Goal: Information Seeking & Learning: Find specific fact

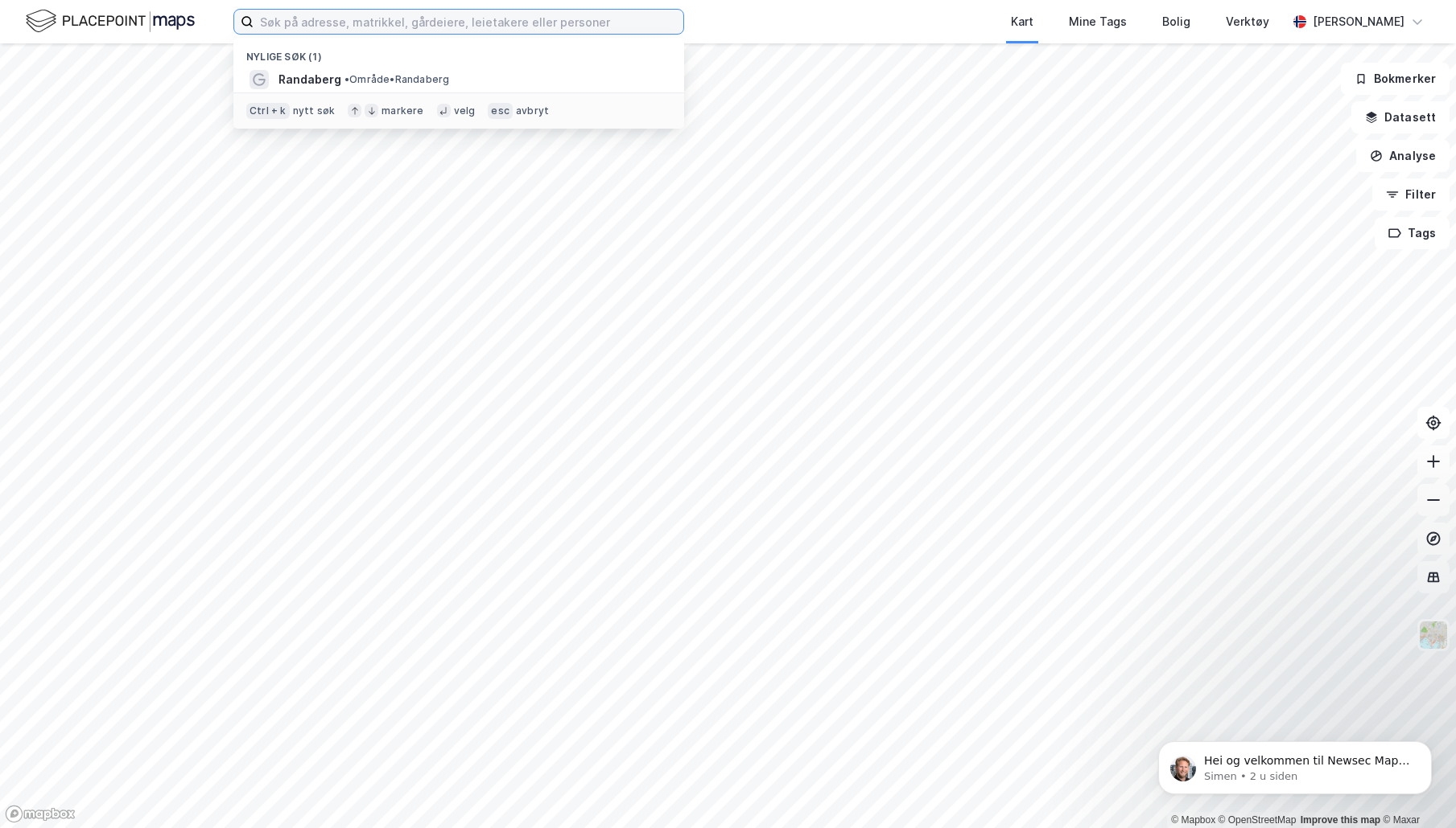
click at [430, 31] on input at bounding box center [469, 22] width 429 height 24
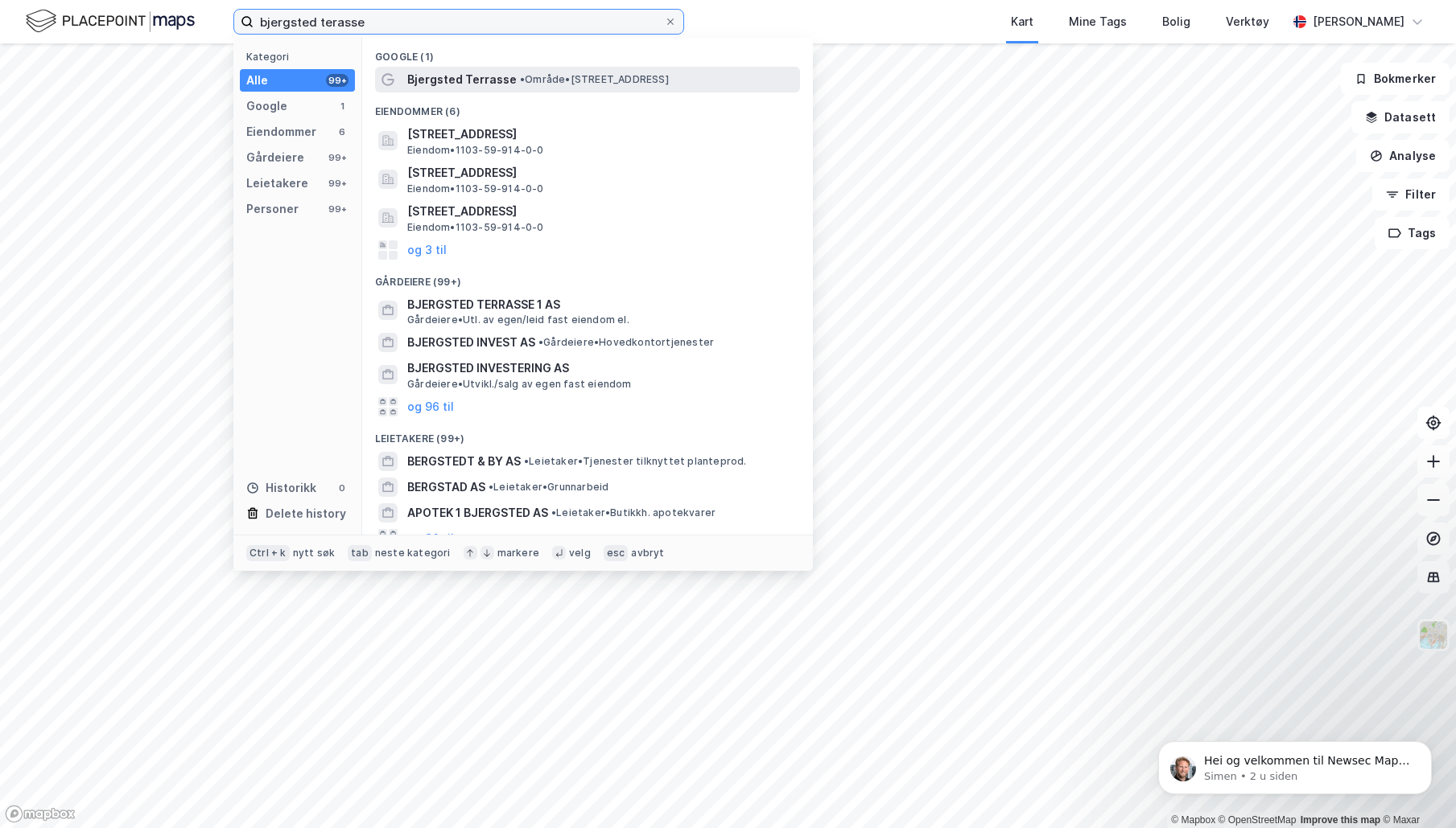
type input "bjergsted terasse"
click at [458, 81] on span "Bjergsted Terrasse" at bounding box center [462, 80] width 110 height 19
click at [397, 25] on input "bjergsted terasse" at bounding box center [459, 22] width 410 height 24
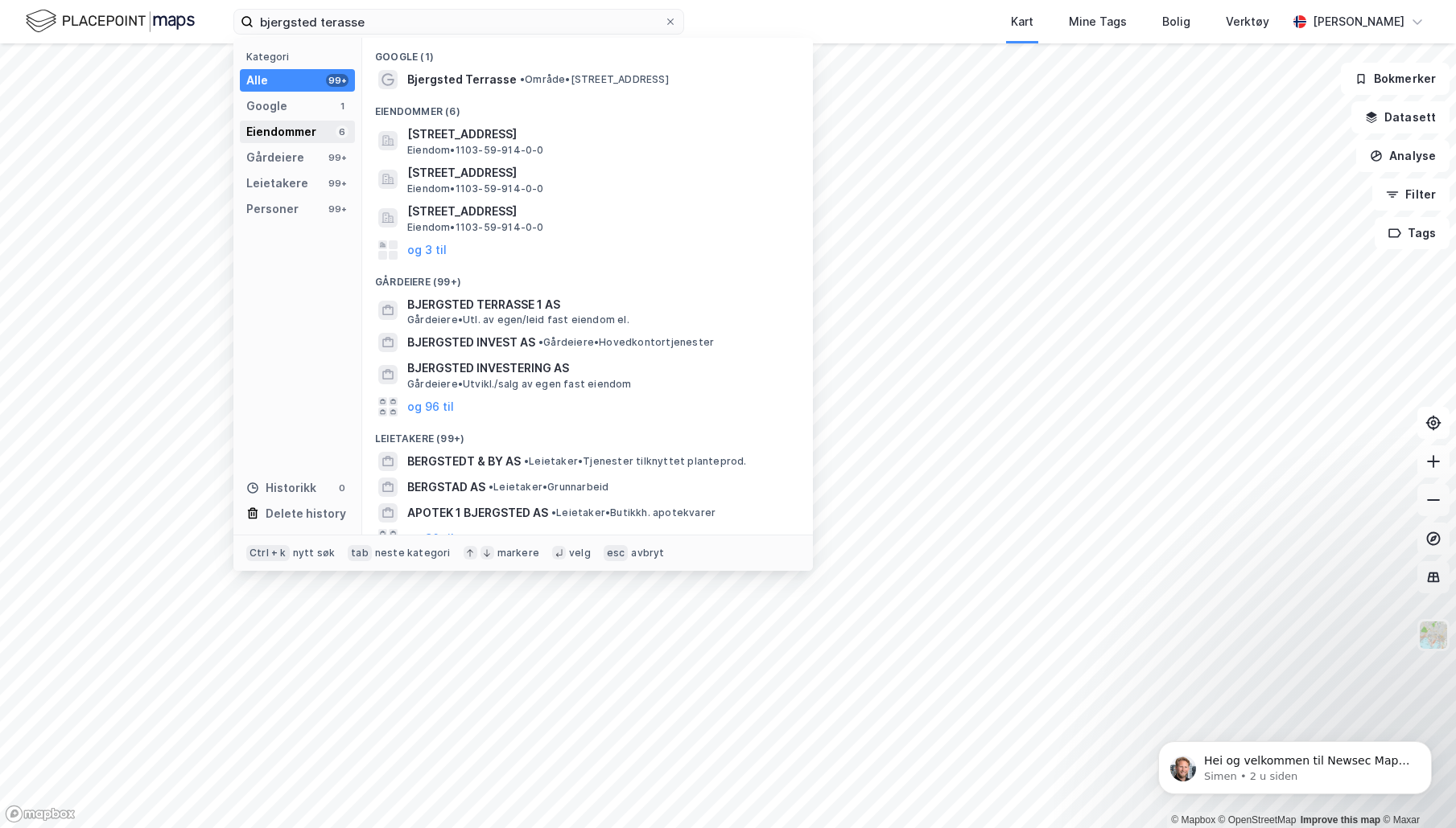
click at [277, 138] on div "Eiendommer" at bounding box center [281, 132] width 70 height 19
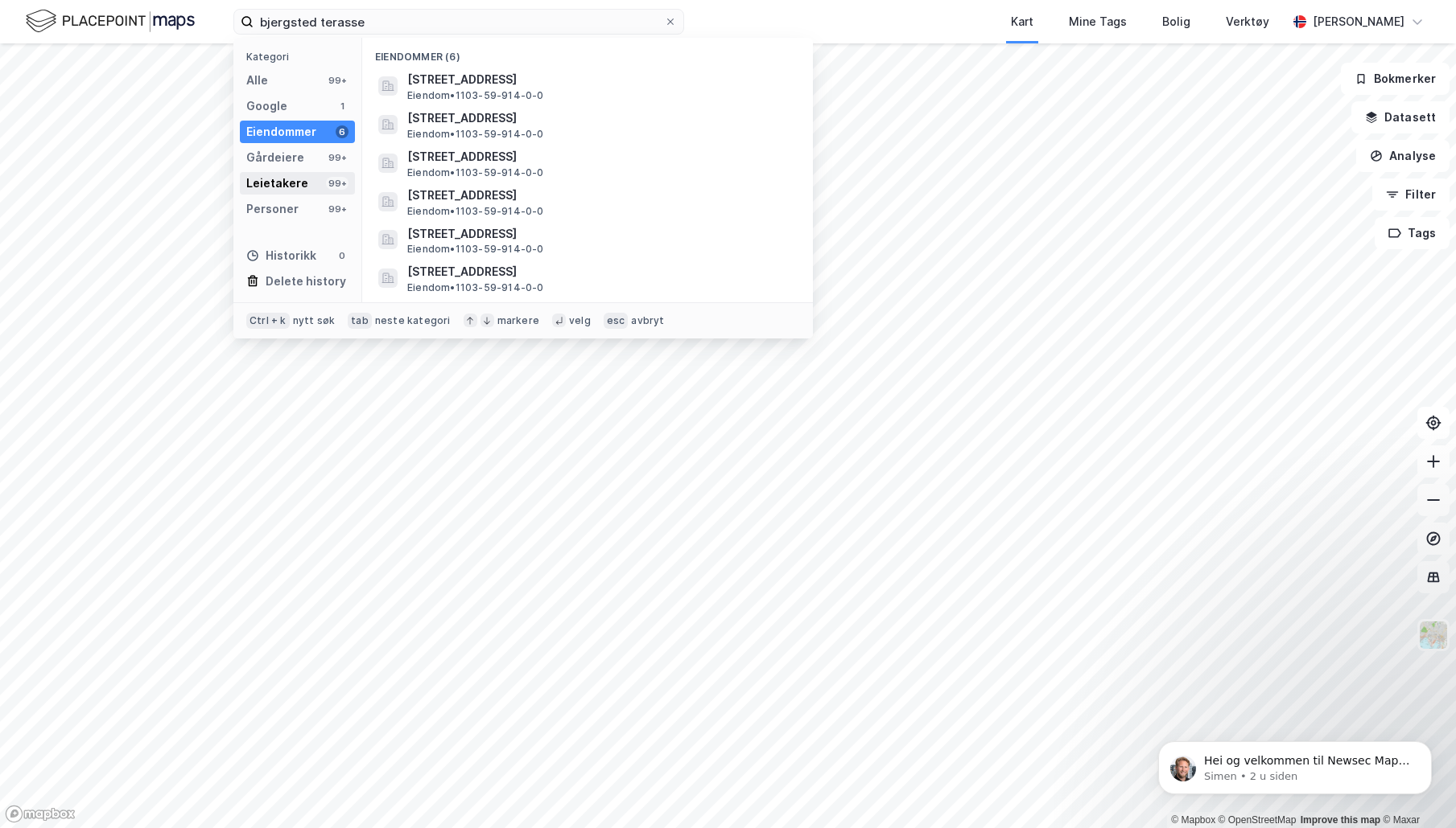
click at [276, 178] on div "Leietakere" at bounding box center [276, 183] width 62 height 19
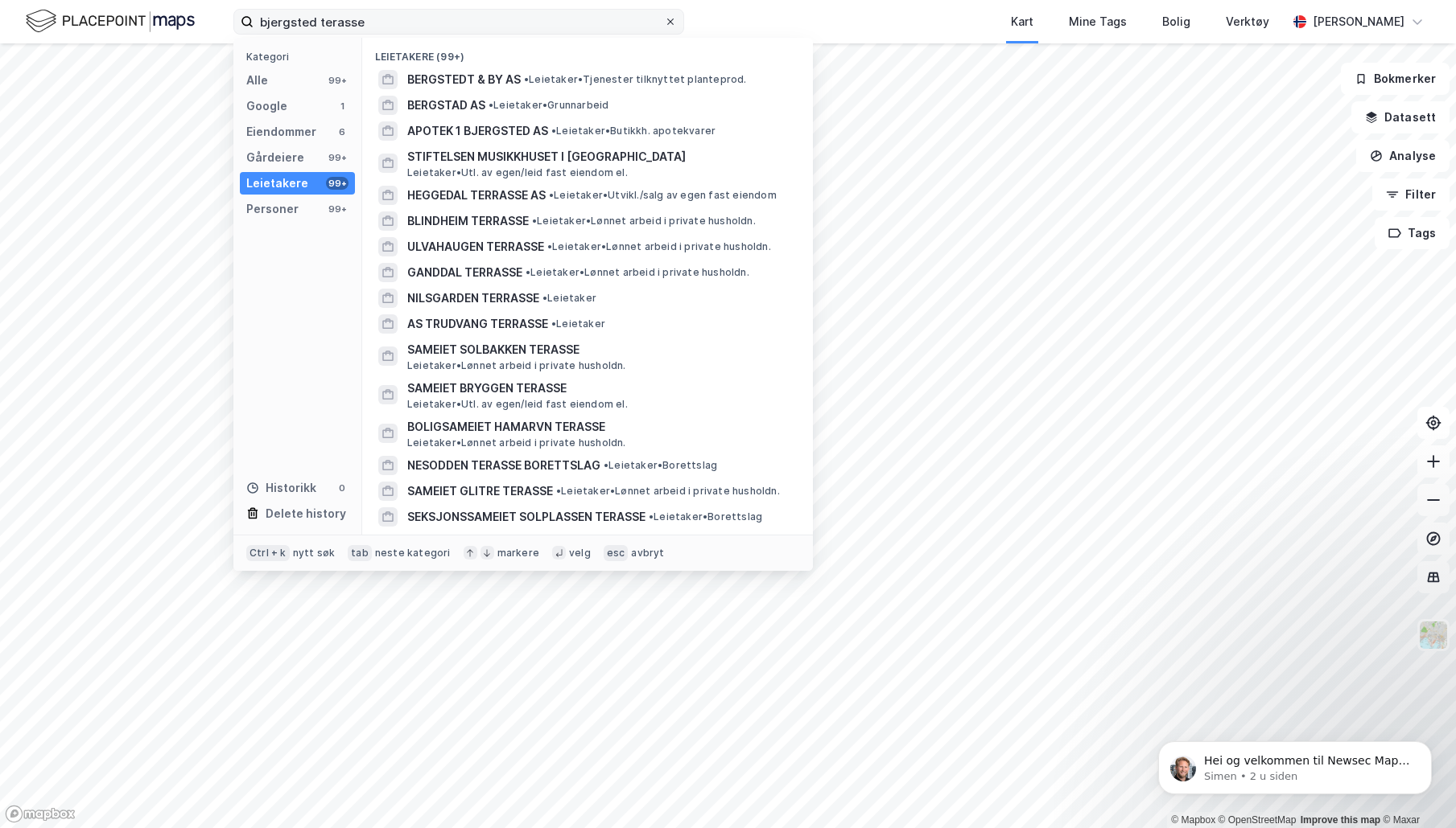
click at [667, 25] on icon at bounding box center [670, 21] width 10 height 10
click at [664, 25] on input "bjergsted terasse" at bounding box center [459, 22] width 410 height 24
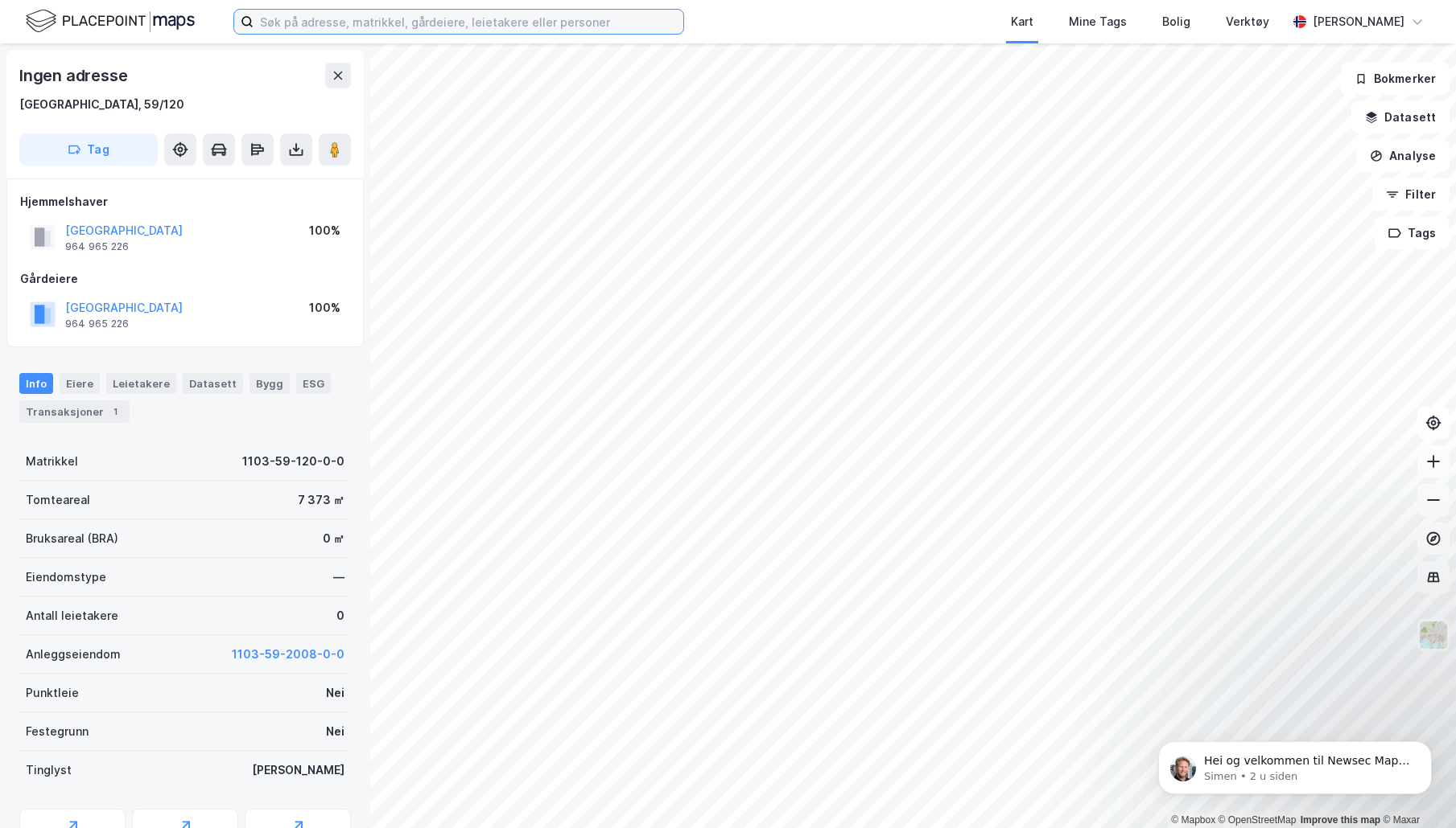
click at [588, 18] on input at bounding box center [469, 22] width 429 height 24
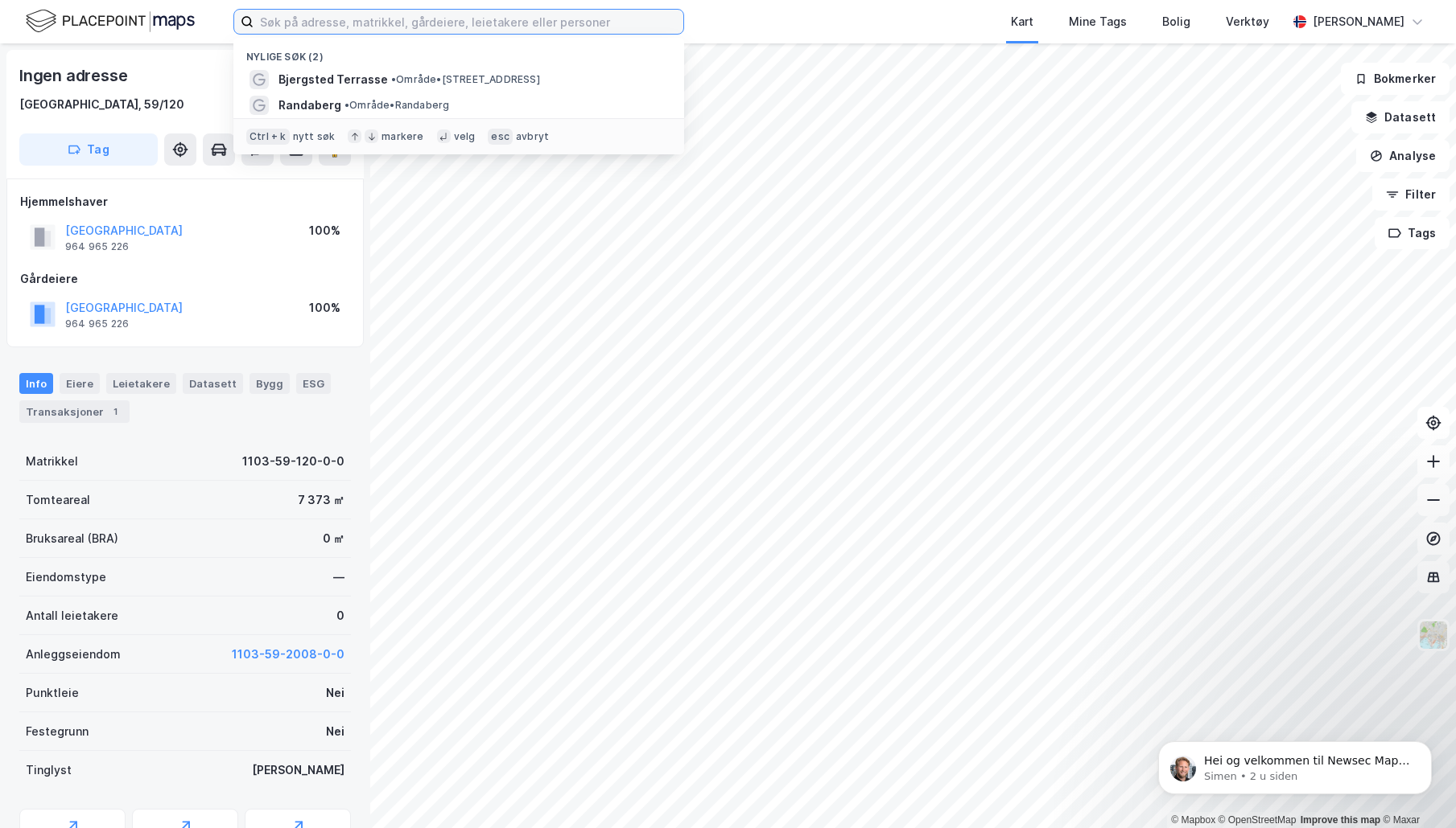
paste input "Bjergsted Terrasse"
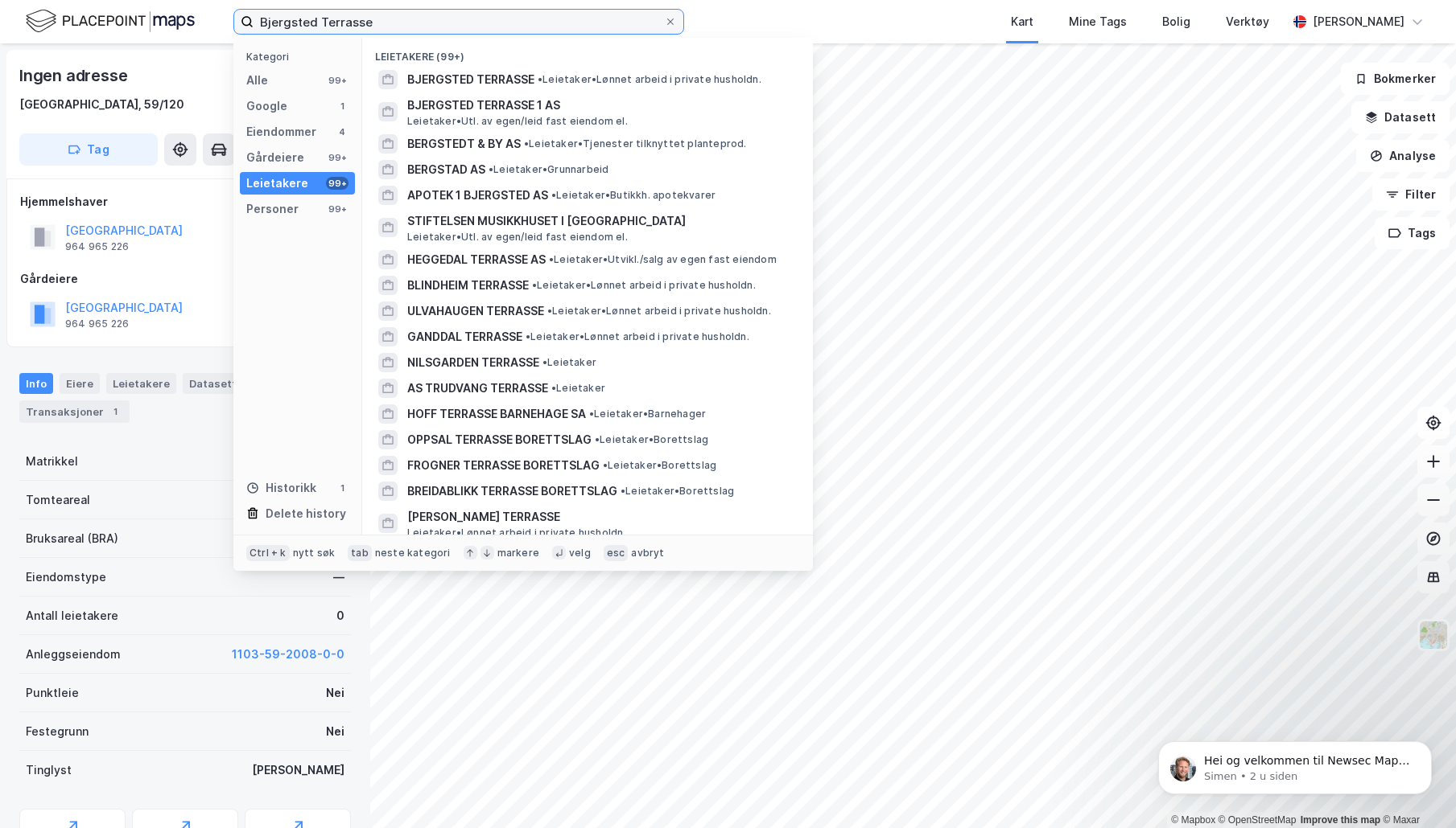
type input "Bjergsted Terrasse"
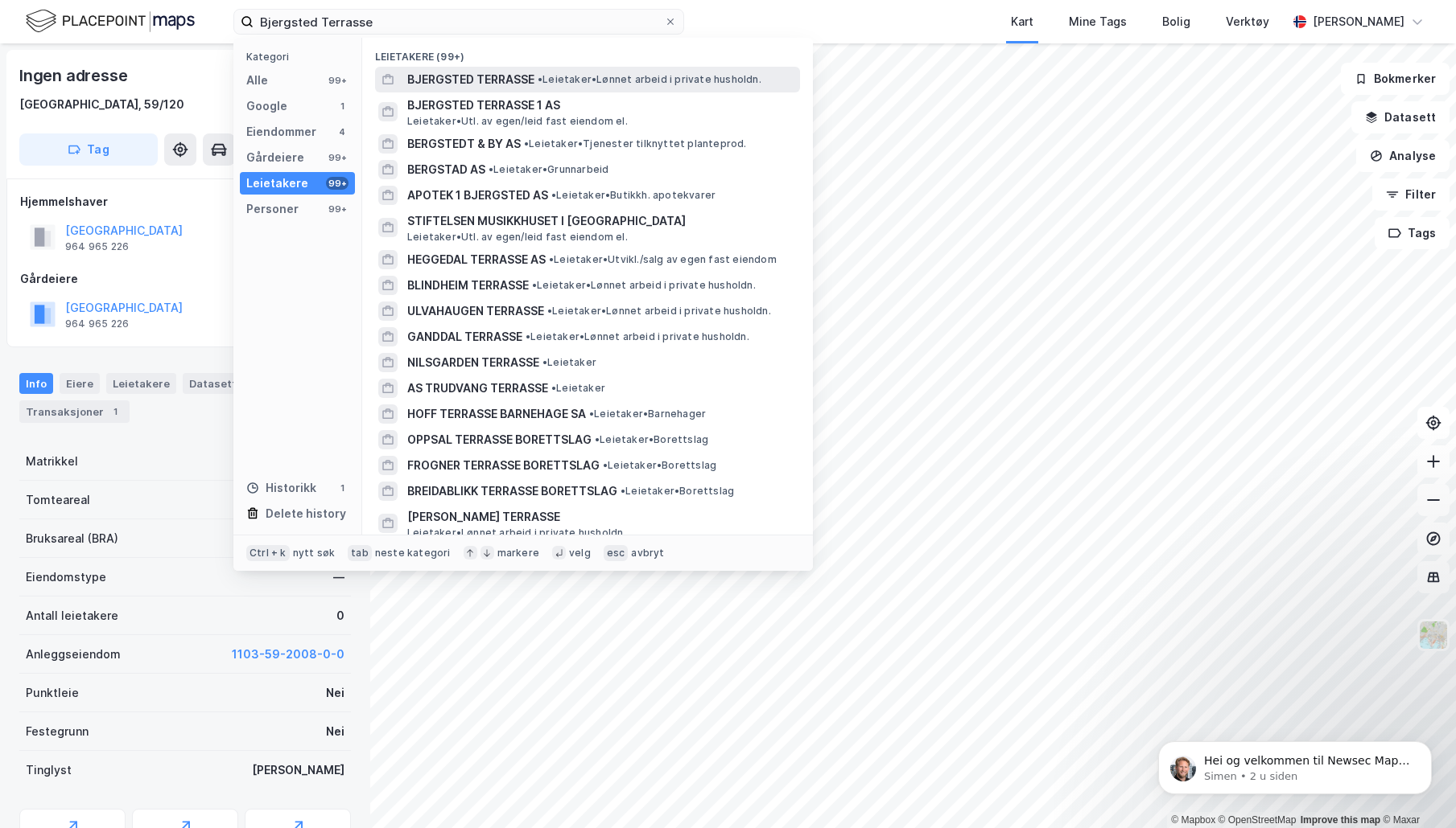
click at [494, 79] on span "BJERGSTED TERRASSE" at bounding box center [470, 80] width 127 height 19
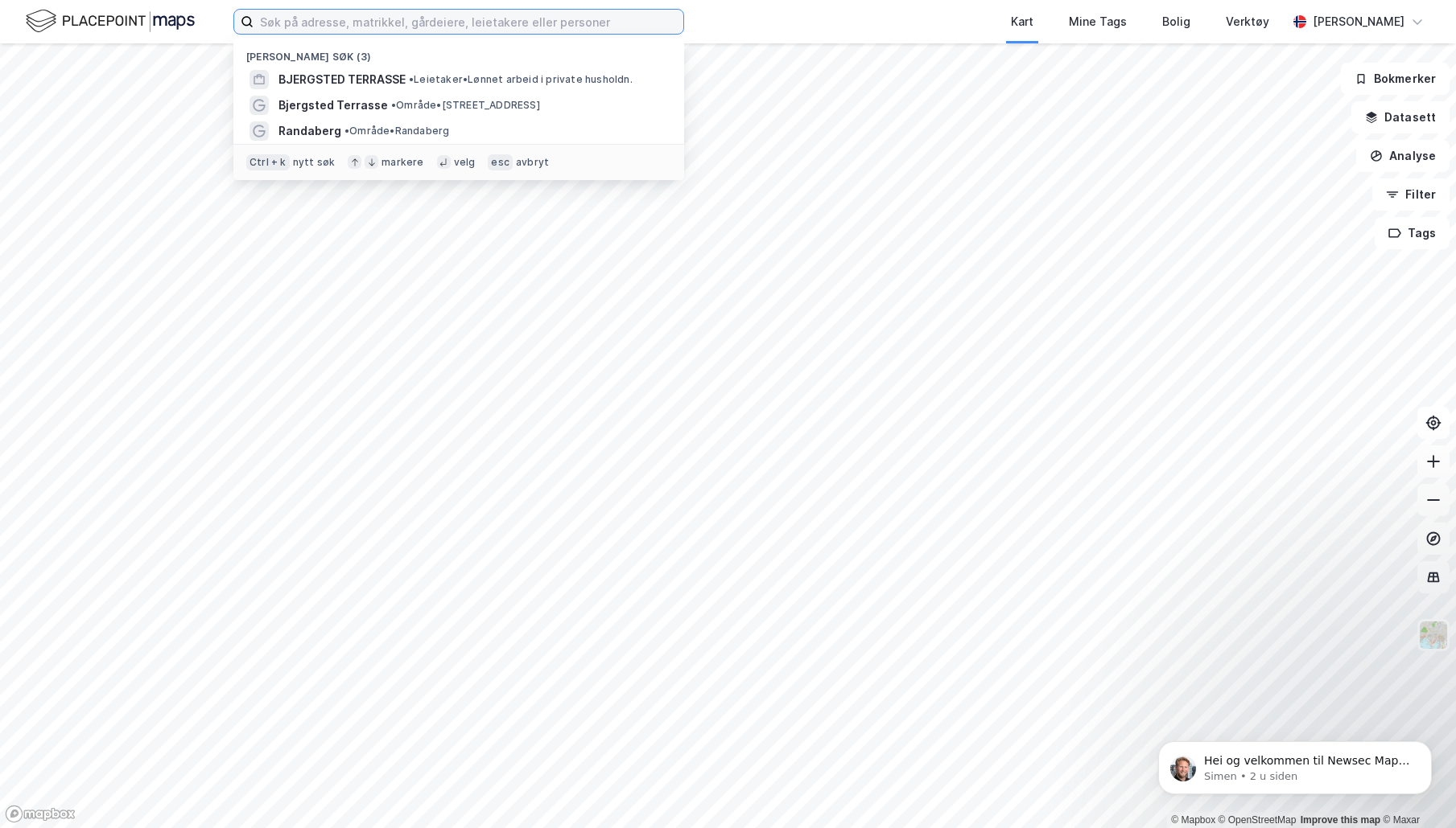
click at [562, 15] on input at bounding box center [469, 22] width 429 height 24
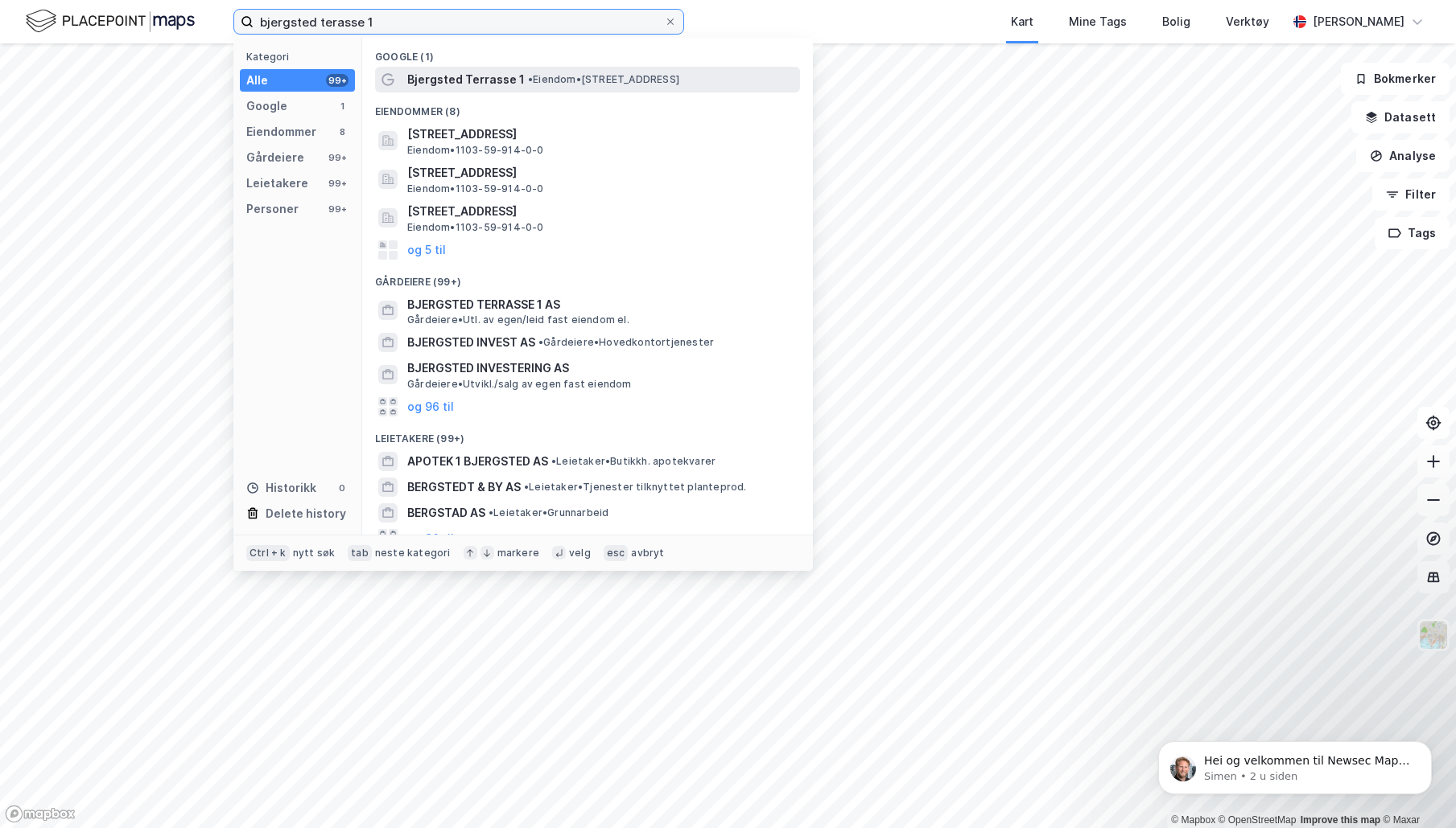
type input "bjergsted terasse 1"
click at [469, 76] on span "Bjergsted Terrasse 1" at bounding box center [465, 80] width 117 height 19
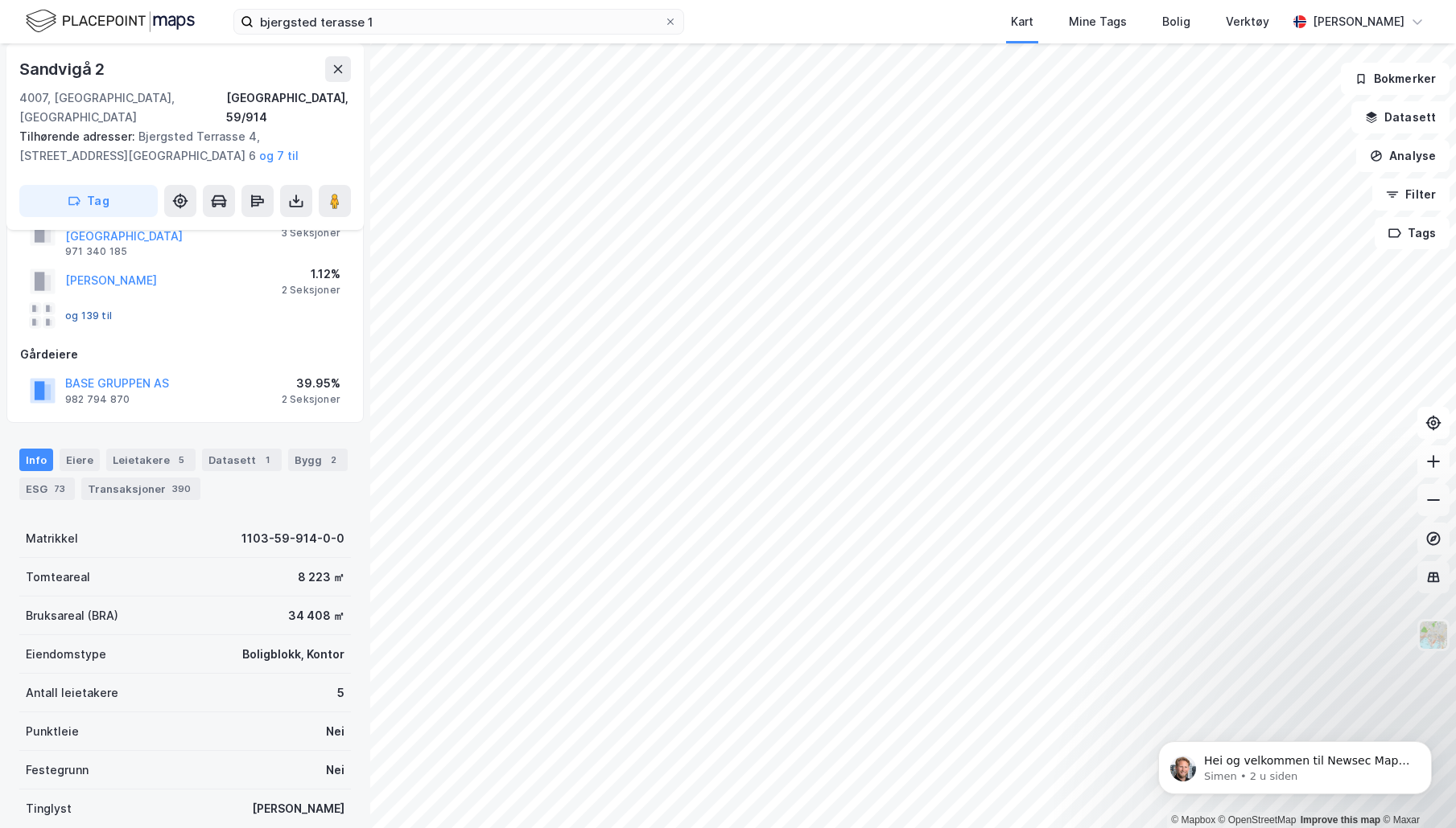
scroll to position [114, 0]
click at [70, 446] on div "Eiere" at bounding box center [79, 457] width 40 height 23
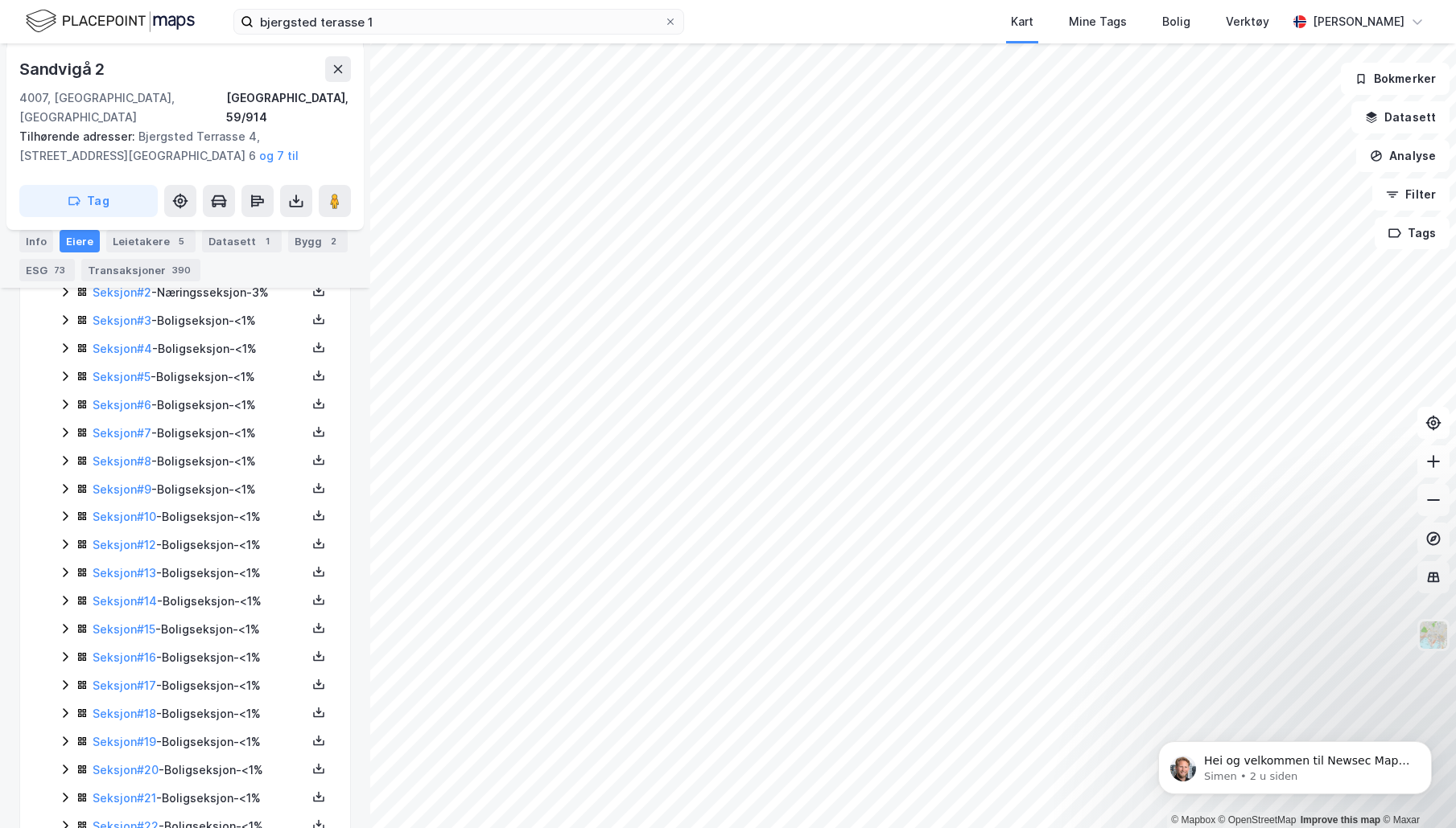
scroll to position [472, 0]
click at [67, 314] on icon at bounding box center [65, 320] width 13 height 13
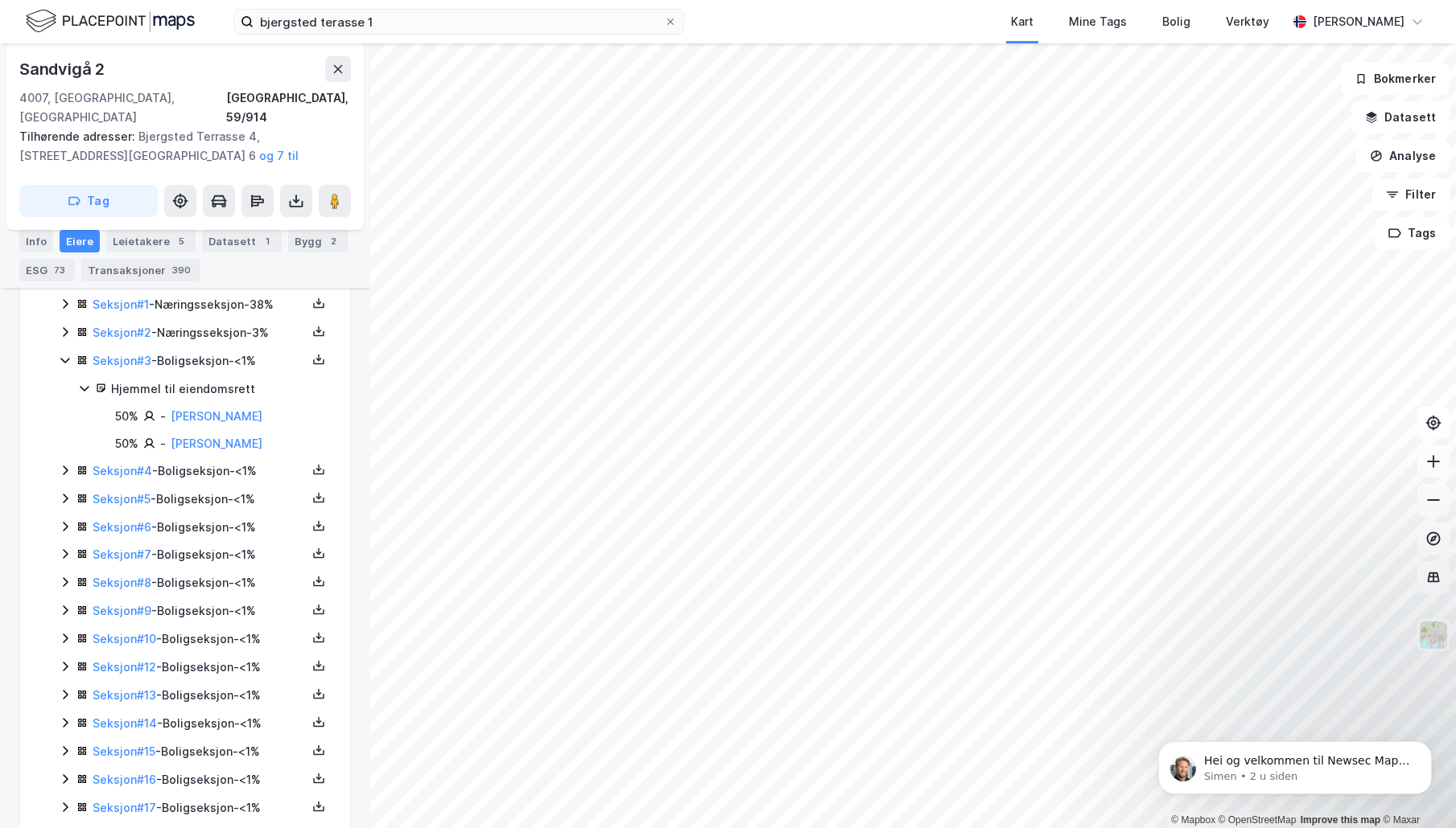
scroll to position [431, 0]
click at [63, 327] on icon at bounding box center [65, 333] width 13 height 13
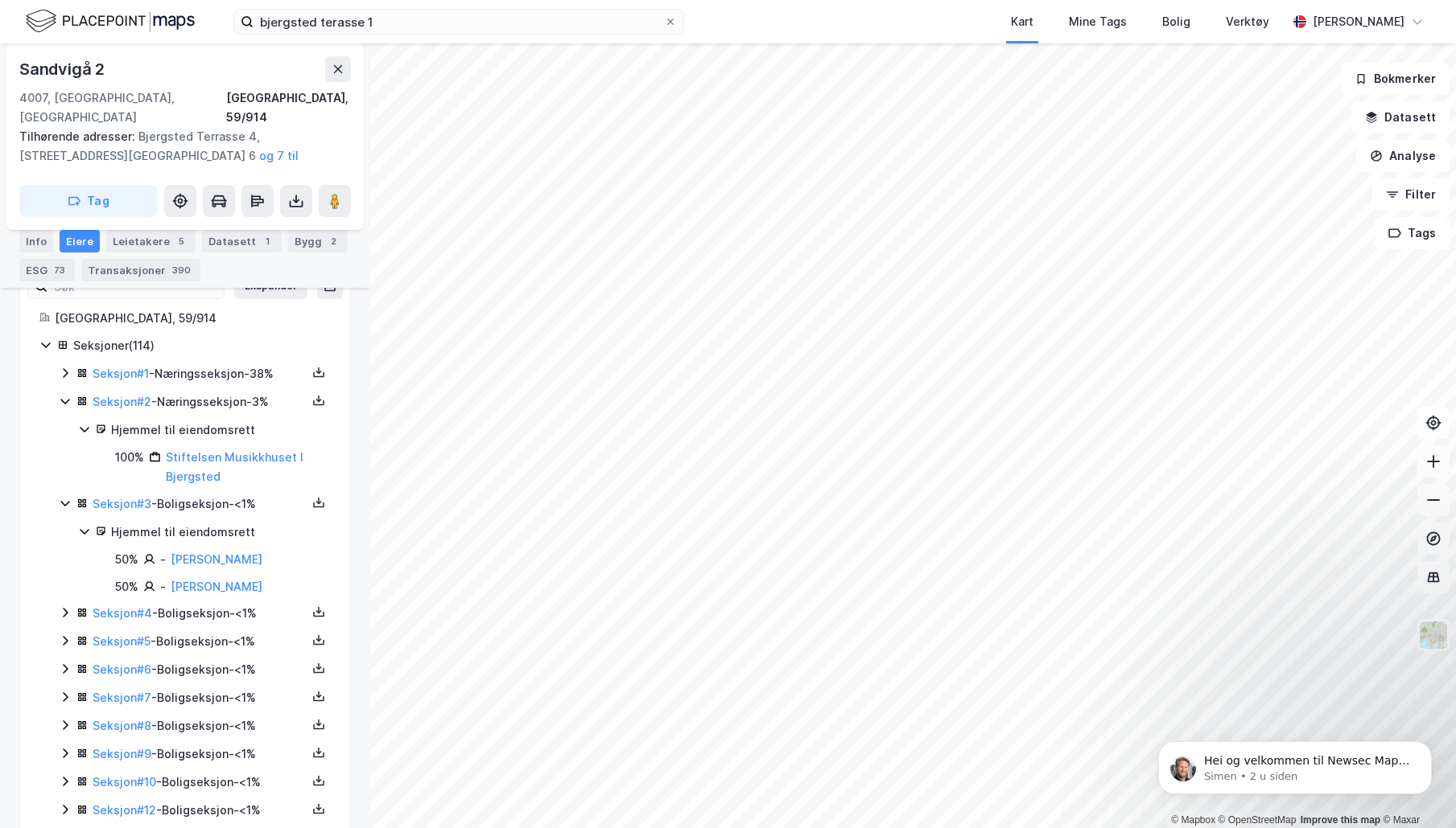
scroll to position [362, 0]
click at [61, 367] on icon at bounding box center [65, 373] width 13 height 13
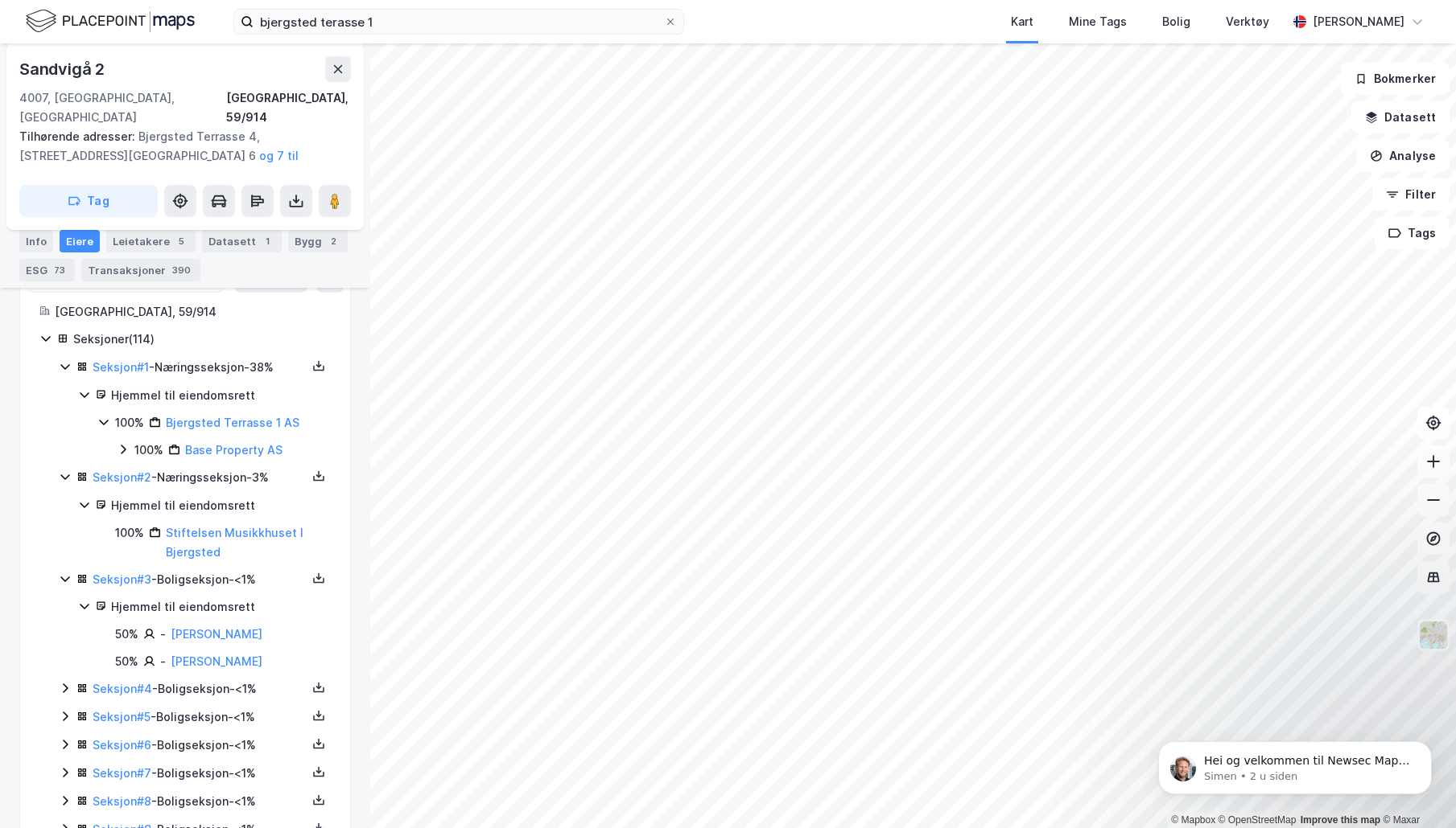
scroll to position [370, 0]
click at [105, 419] on icon at bounding box center [103, 421] width 9 height 5
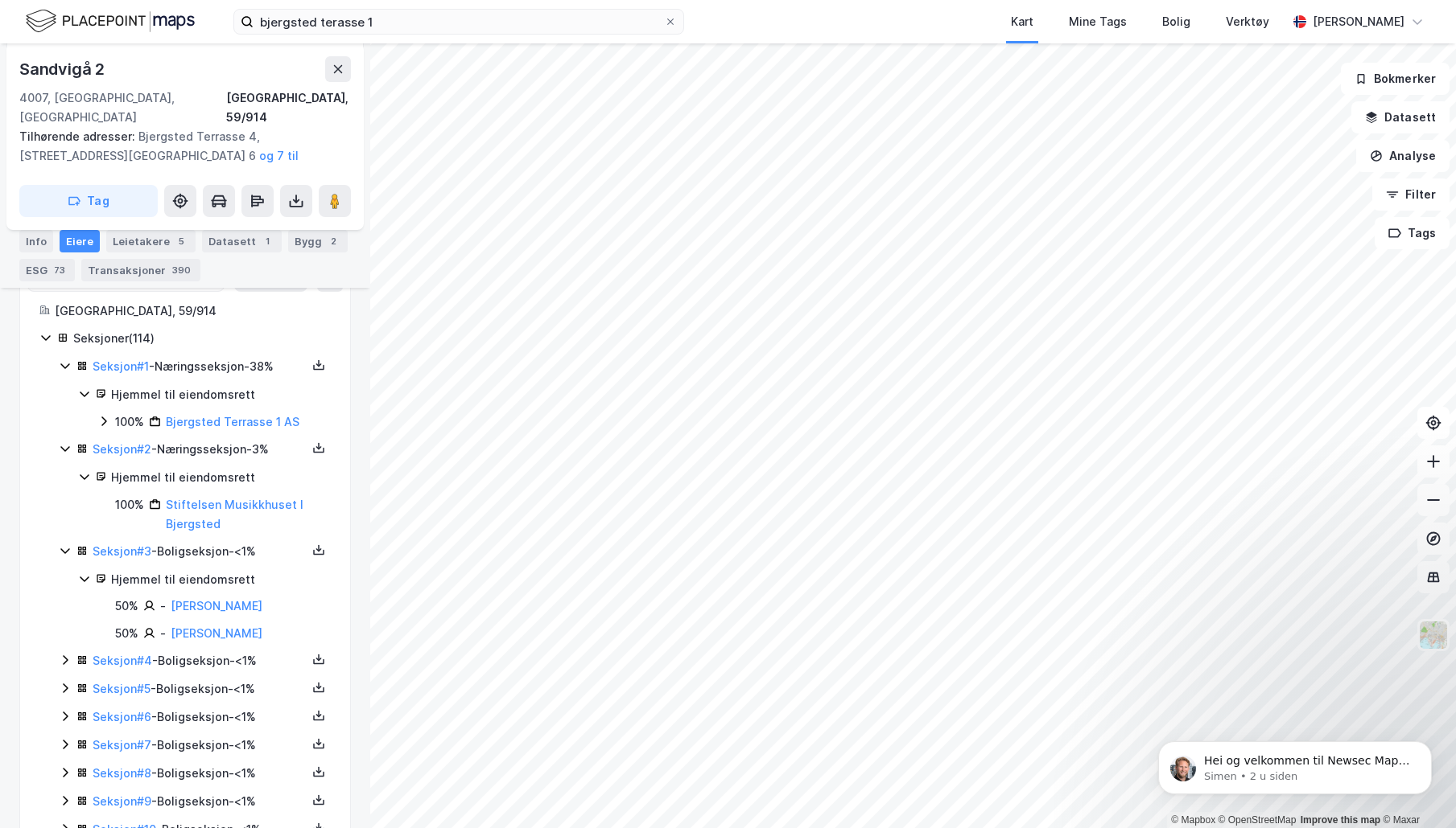
click at [103, 415] on icon at bounding box center [103, 421] width 13 height 13
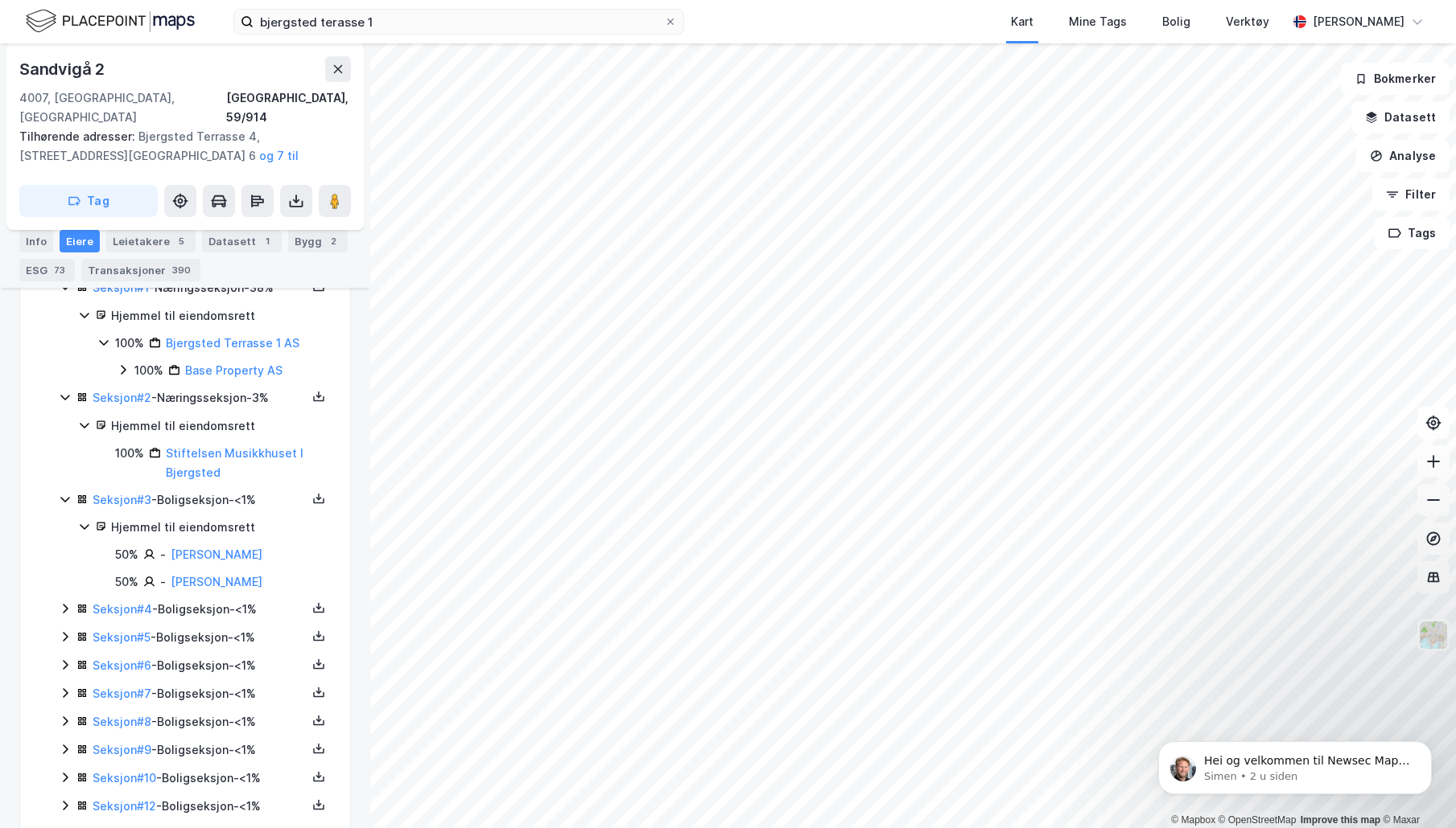
scroll to position [449, 0]
click at [69, 601] on icon at bounding box center [65, 607] width 13 height 13
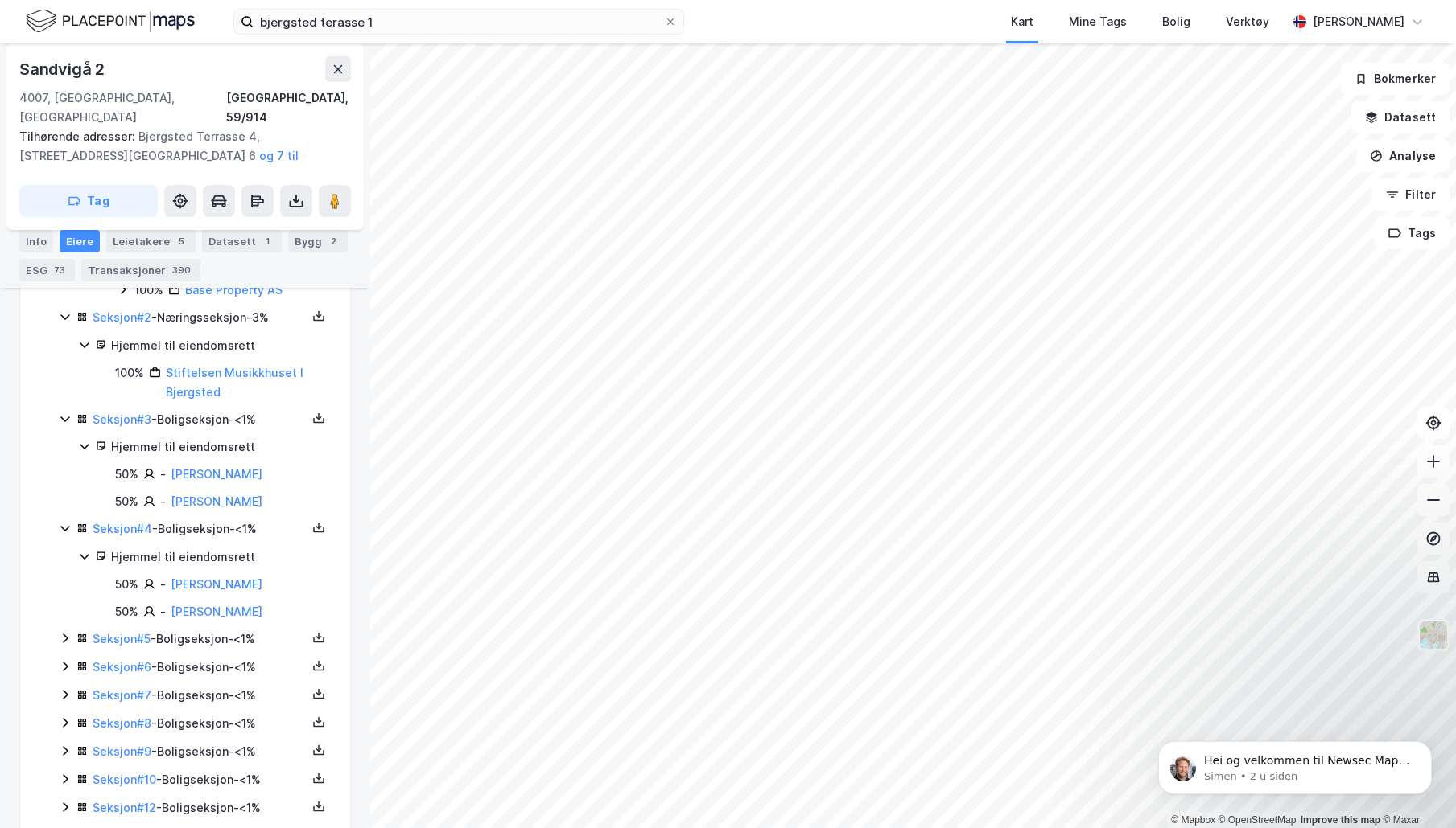
scroll to position [586, 0]
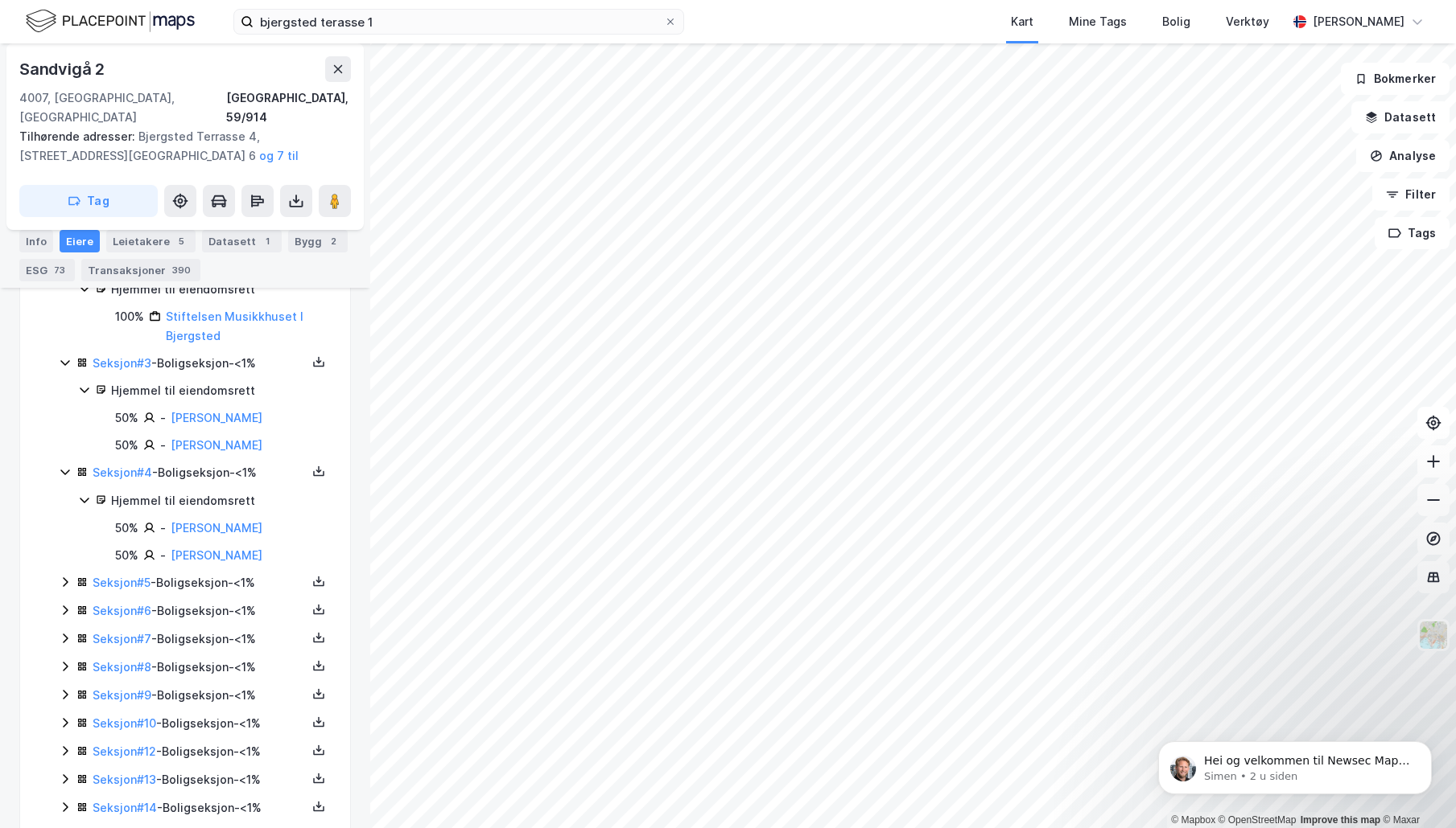
click at [64, 578] on icon at bounding box center [65, 582] width 5 height 10
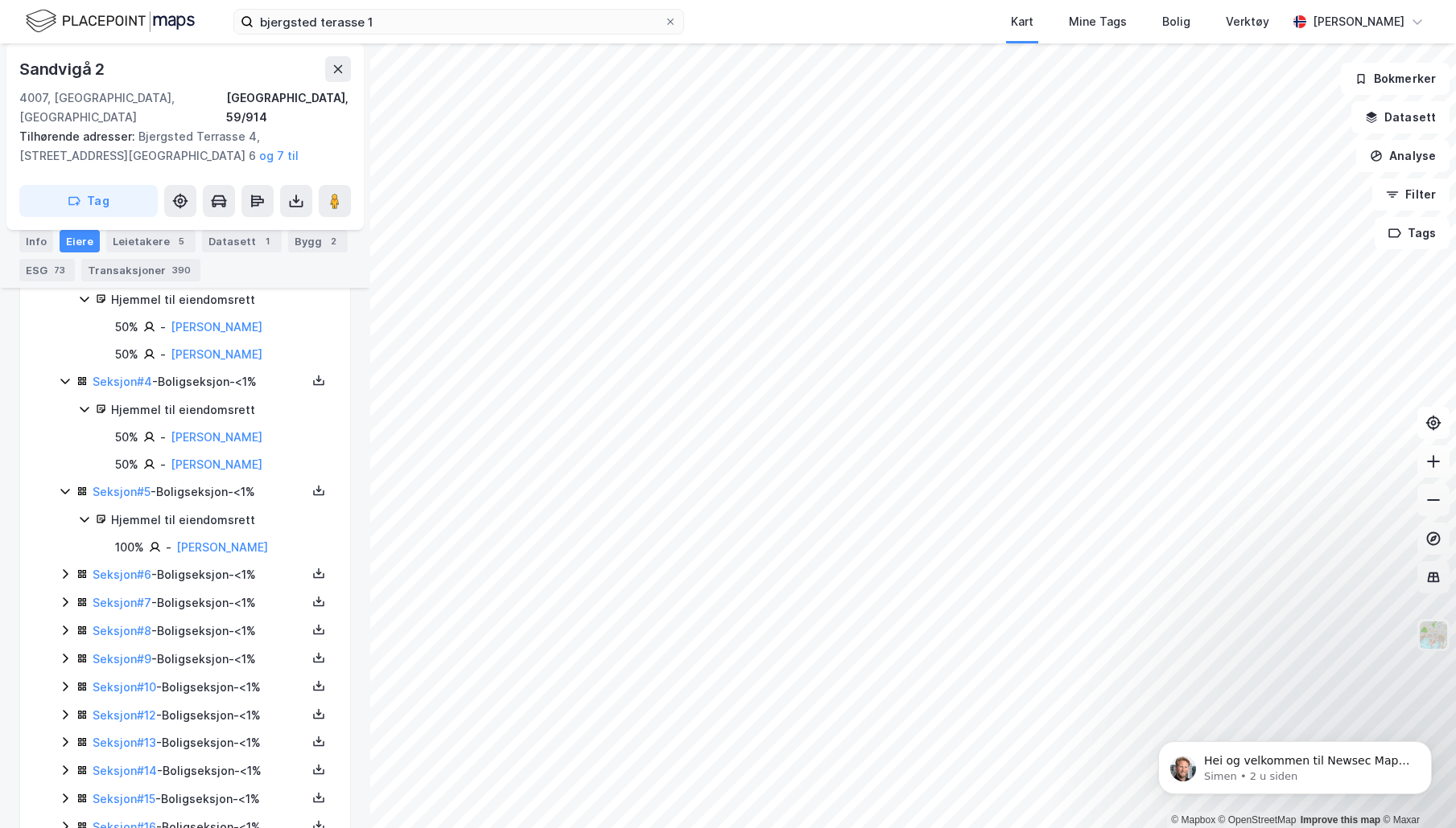
scroll to position [682, 0]
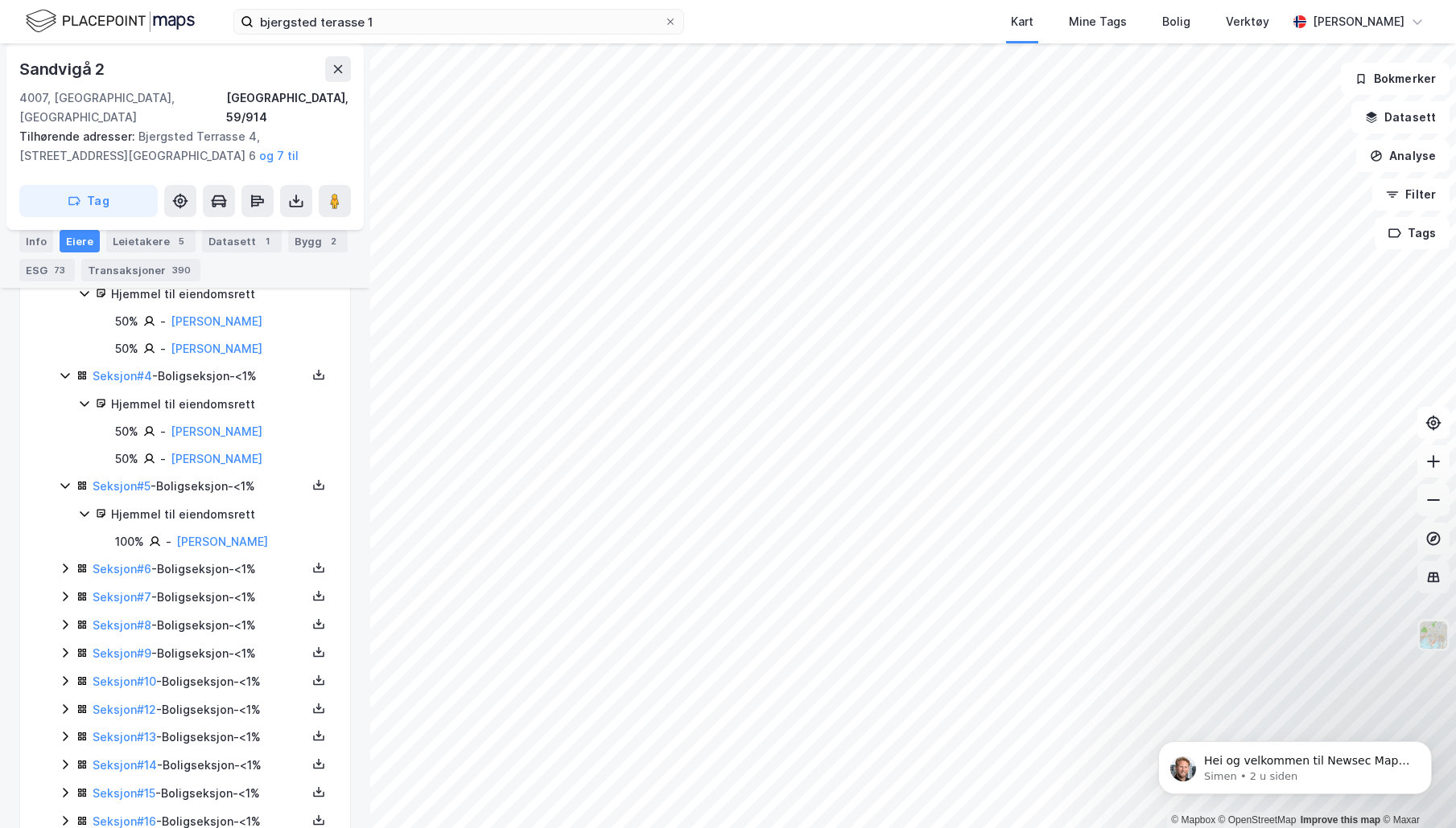
click at [64, 562] on icon at bounding box center [65, 568] width 13 height 13
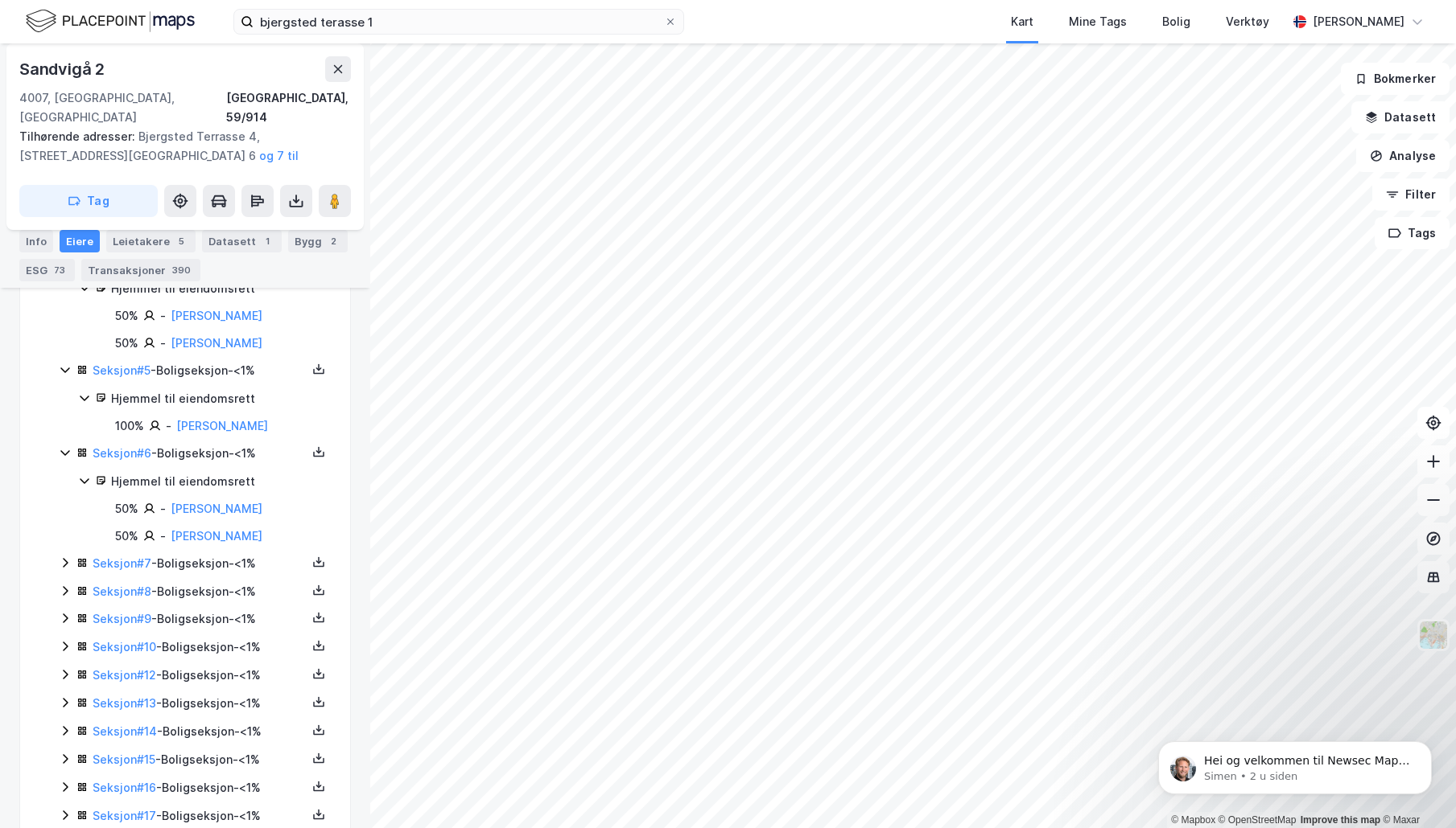
click at [59, 557] on icon at bounding box center [65, 563] width 13 height 13
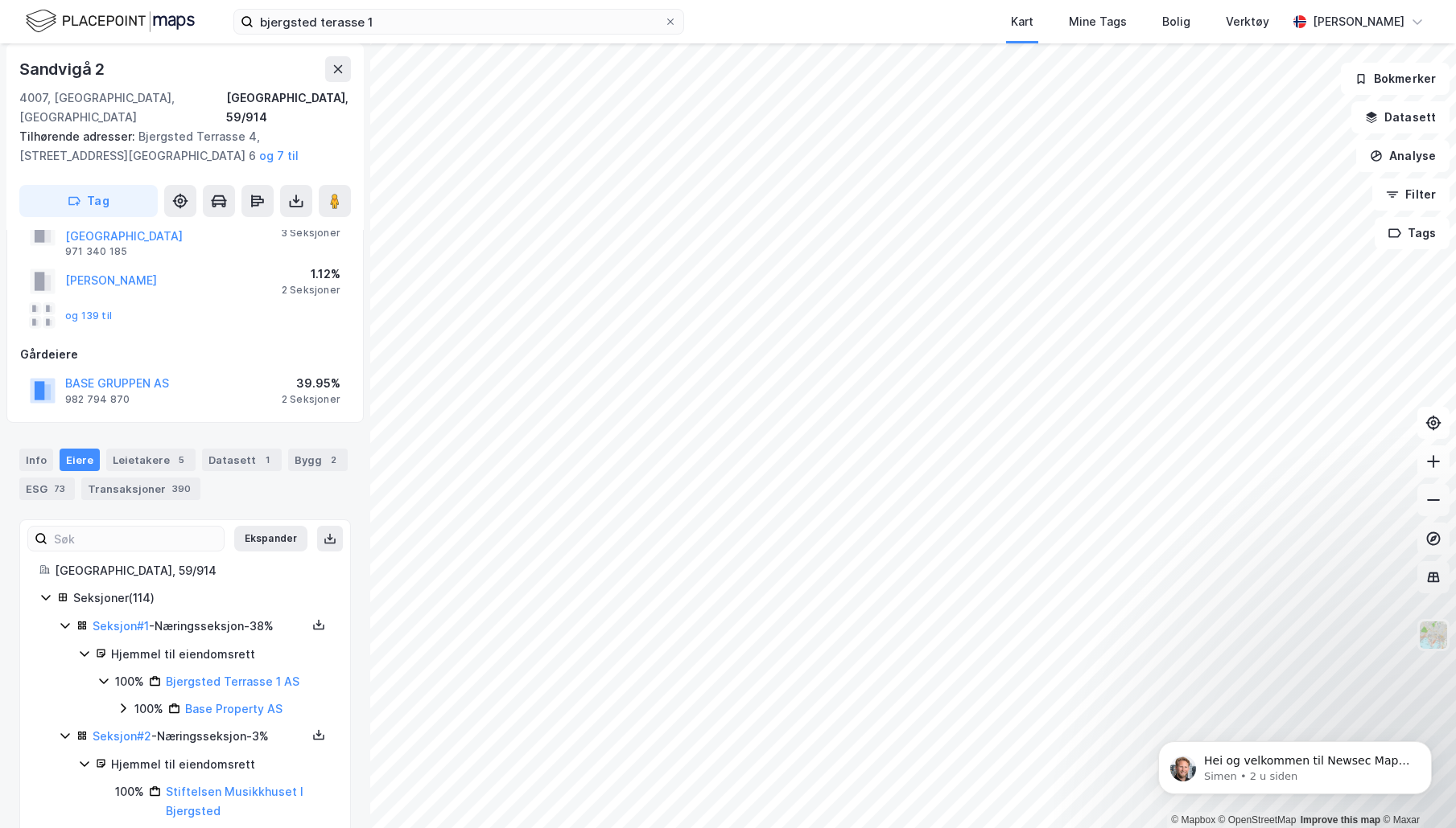
scroll to position [0, 0]
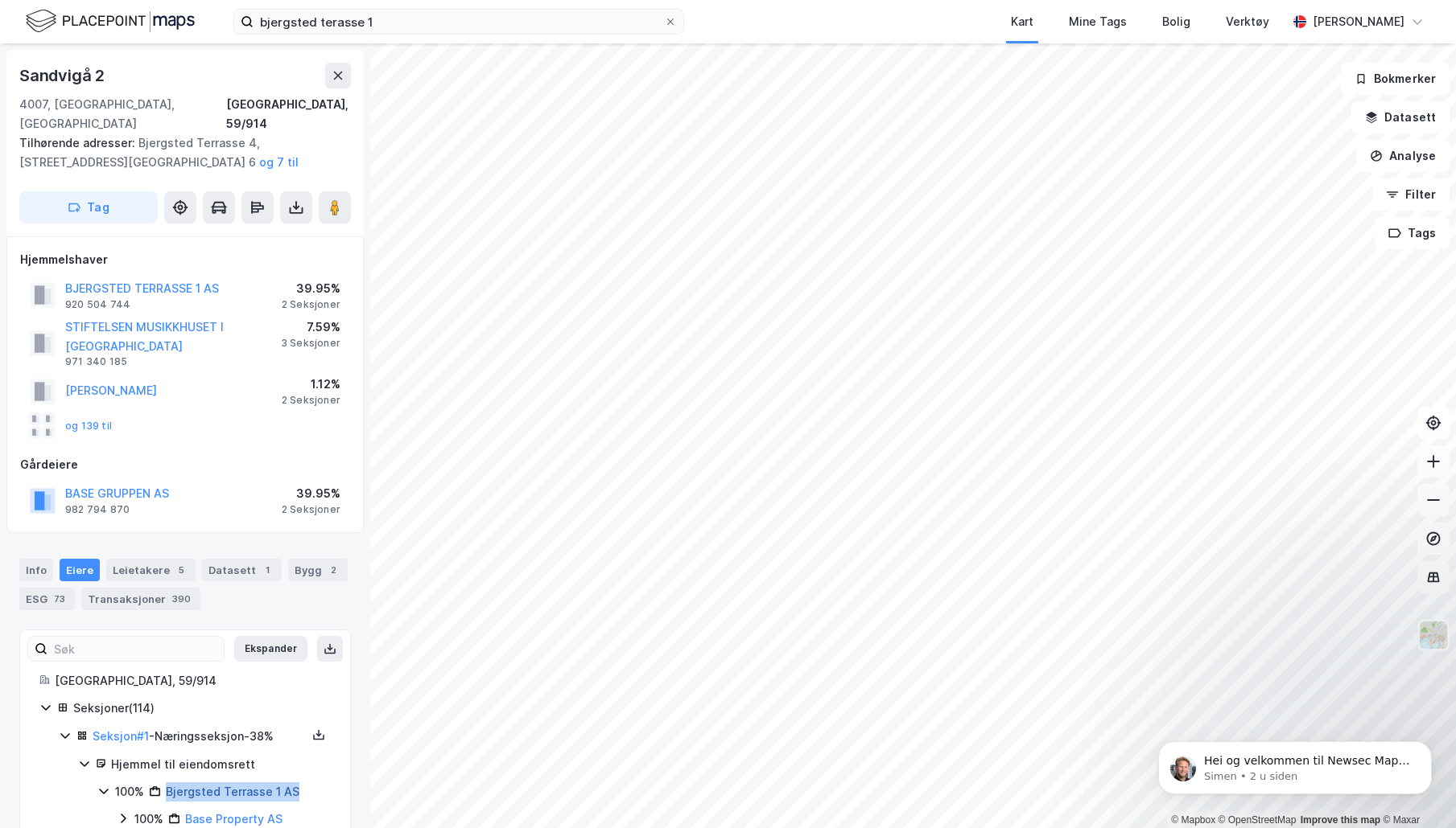
drag, startPoint x: 296, startPoint y: 773, endPoint x: 169, endPoint y: 774, distance: 127.0
click at [169, 783] on div "100% Bjergsted Terrasse 1 AS" at bounding box center [223, 792] width 216 height 19
copy link "Bjergsted Terrasse 1 AS"
click at [325, 636] on button at bounding box center [330, 649] width 26 height 26
drag, startPoint x: 81, startPoint y: 554, endPoint x: 256, endPoint y: 579, distance: 176.8
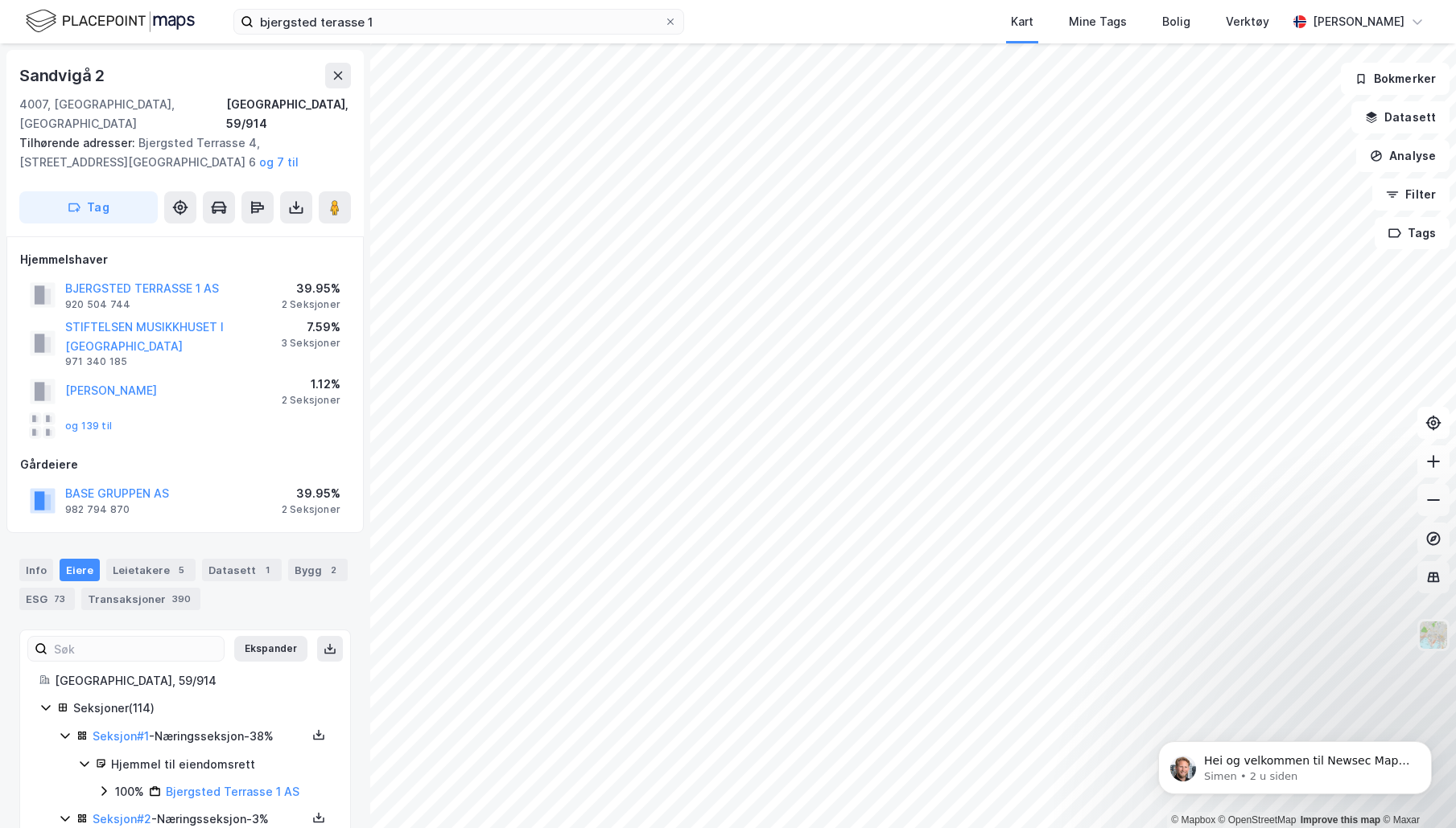
click at [256, 579] on div "Info [PERSON_NAME] 5 Datasett 1 Bygg 2 ESG 73 Transaksjoner 390" at bounding box center [184, 584] width 331 height 51
click at [265, 636] on button "Ekspander" at bounding box center [270, 649] width 73 height 26
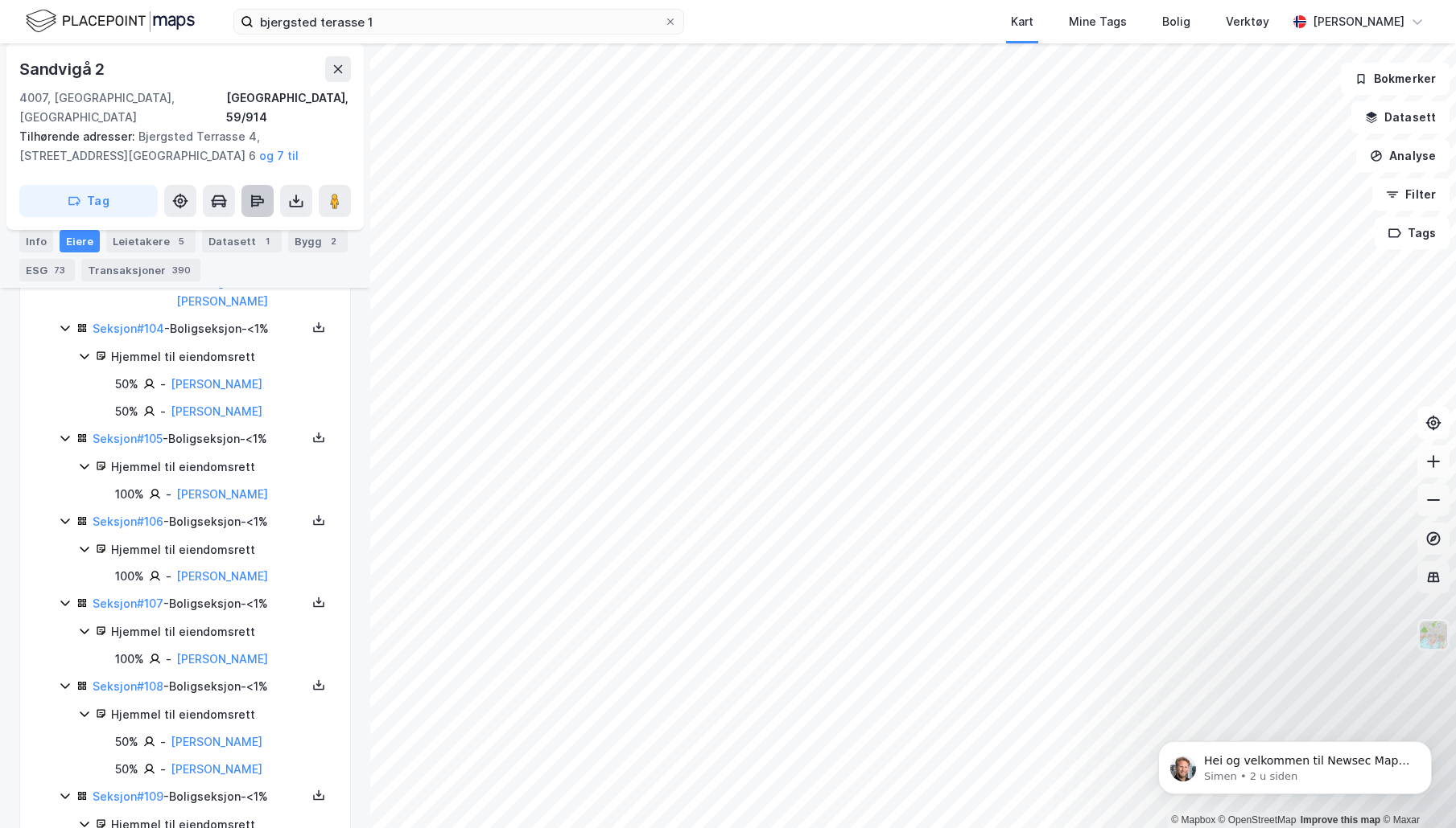
scroll to position [10396, 0]
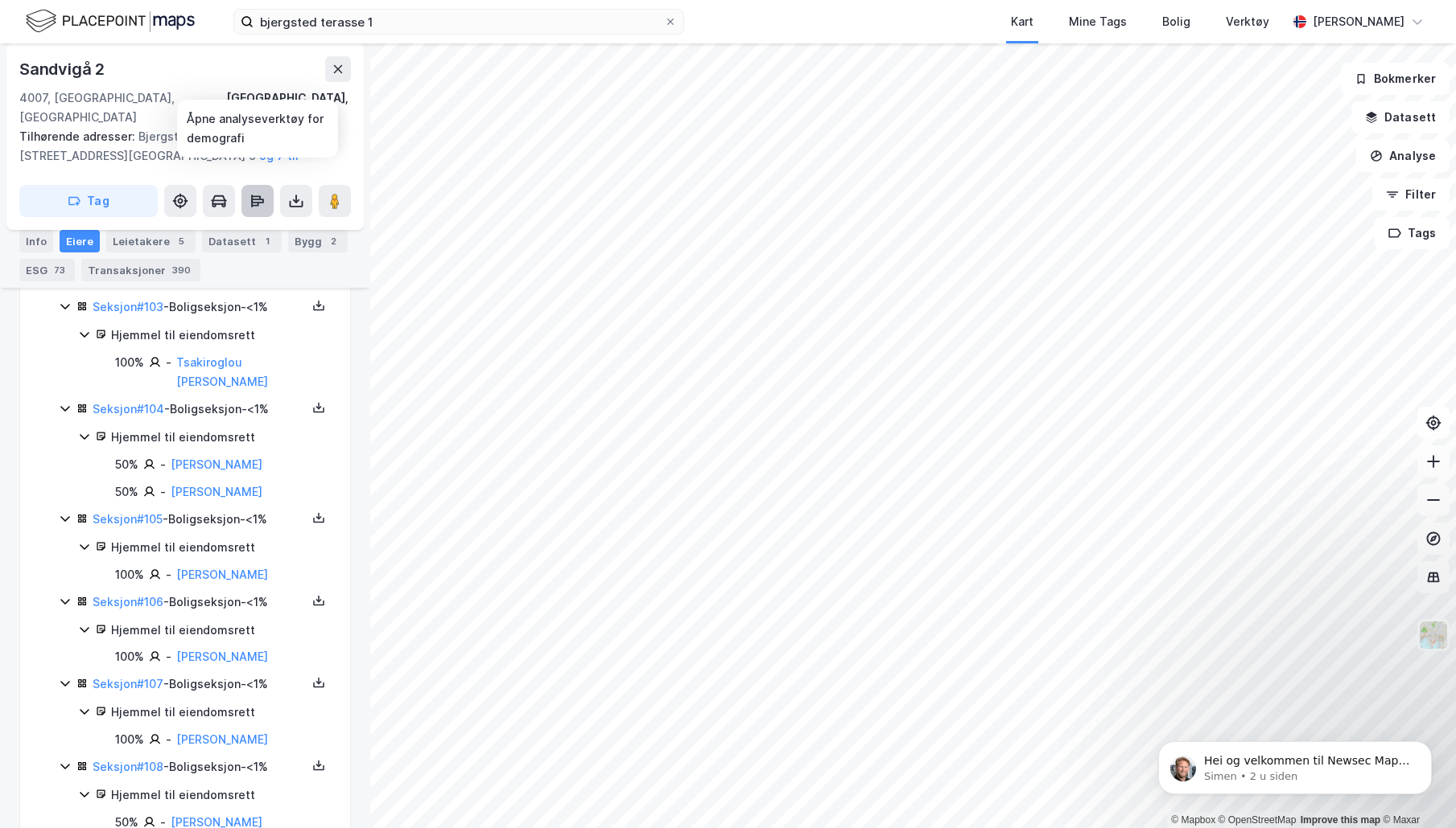
click at [264, 193] on icon at bounding box center [257, 201] width 17 height 17
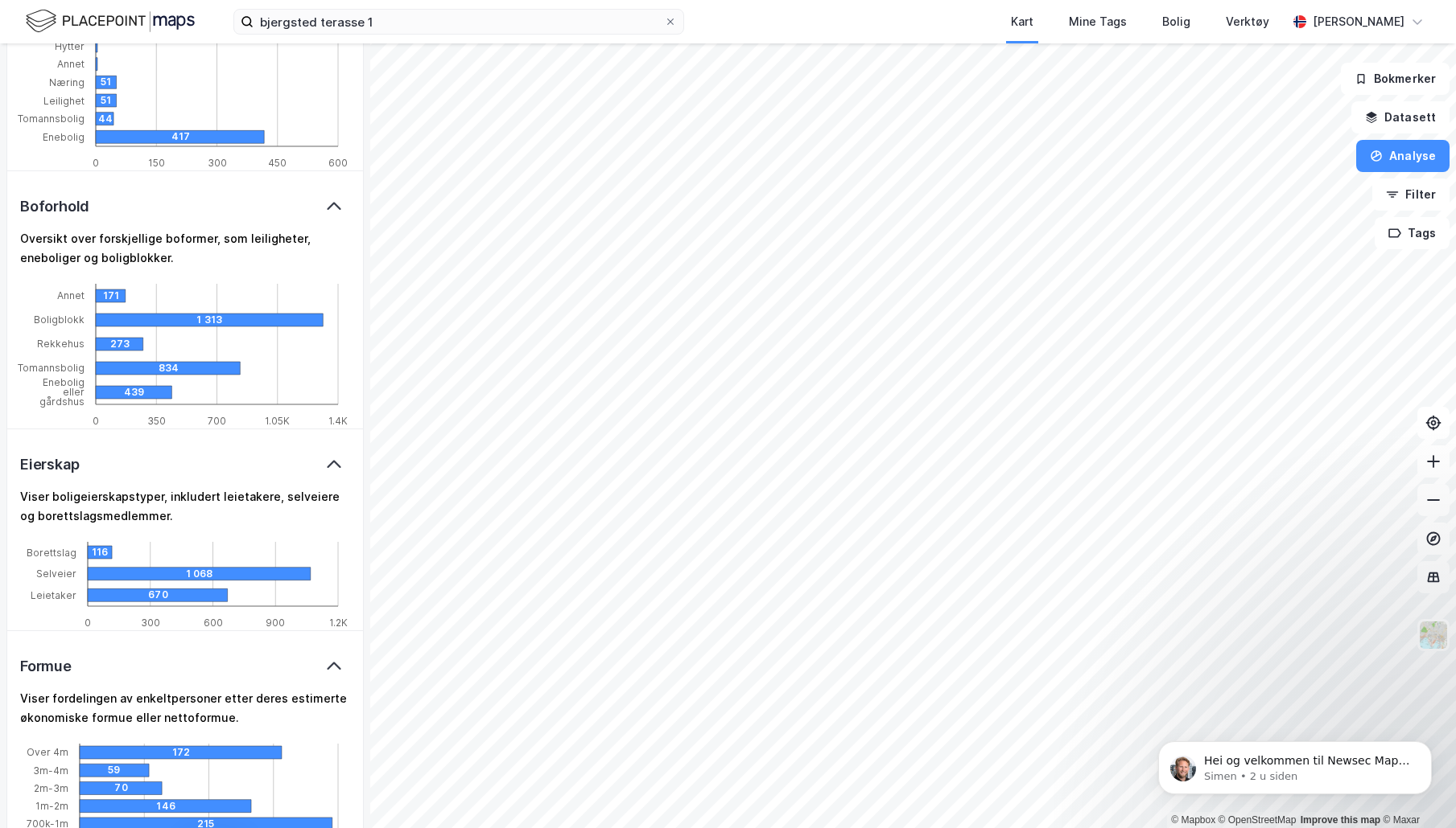
scroll to position [1249, 0]
click at [324, 457] on icon at bounding box center [334, 466] width 19 height 19
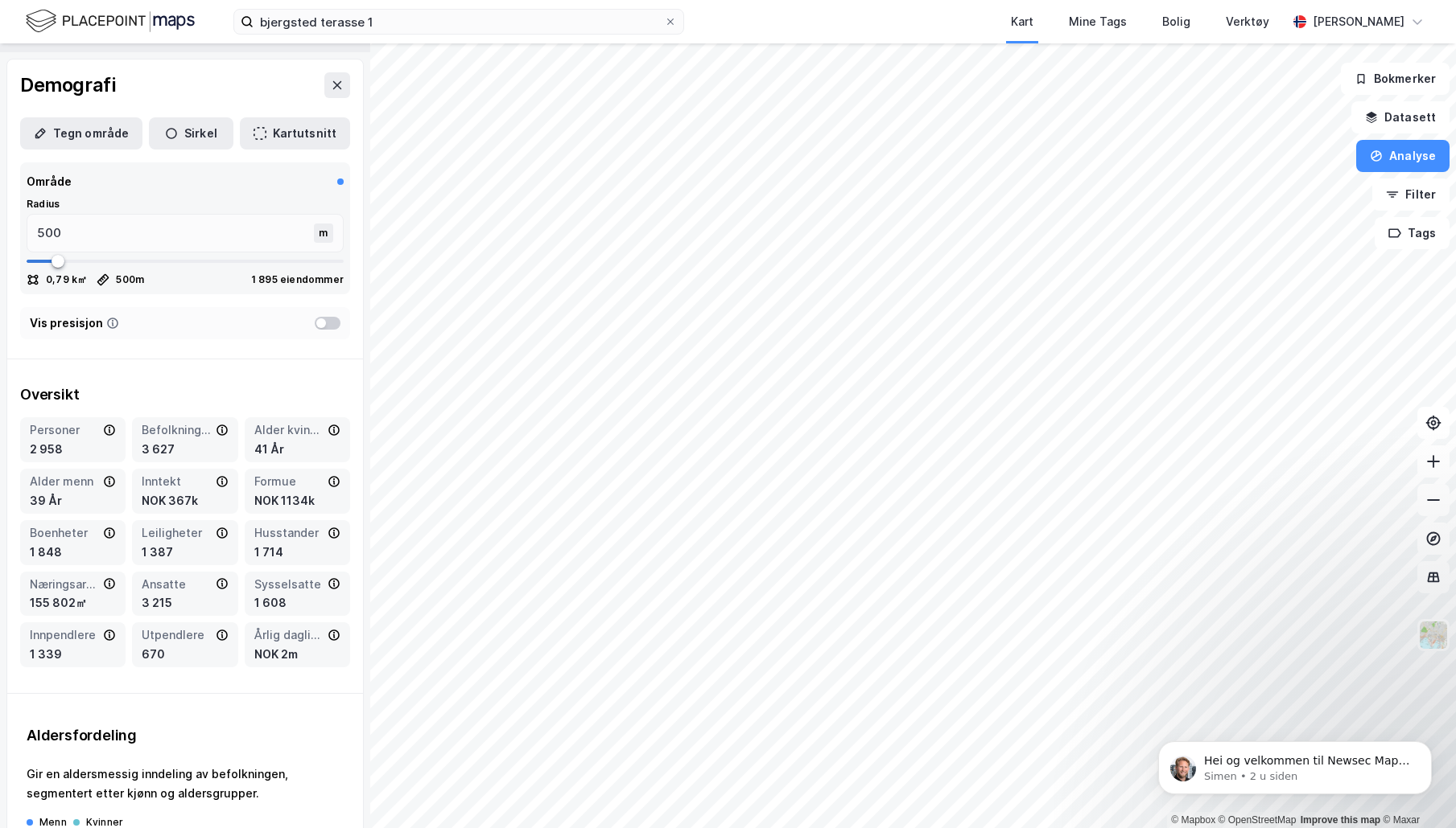
scroll to position [0, 0]
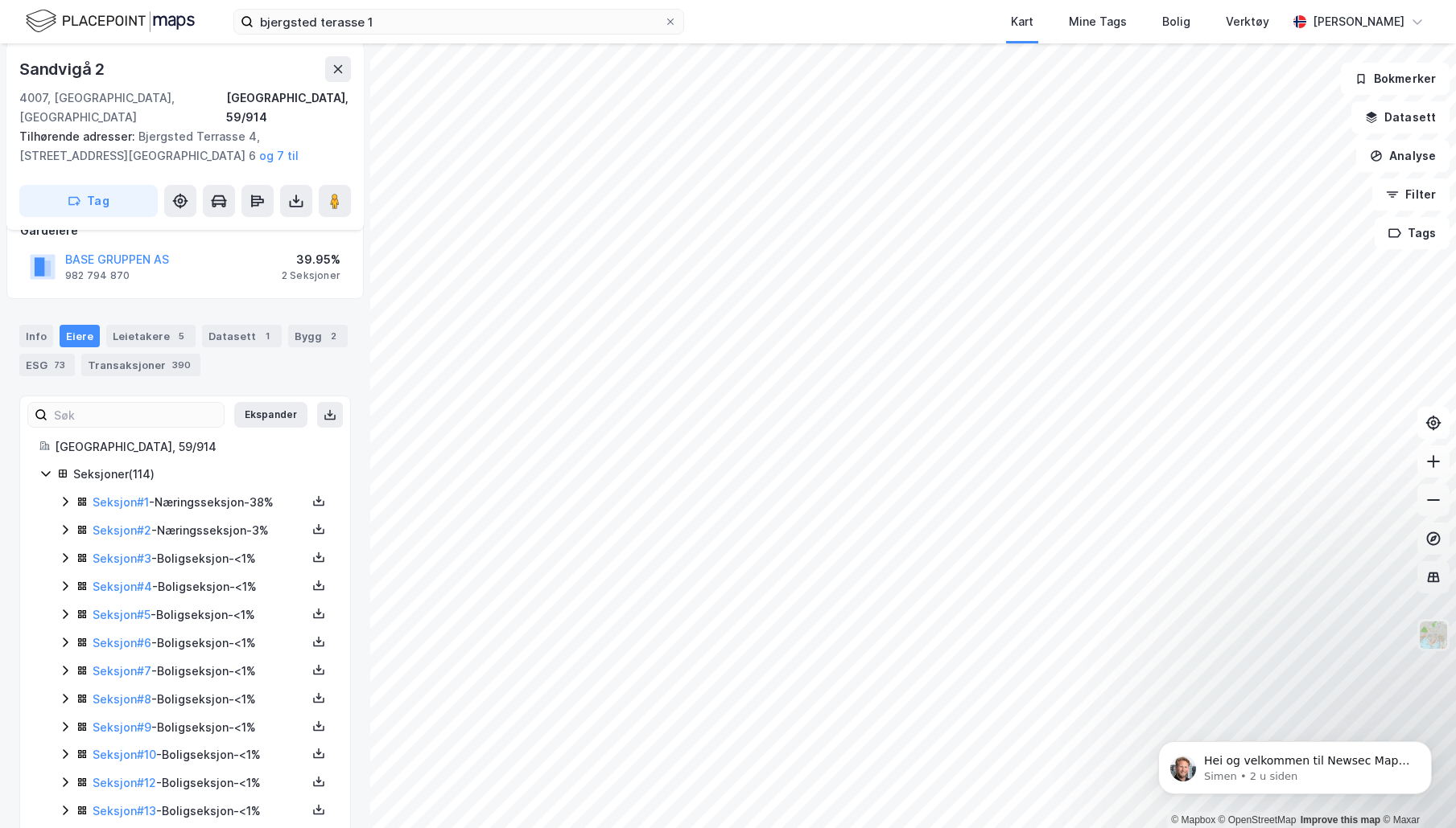
scroll to position [237, 0]
click at [62, 493] on icon at bounding box center [65, 499] width 13 height 13
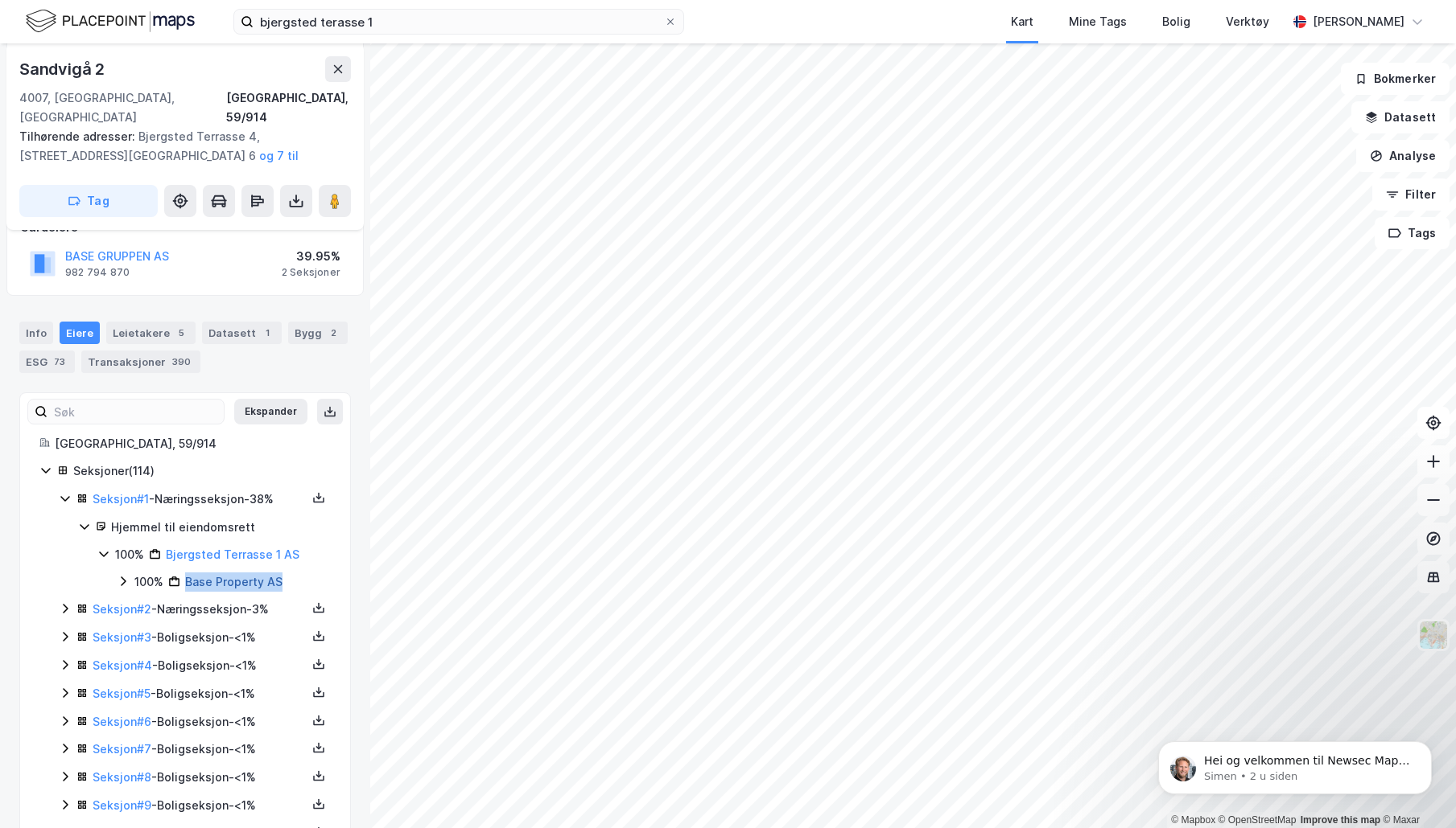
drag, startPoint x: 281, startPoint y: 561, endPoint x: 189, endPoint y: 564, distance: 92.0
click at [189, 573] on div "100% Base Property AS" at bounding box center [233, 582] width 196 height 19
copy link "Base Property AS"
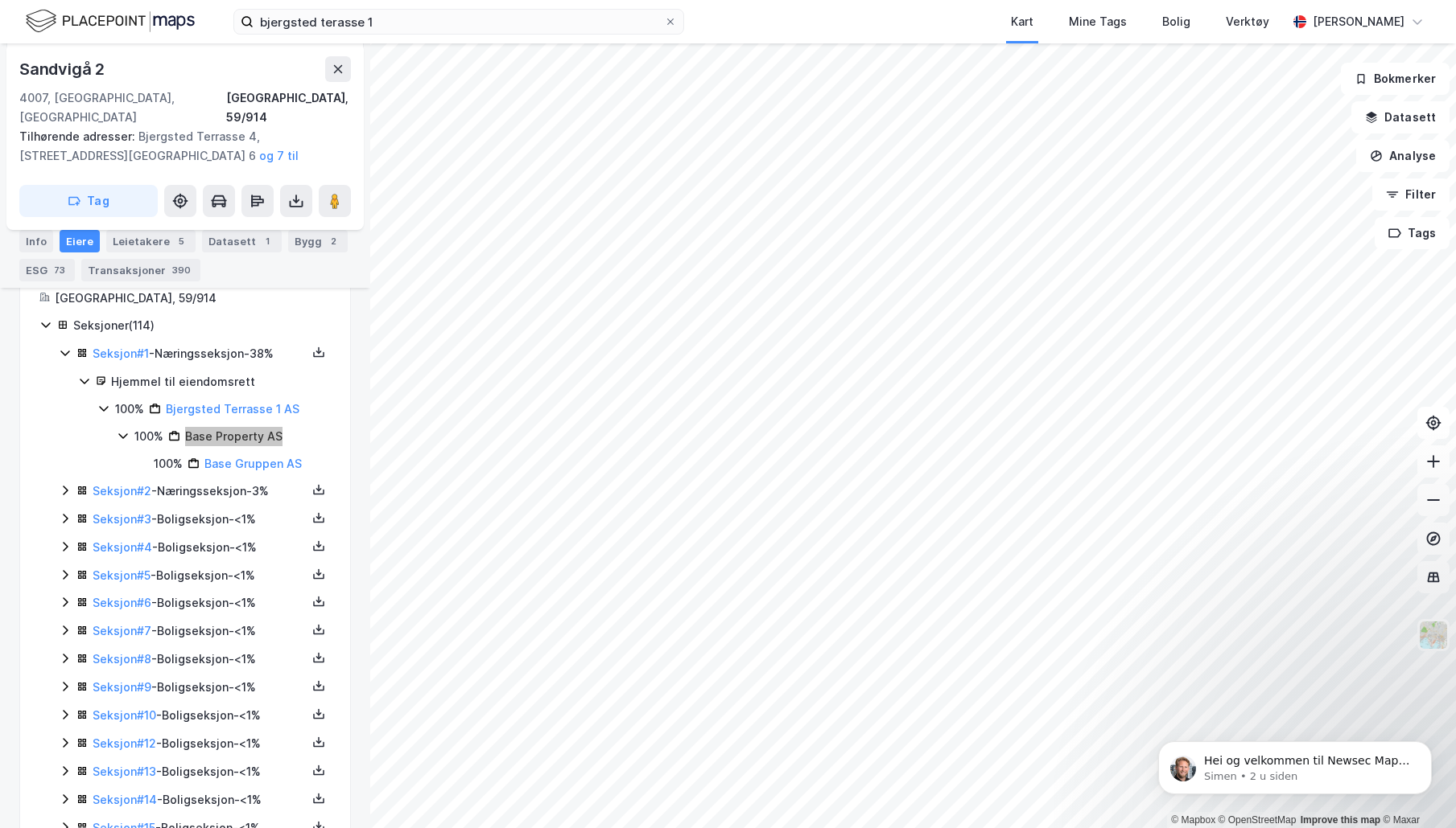
scroll to position [403, 0]
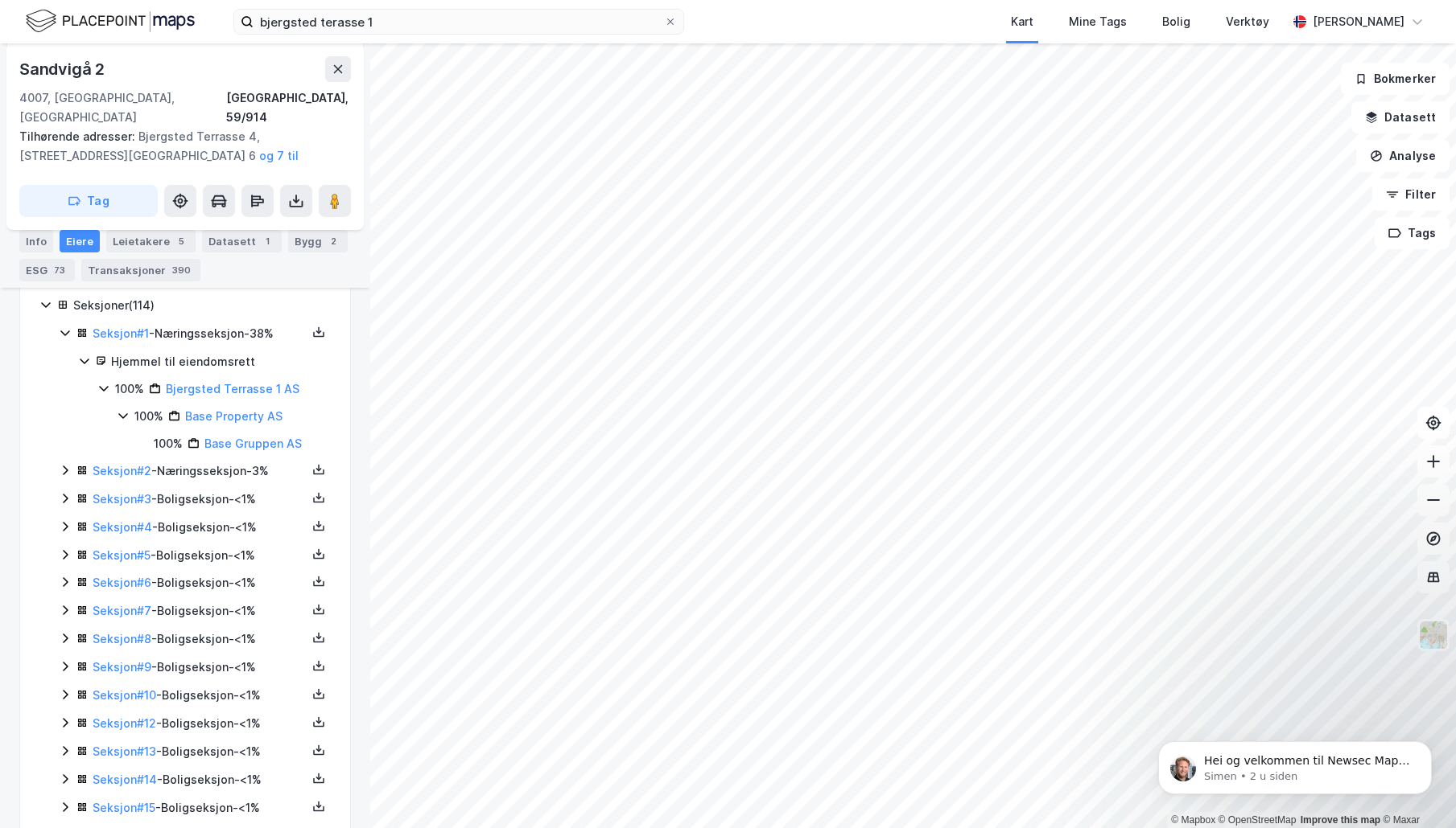
click at [63, 464] on icon at bounding box center [65, 470] width 13 height 13
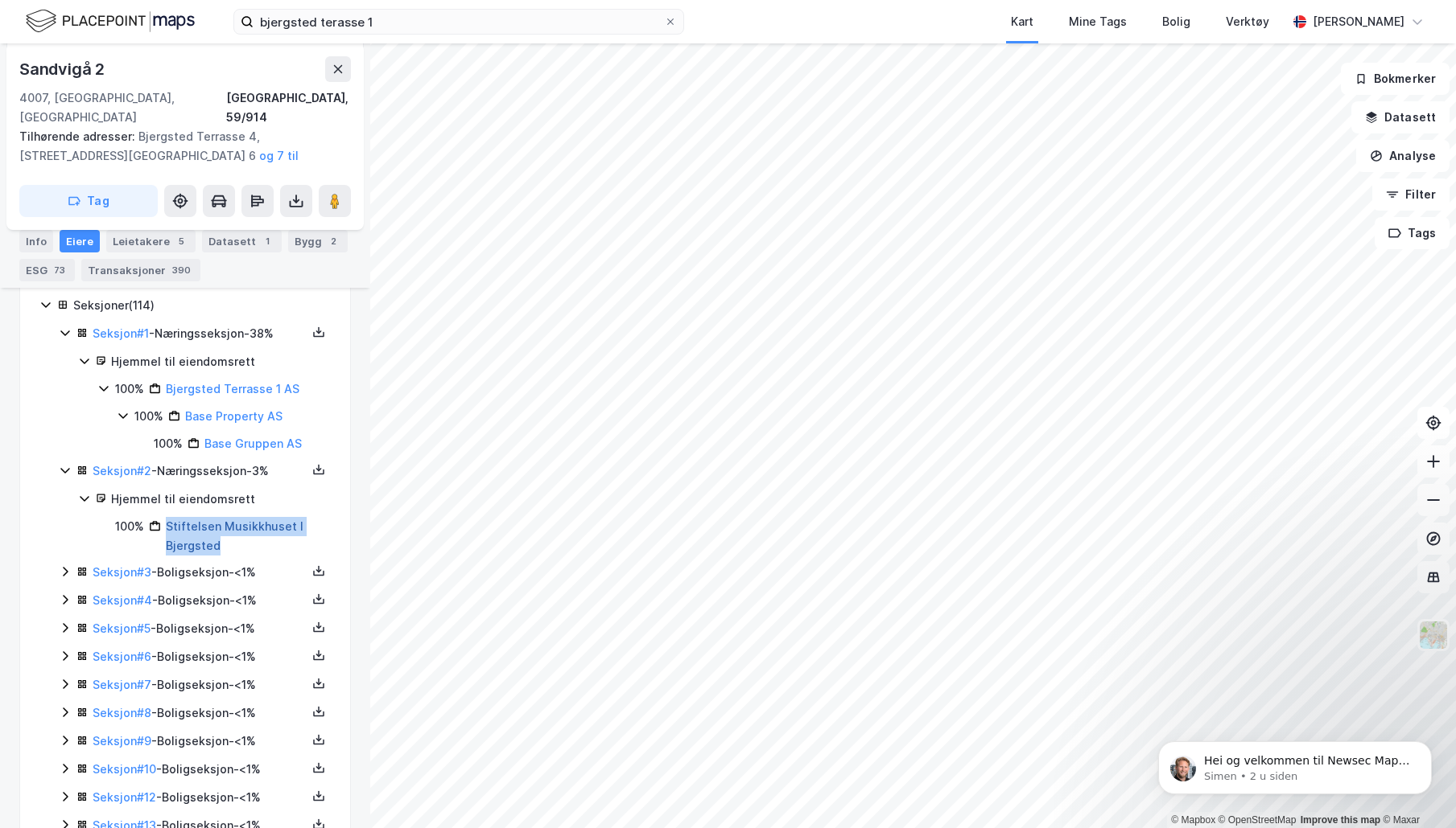
drag, startPoint x: 253, startPoint y: 530, endPoint x: 169, endPoint y: 506, distance: 87.4
click at [169, 517] on div "Stiftelsen Musikkhuset I Bjergsted" at bounding box center [249, 536] width 165 height 38
copy link "Stiftelsen Musikkhuset I Bjergsted"
click at [69, 566] on icon at bounding box center [65, 572] width 13 height 13
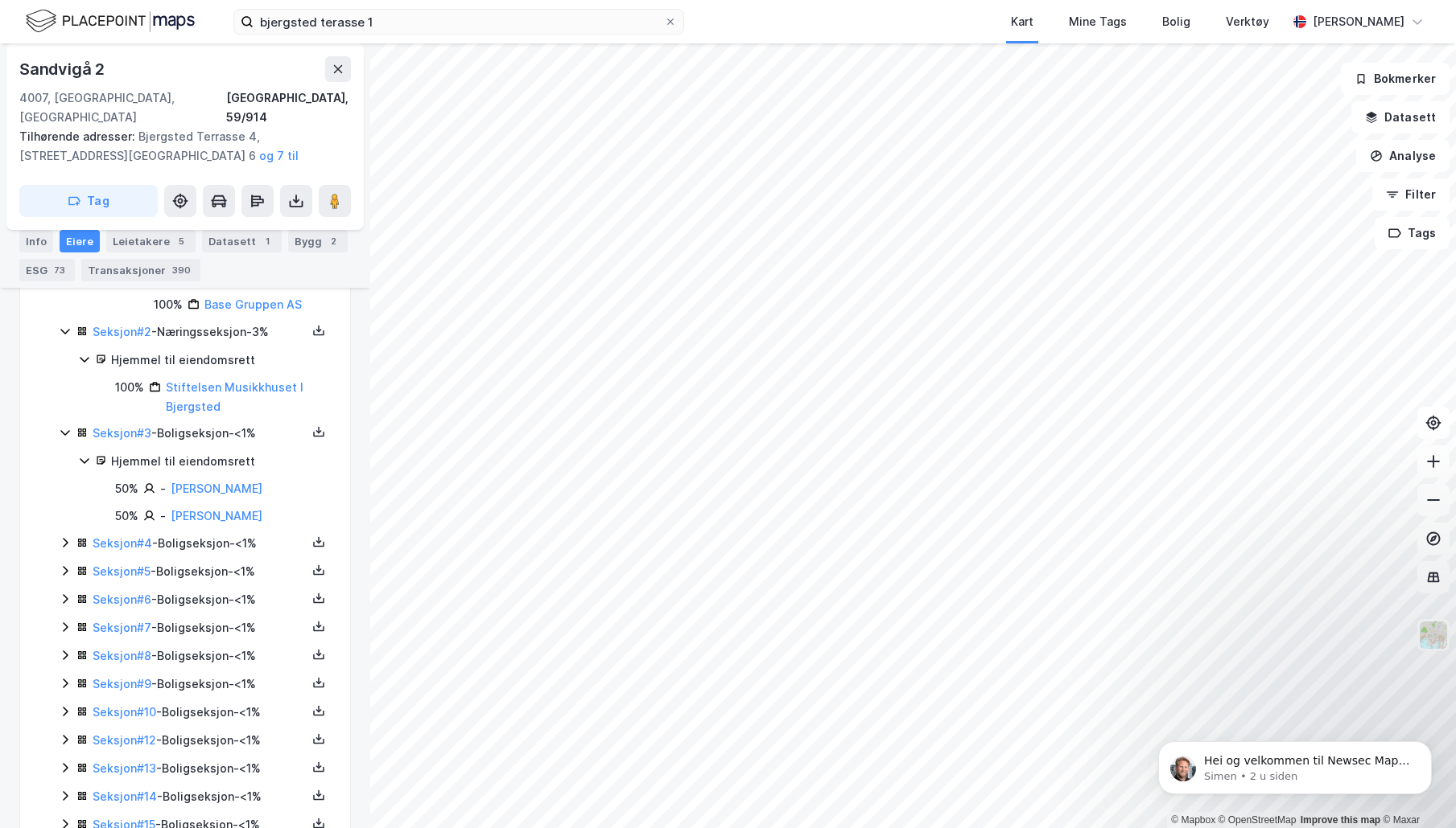
scroll to position [543, 0]
drag, startPoint x: 283, startPoint y: 467, endPoint x: 173, endPoint y: 460, distance: 110.2
click at [173, 479] on div "50% - [PERSON_NAME]" at bounding box center [223, 488] width 216 height 19
copy link "[PERSON_NAME]"
drag, startPoint x: 299, startPoint y: 497, endPoint x: 173, endPoint y: 496, distance: 126.0
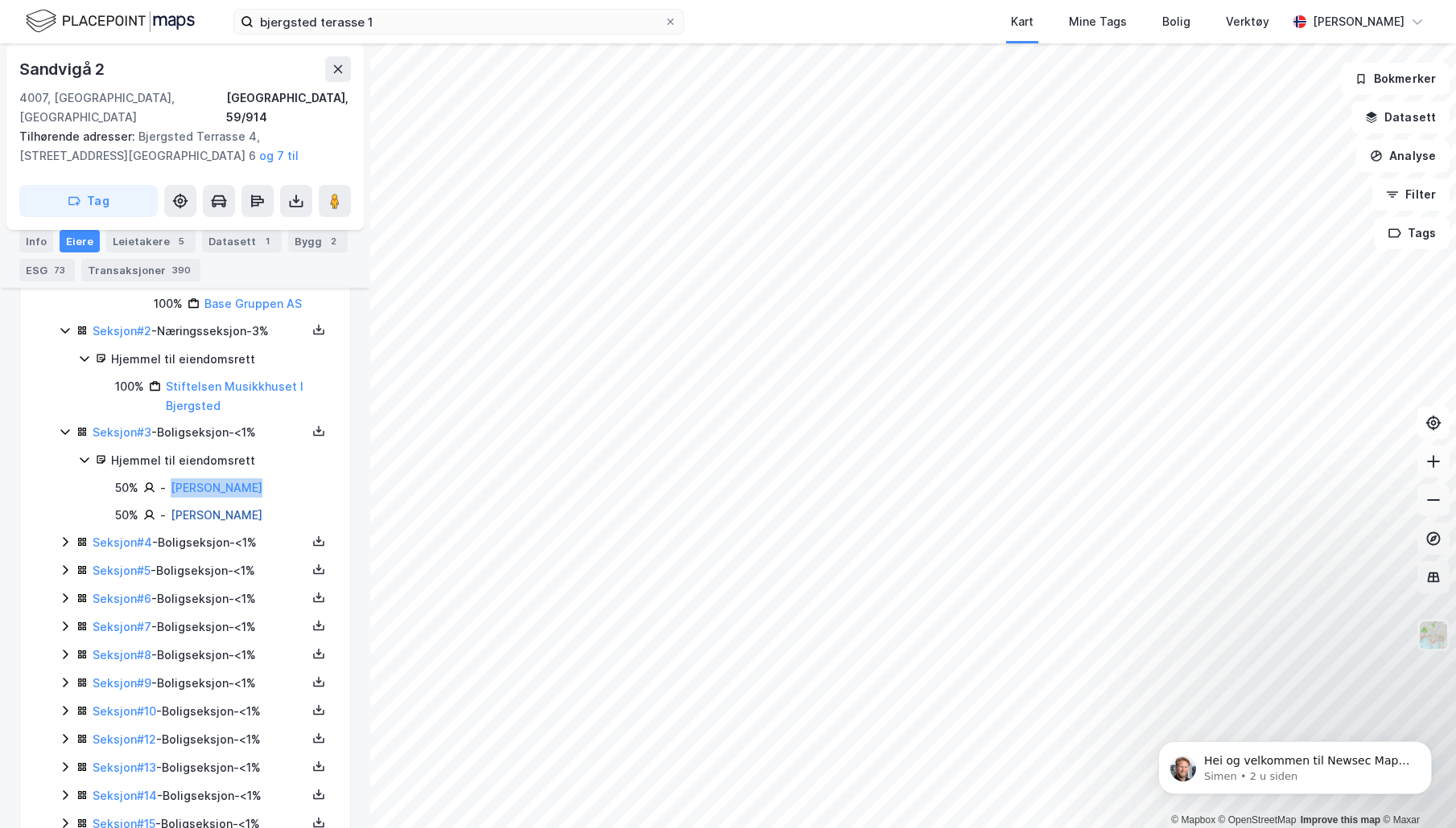
click at [173, 506] on div "50% - [PERSON_NAME]" at bounding box center [223, 515] width 216 height 19
copy link "[PERSON_NAME]"
click at [62, 535] on icon at bounding box center [65, 541] width 13 height 13
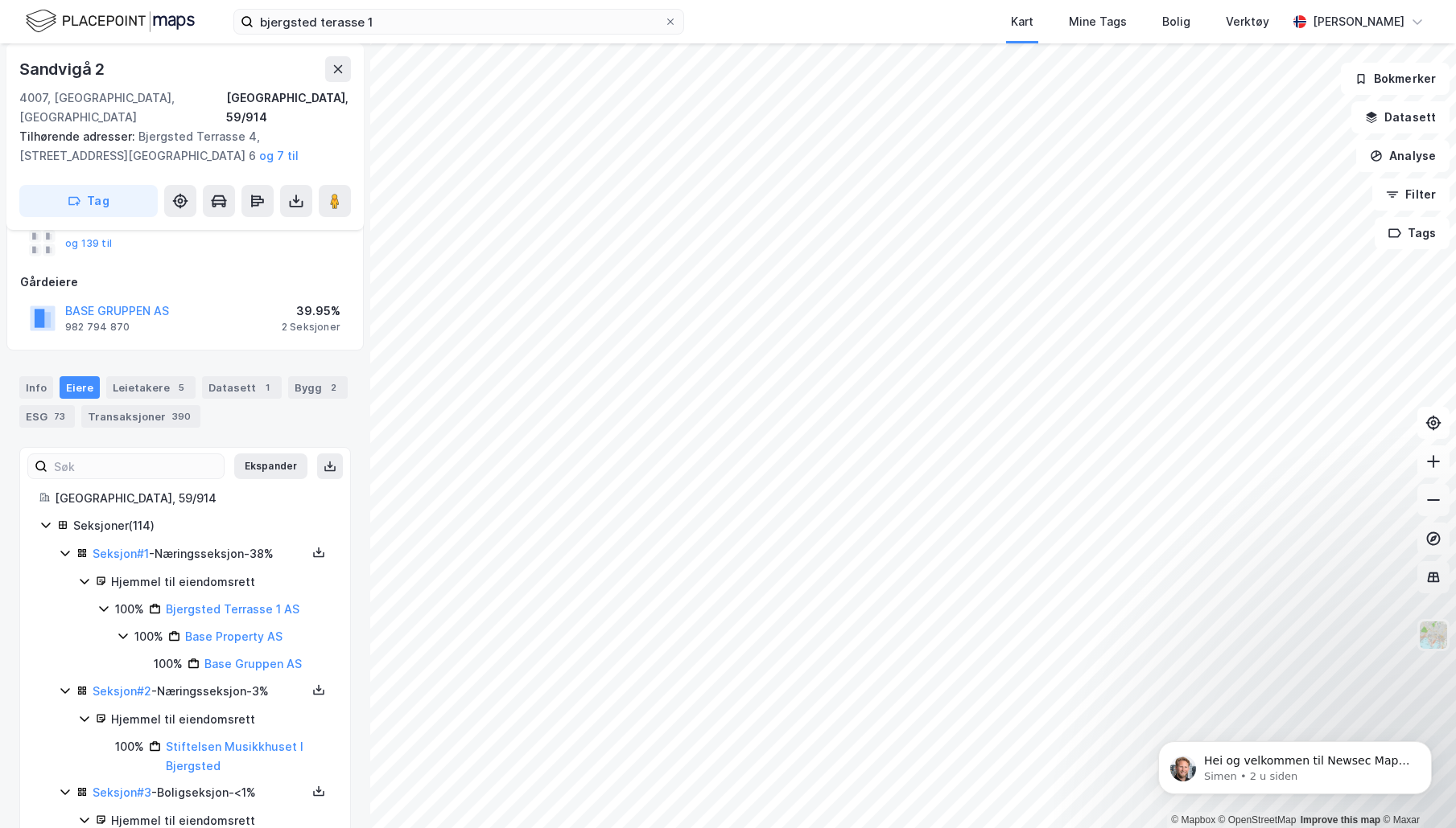
scroll to position [184, 0]
click at [267, 452] on button "Ekspander" at bounding box center [270, 465] width 73 height 26
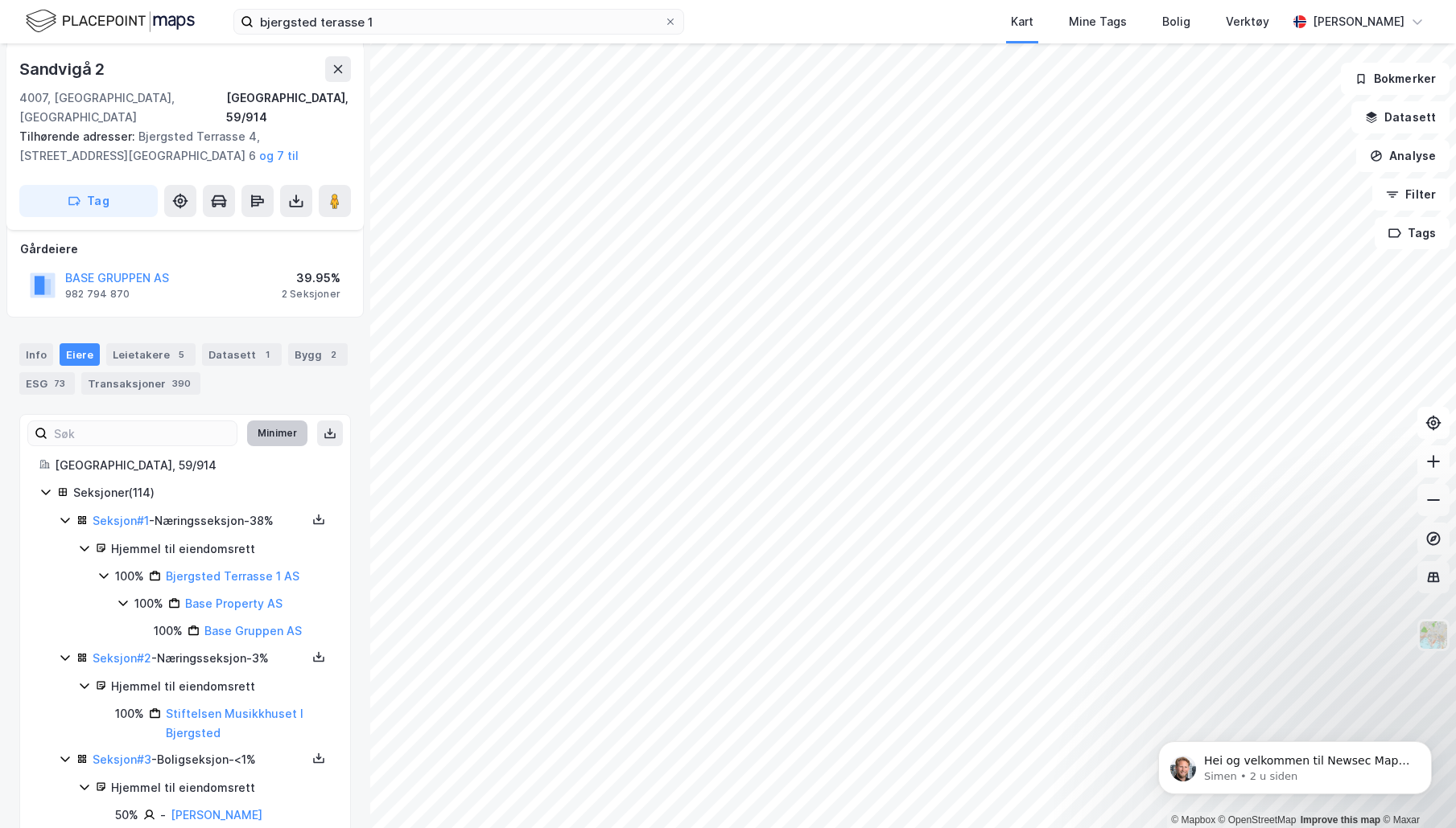
scroll to position [222, 0]
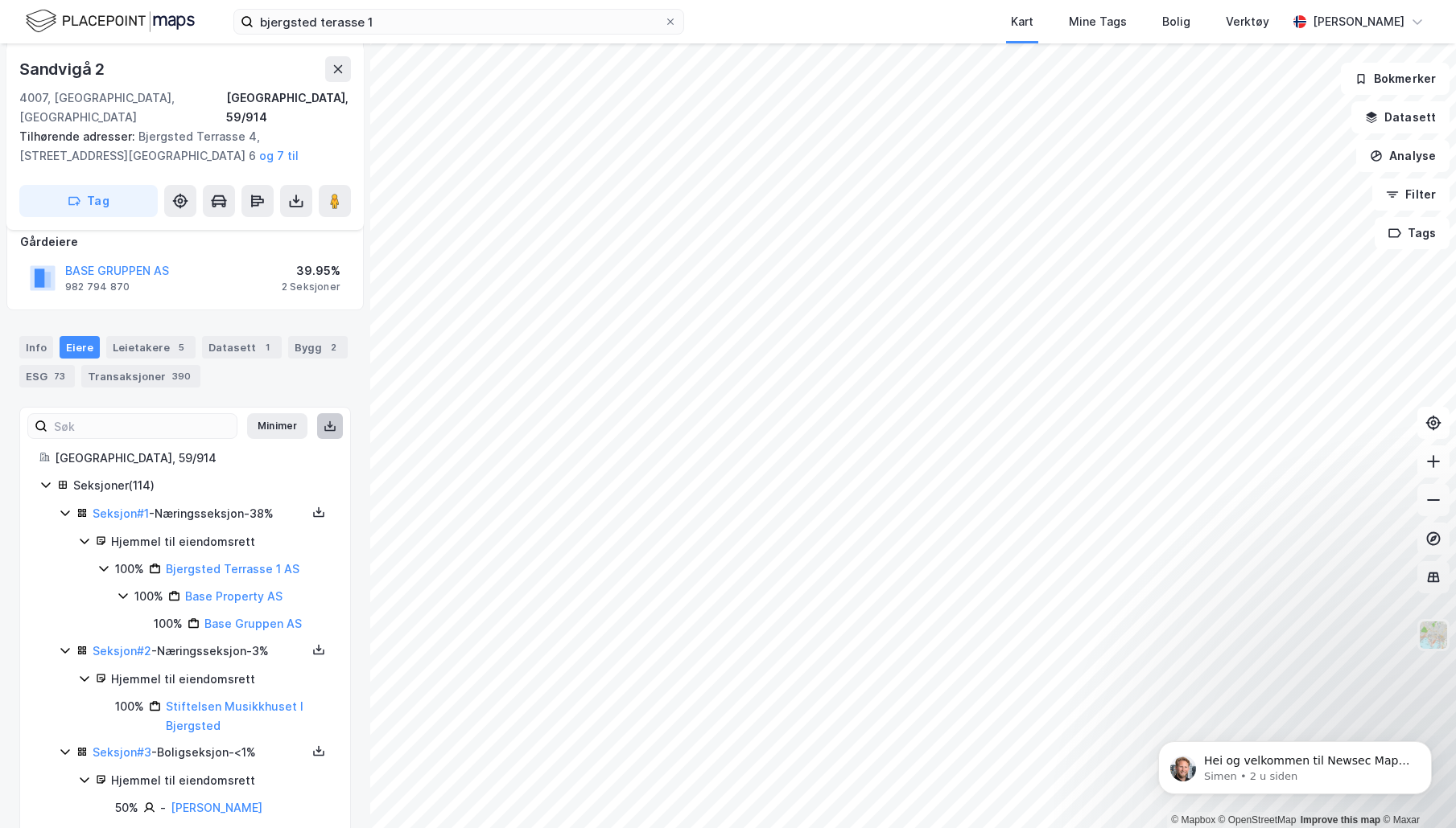
click at [323, 420] on icon at bounding box center [329, 426] width 13 height 13
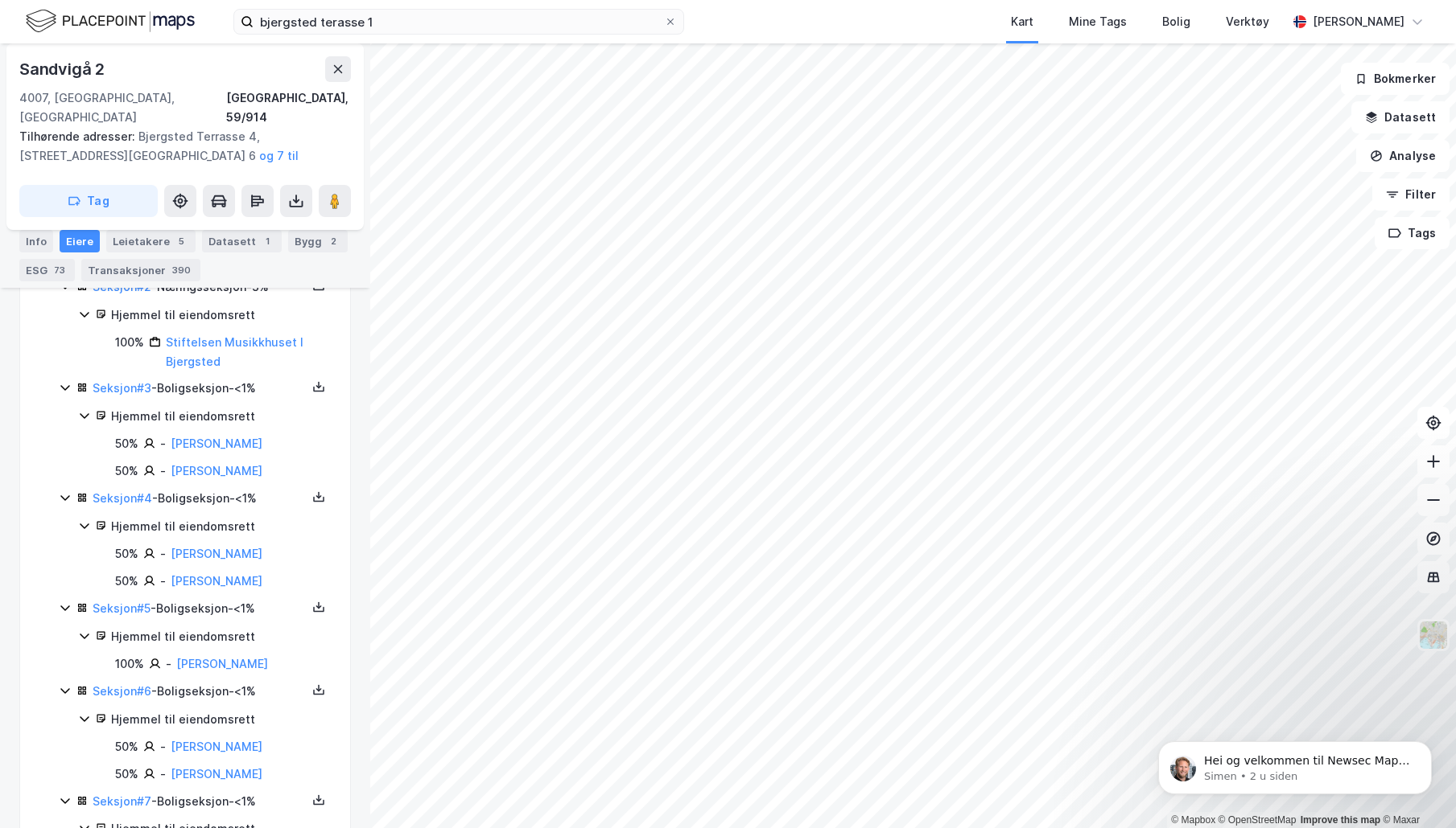
scroll to position [588, 0]
drag, startPoint x: 312, startPoint y: 533, endPoint x: 174, endPoint y: 534, distance: 138.0
click at [174, 544] on div "50% - [PERSON_NAME]" at bounding box center [223, 553] width 216 height 19
copy link "[PERSON_NAME]"
drag, startPoint x: 249, startPoint y: 564, endPoint x: 170, endPoint y: 566, distance: 79.0
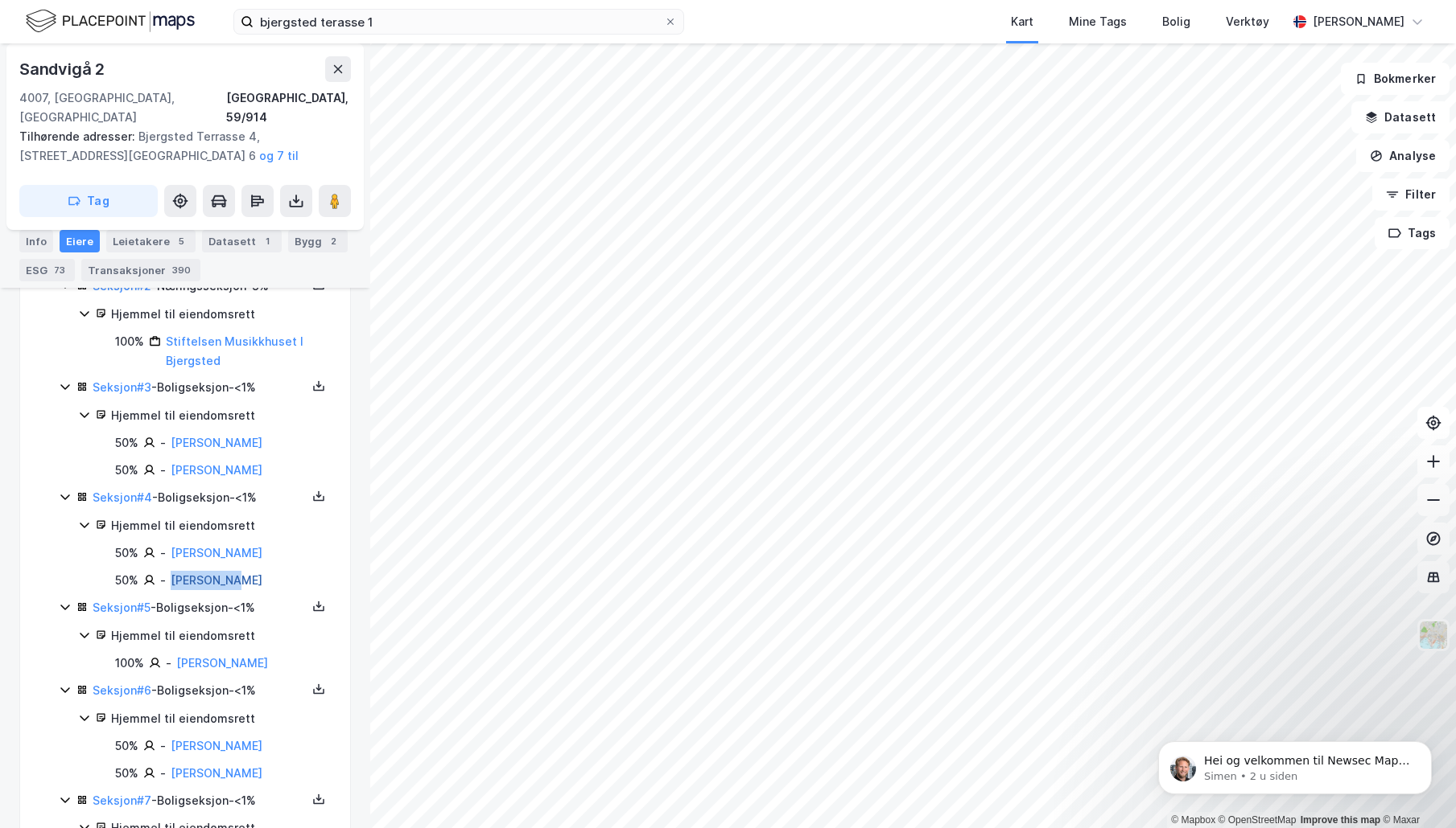
click at [170, 571] on div "50% - [PERSON_NAME]" at bounding box center [223, 580] width 216 height 19
copy link "[PERSON_NAME]"
drag, startPoint x: 319, startPoint y: 644, endPoint x: 178, endPoint y: 646, distance: 141.0
copy link "[PERSON_NAME]"
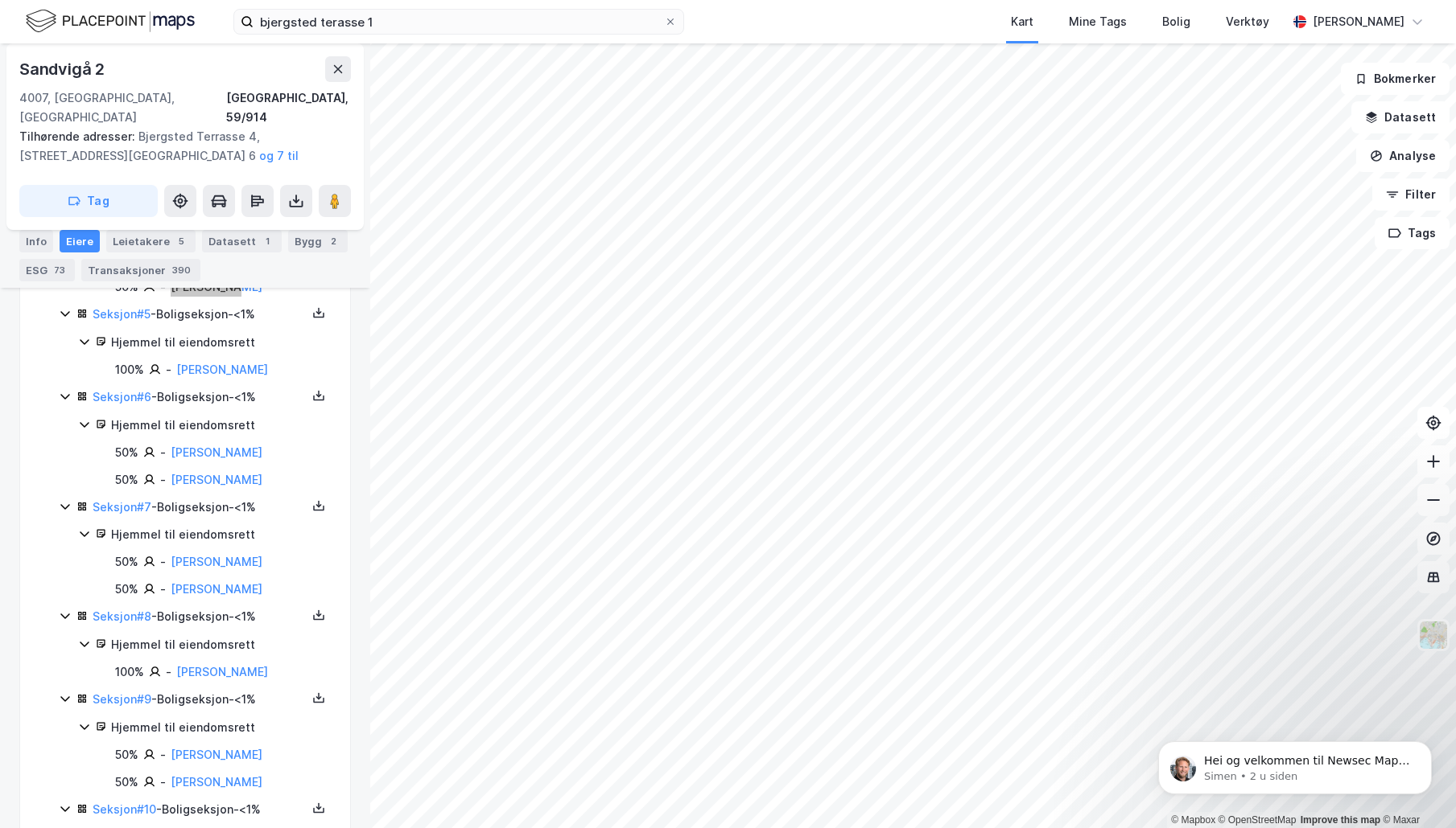
scroll to position [882, 0]
drag, startPoint x: 283, startPoint y: 436, endPoint x: 171, endPoint y: 432, distance: 112.1
click at [171, 442] on div "50% - [PERSON_NAME]" at bounding box center [223, 452] width 216 height 19
copy link "[PERSON_NAME]"
click at [283, 442] on div "50% - [PERSON_NAME]" at bounding box center [223, 452] width 216 height 19
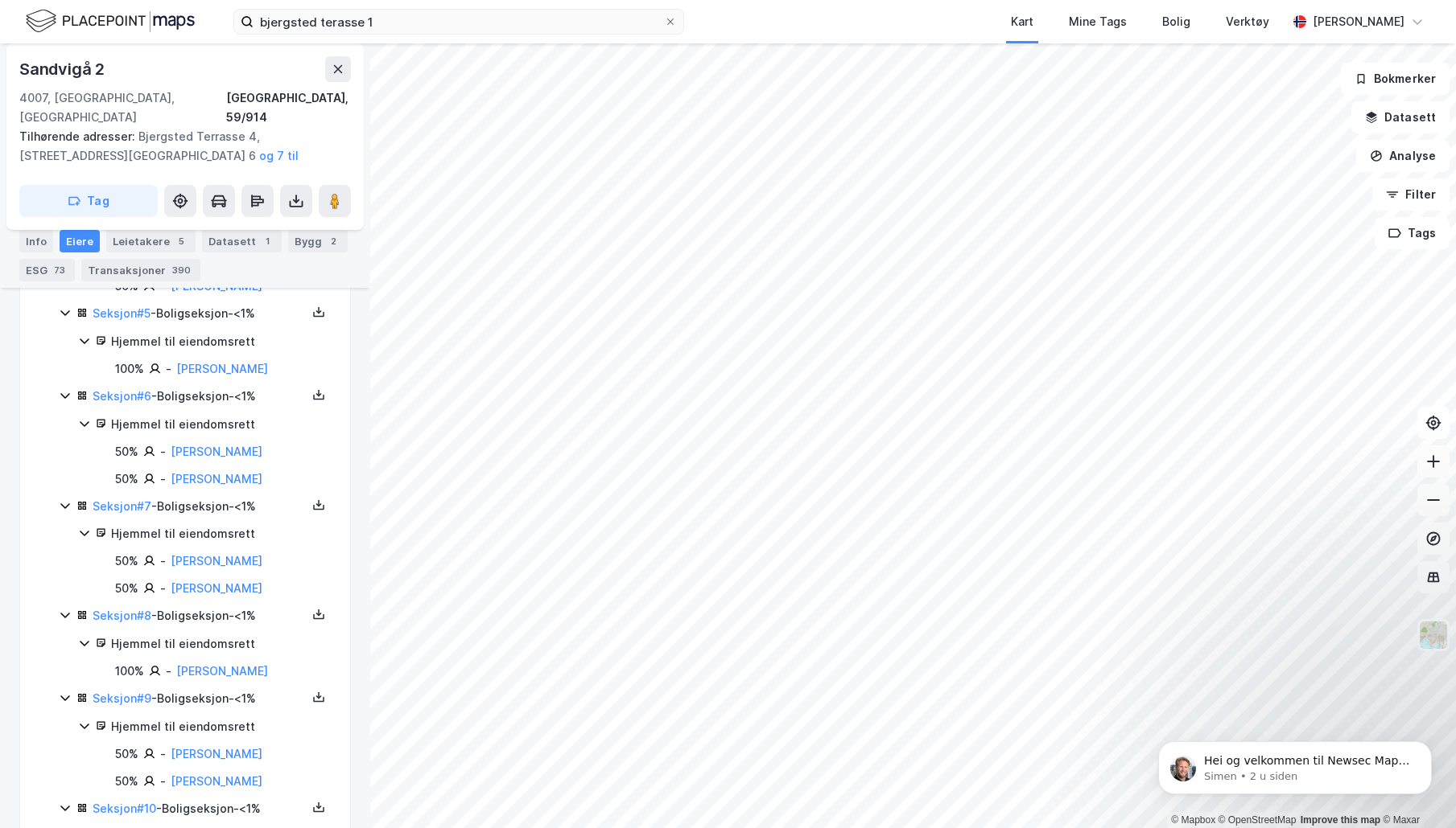
drag, startPoint x: 271, startPoint y: 434, endPoint x: 169, endPoint y: 423, distance: 102.6
click at [169, 442] on div "50% - [PERSON_NAME]" at bounding box center [223, 452] width 216 height 19
copy link "[PERSON_NAME]"
drag, startPoint x: 297, startPoint y: 457, endPoint x: 167, endPoint y: 468, distance: 130.5
click at [167, 470] on div "50% - [PERSON_NAME]" at bounding box center [223, 480] width 216 height 19
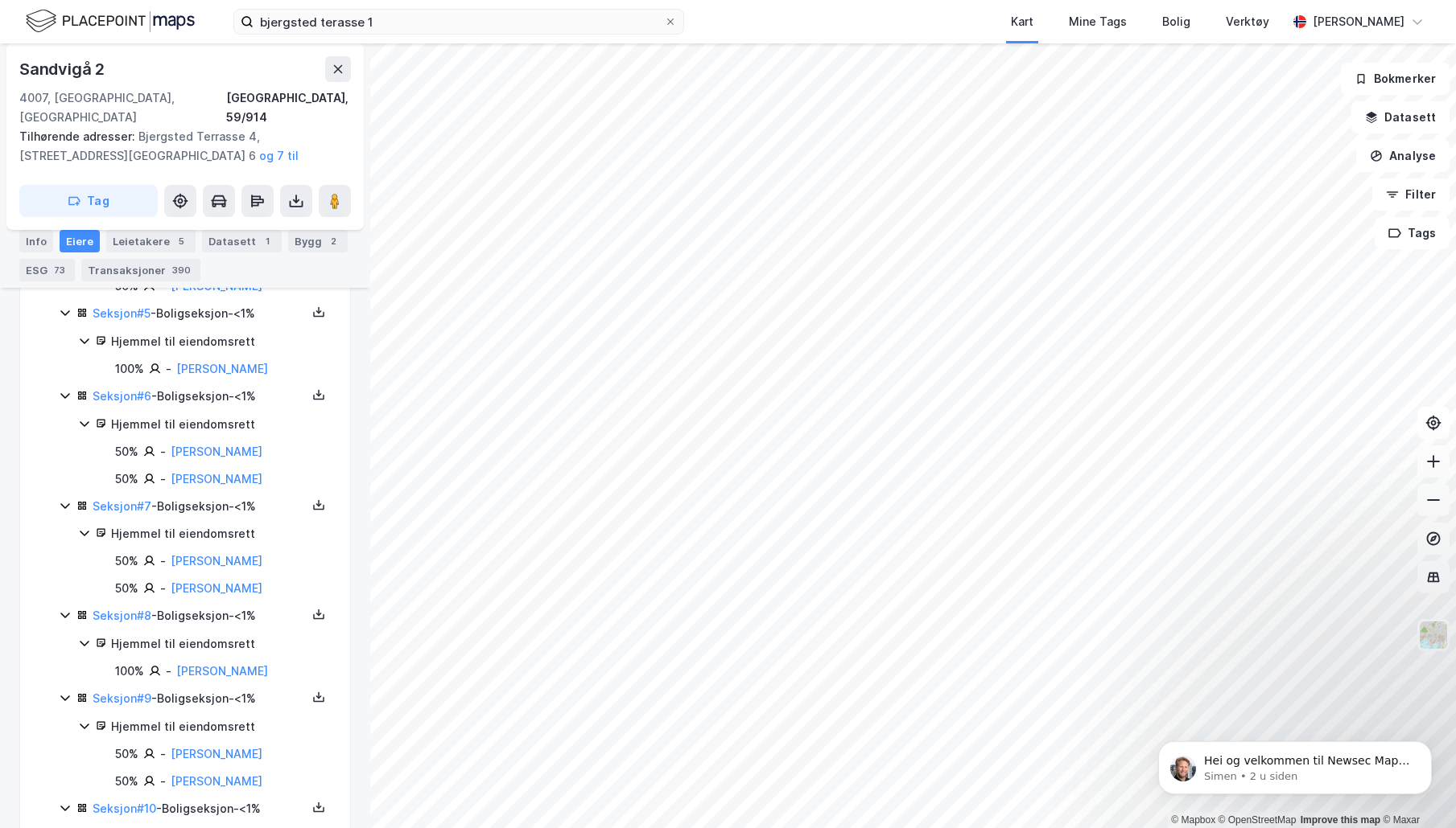
drag, startPoint x: 289, startPoint y: 433, endPoint x: 168, endPoint y: 434, distance: 121.0
click at [168, 442] on div "50% - [PERSON_NAME]" at bounding box center [223, 452] width 216 height 19
click at [312, 525] on div "Hjemmel til eiendomsrett" at bounding box center [221, 534] width 220 height 19
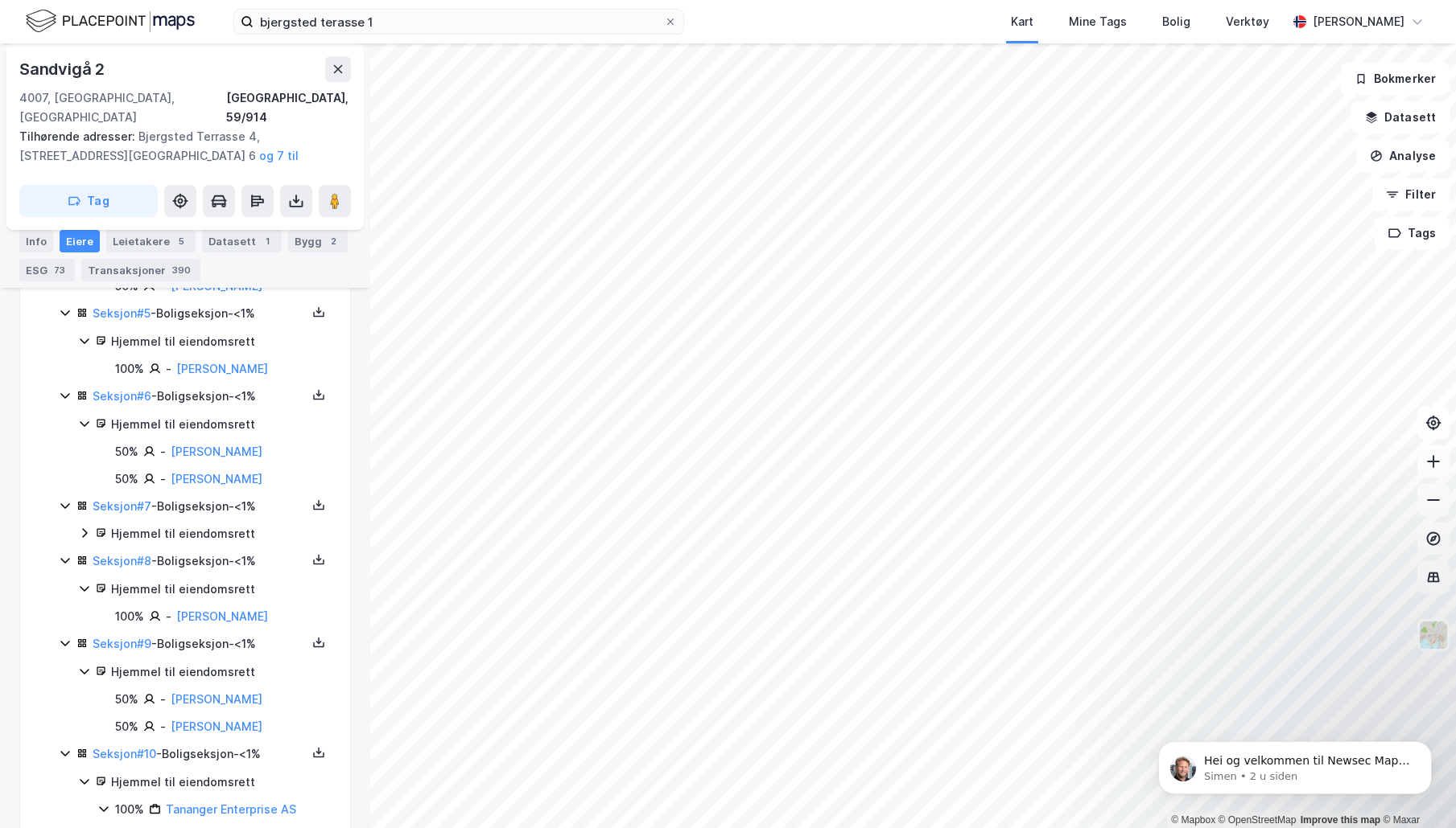
click at [64, 500] on icon at bounding box center [65, 506] width 13 height 13
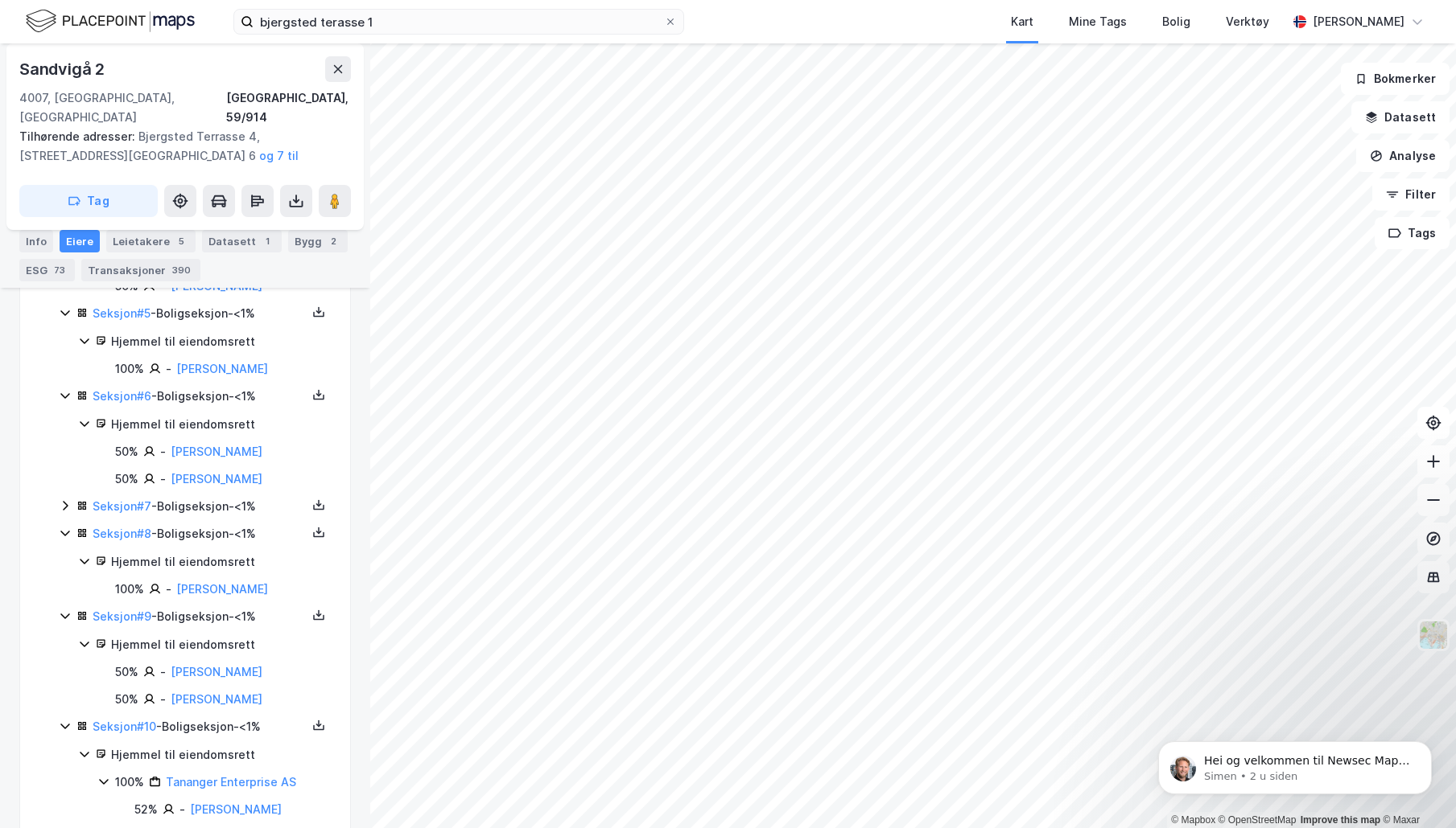
click at [63, 500] on icon at bounding box center [65, 506] width 13 height 13
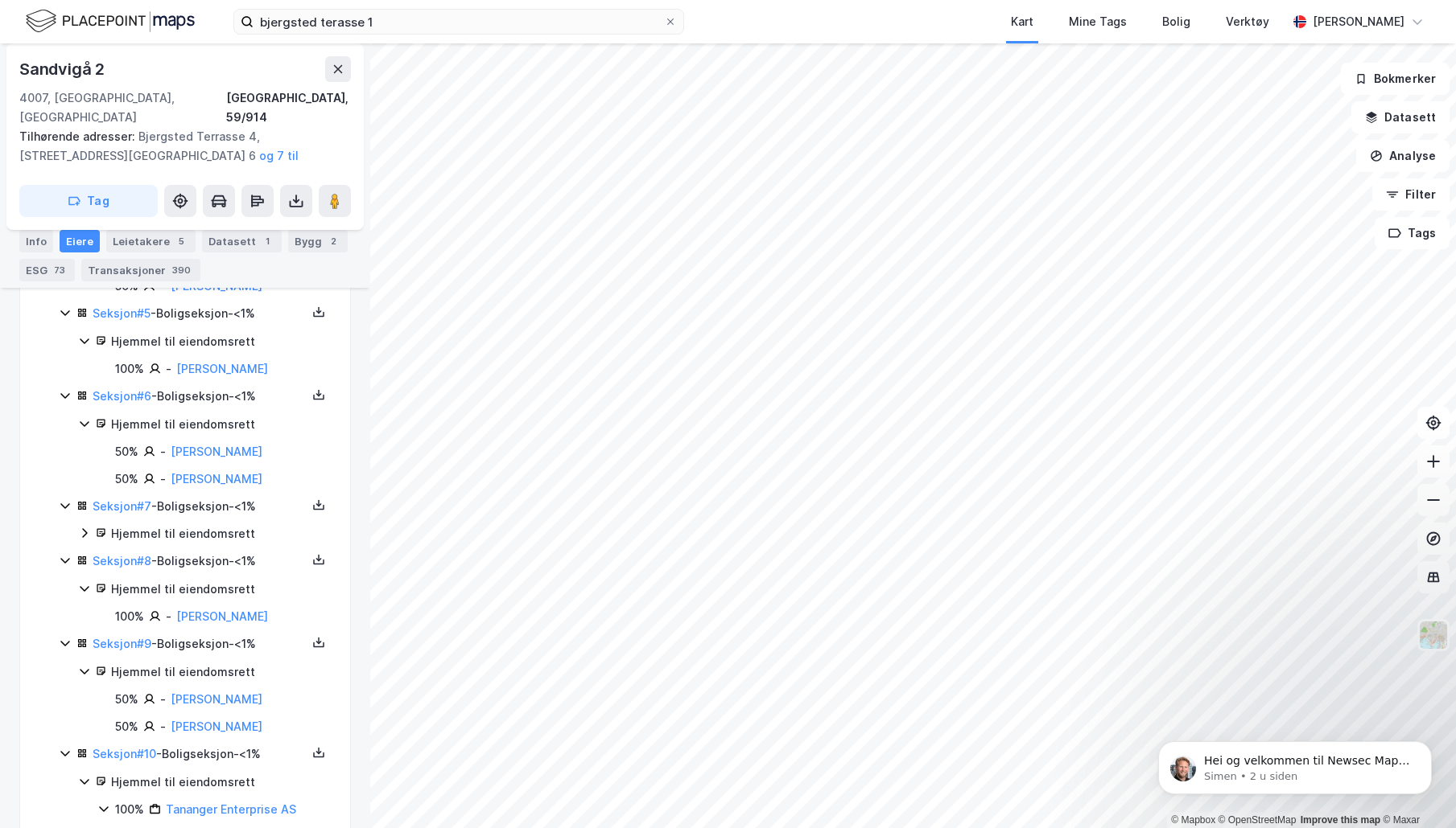
click at [79, 527] on icon at bounding box center [84, 533] width 13 height 13
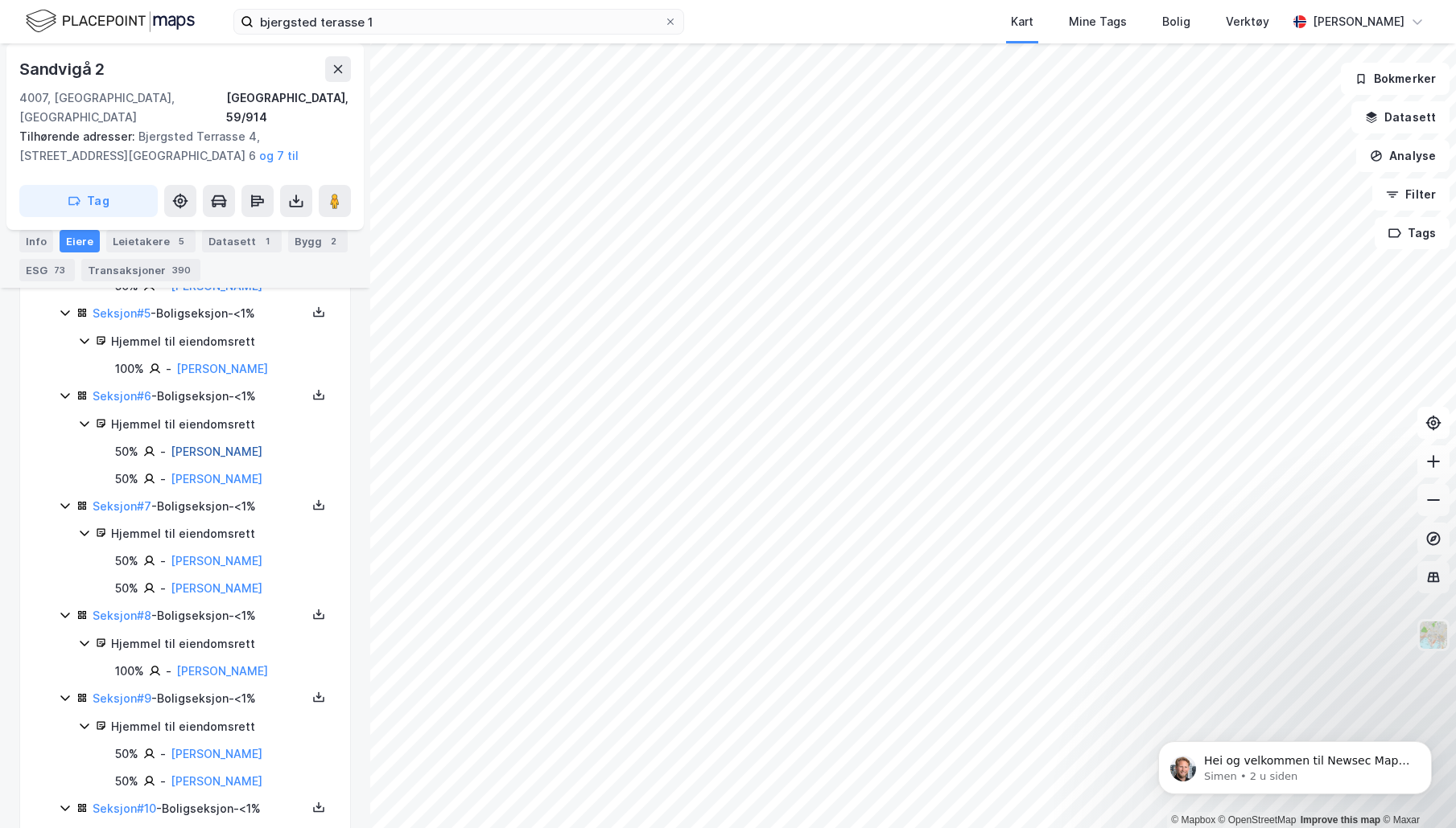
drag, startPoint x: 314, startPoint y: 432, endPoint x: 174, endPoint y: 427, distance: 140.1
click at [174, 442] on div "50% - [PERSON_NAME]" at bounding box center [223, 452] width 216 height 19
drag, startPoint x: 292, startPoint y: 457, endPoint x: 171, endPoint y: 459, distance: 121.0
click at [171, 470] on div "50% - [PERSON_NAME]" at bounding box center [223, 480] width 216 height 19
drag, startPoint x: 276, startPoint y: 533, endPoint x: 197, endPoint y: 542, distance: 79.5
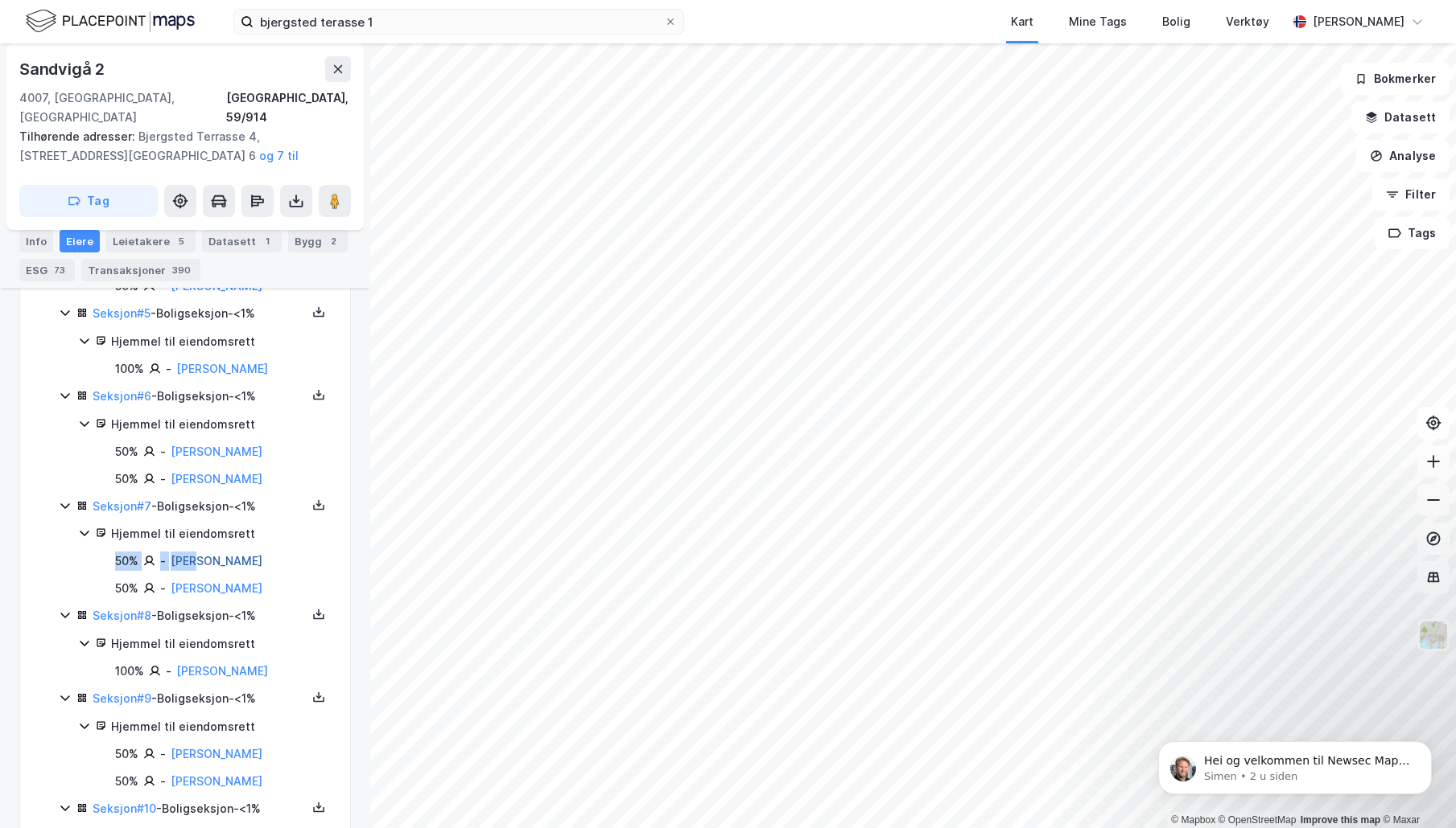
click at [197, 552] on div "50% - [PERSON_NAME]" at bounding box center [223, 561] width 216 height 19
drag, startPoint x: 263, startPoint y: 536, endPoint x: 170, endPoint y: 537, distance: 93.0
click at [170, 552] on div "50% - [PERSON_NAME]" at bounding box center [223, 561] width 216 height 19
drag, startPoint x: 299, startPoint y: 569, endPoint x: 170, endPoint y: 572, distance: 129.0
click at [170, 579] on div "50% - [PERSON_NAME]" at bounding box center [223, 588] width 216 height 19
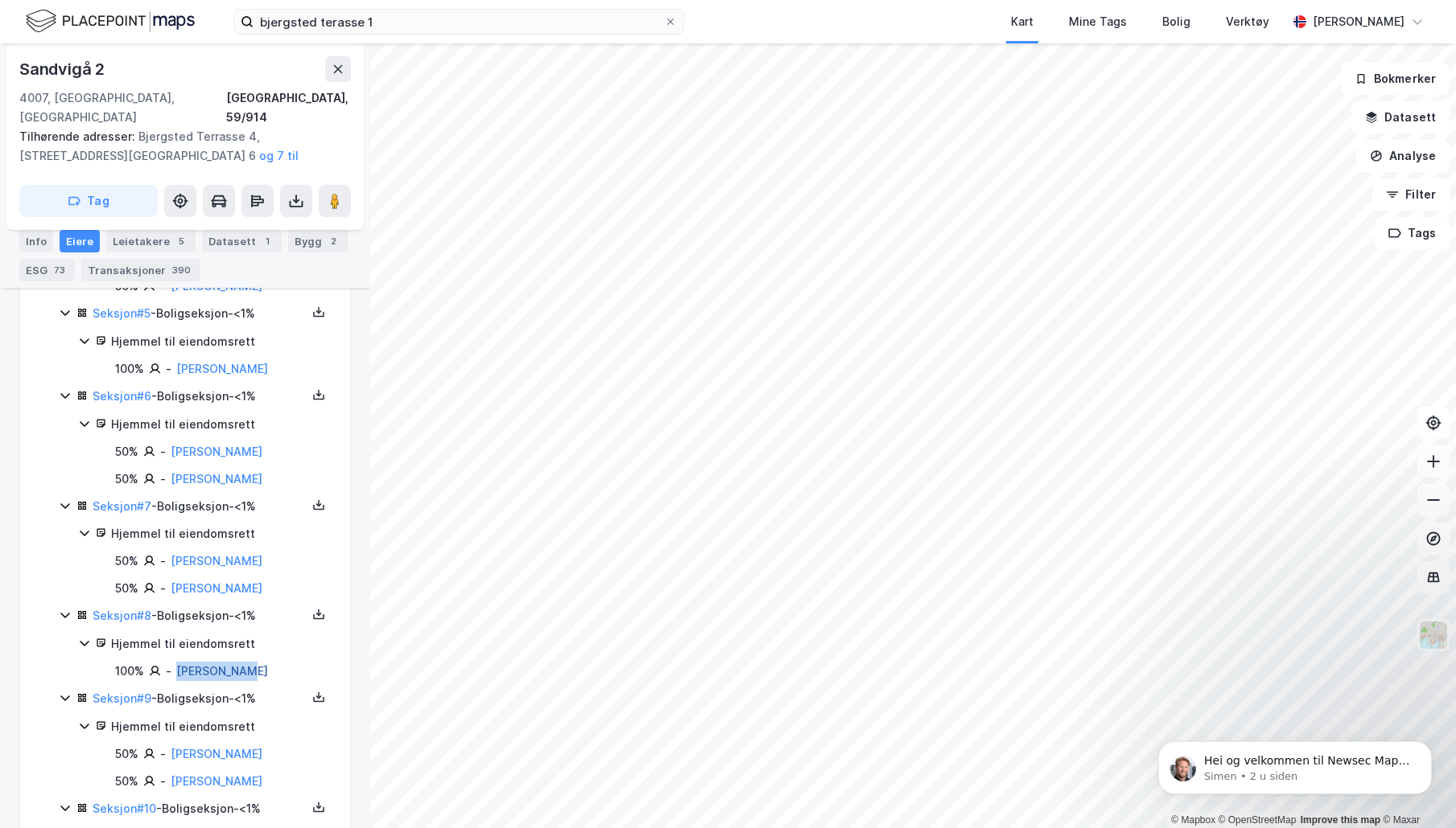
drag, startPoint x: 276, startPoint y: 651, endPoint x: 178, endPoint y: 656, distance: 98.1
click at [178, 662] on div "100% - [PERSON_NAME]" at bounding box center [223, 672] width 216 height 19
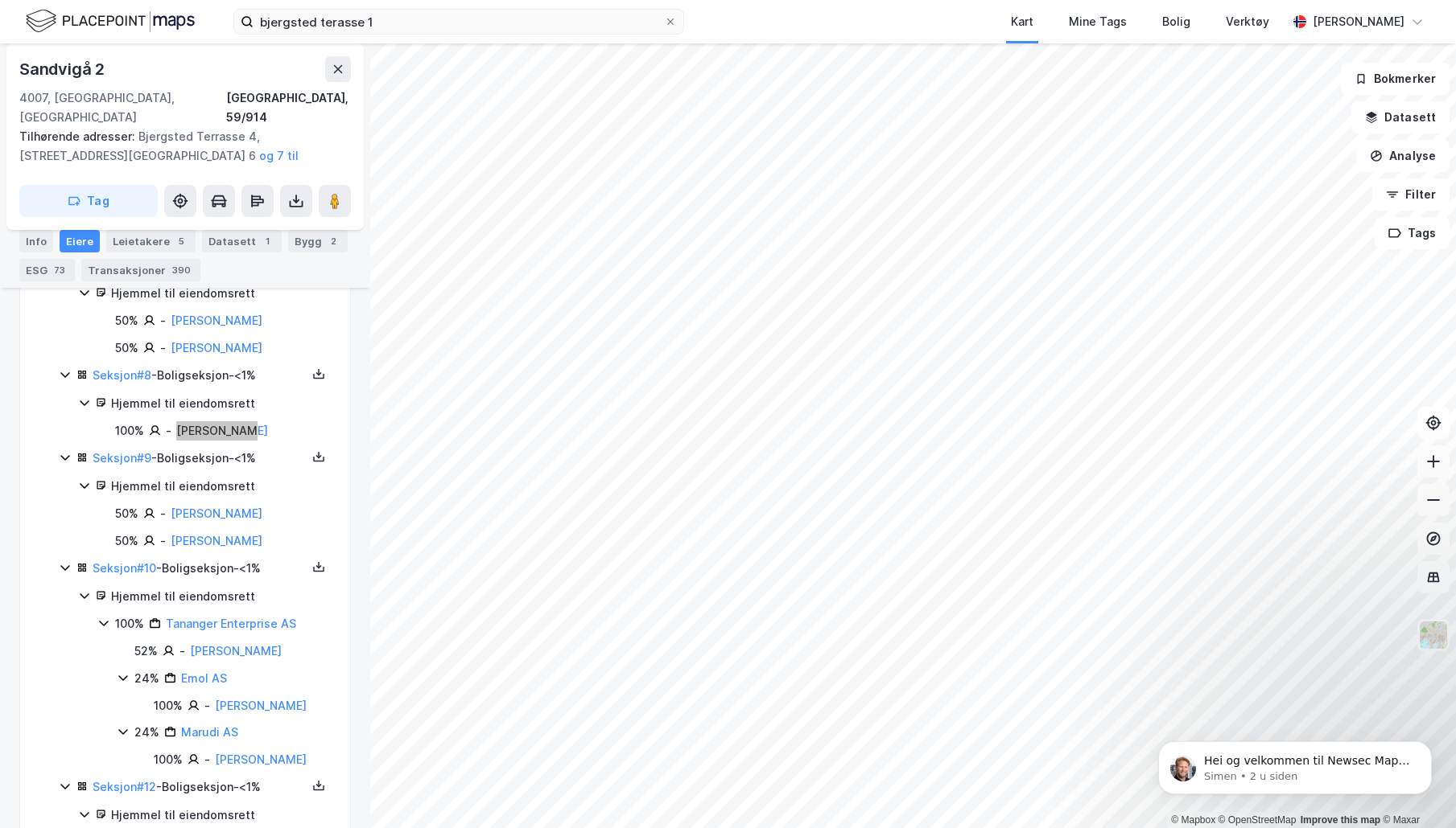
scroll to position [1123, 0]
drag, startPoint x: 296, startPoint y: 499, endPoint x: 165, endPoint y: 493, distance: 131.1
click at [165, 503] on div "50% - [PERSON_NAME]" at bounding box center [223, 513] width 216 height 19
click at [307, 531] on div "50% - [PERSON_NAME]" at bounding box center [223, 540] width 216 height 19
drag, startPoint x: 296, startPoint y: 514, endPoint x: 173, endPoint y: 516, distance: 123.0
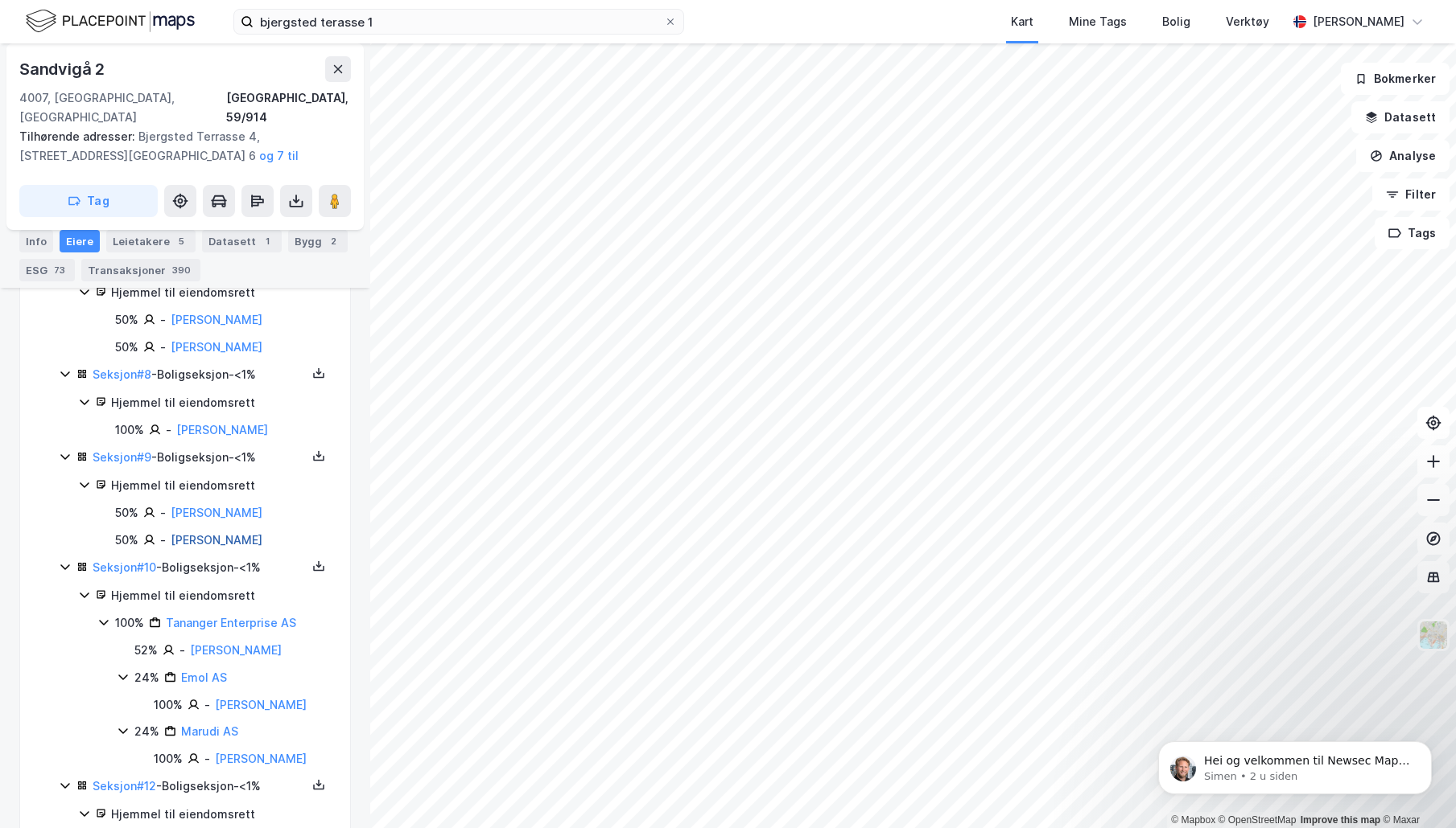
click at [173, 531] on div "50% - [PERSON_NAME]" at bounding box center [223, 540] width 216 height 19
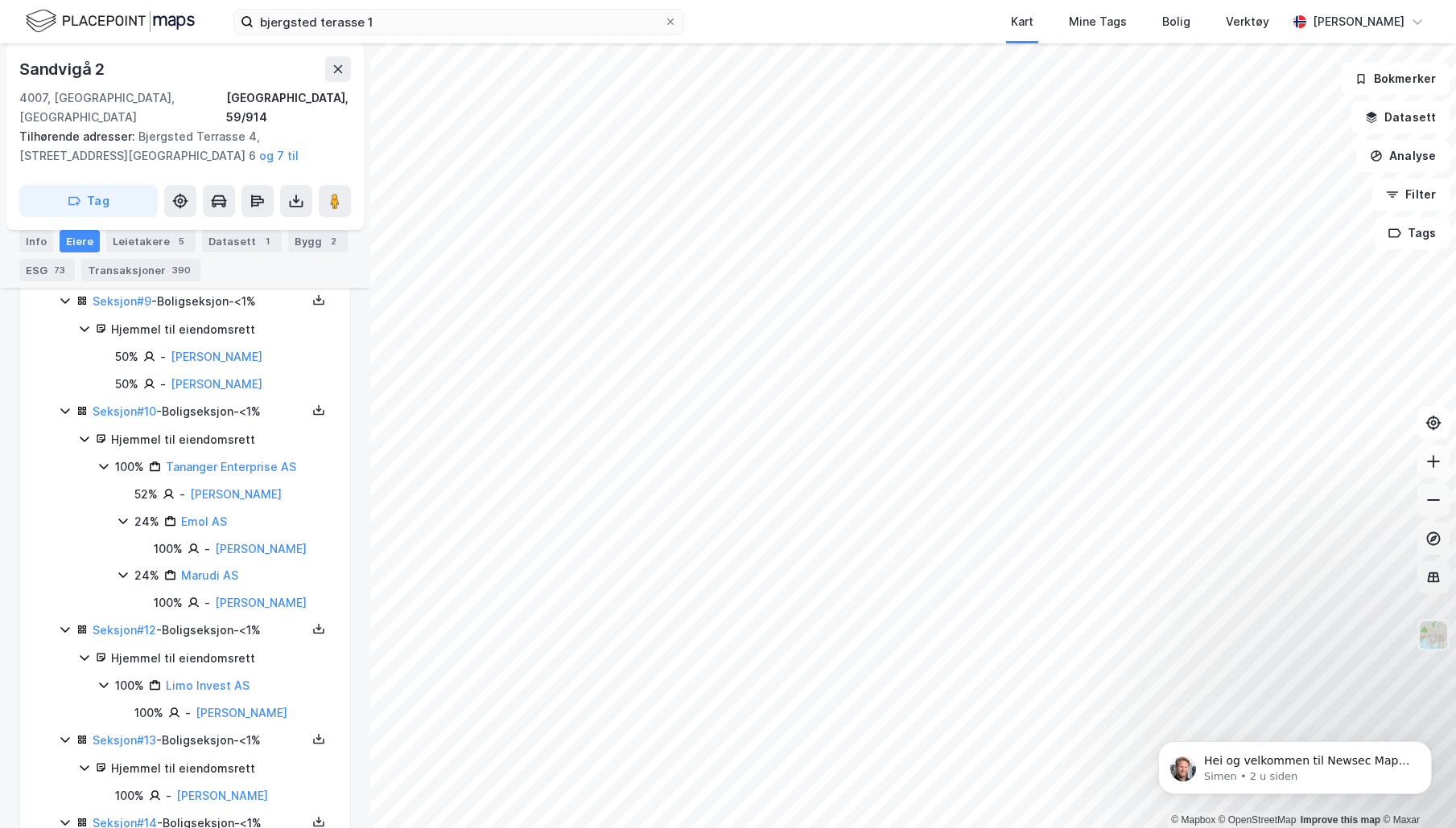
scroll to position [1284, 0]
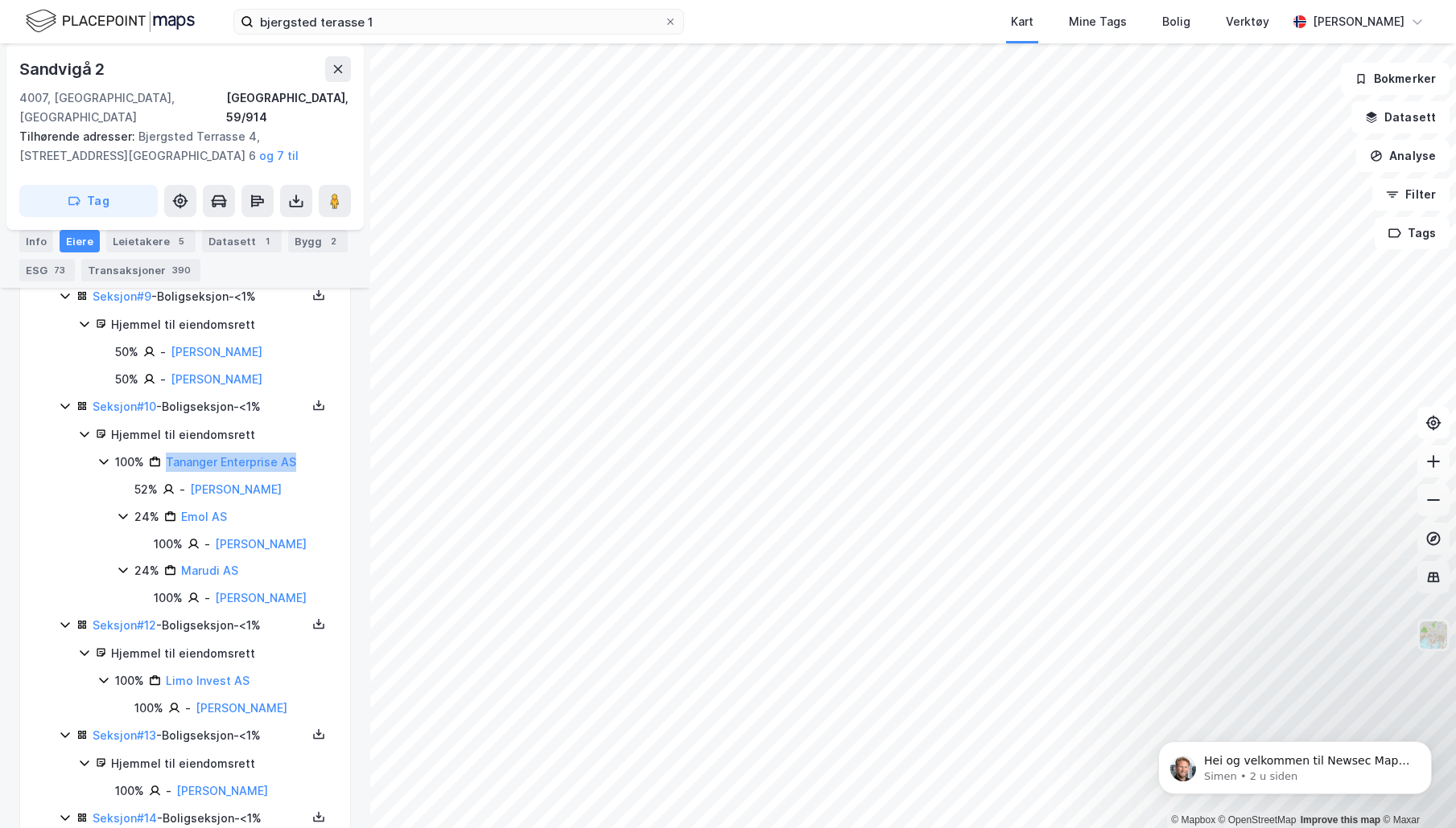
drag, startPoint x: 305, startPoint y: 444, endPoint x: 164, endPoint y: 444, distance: 141.0
click at [164, 453] on div "100% Tananger Enterprise AS" at bounding box center [223, 462] width 216 height 19
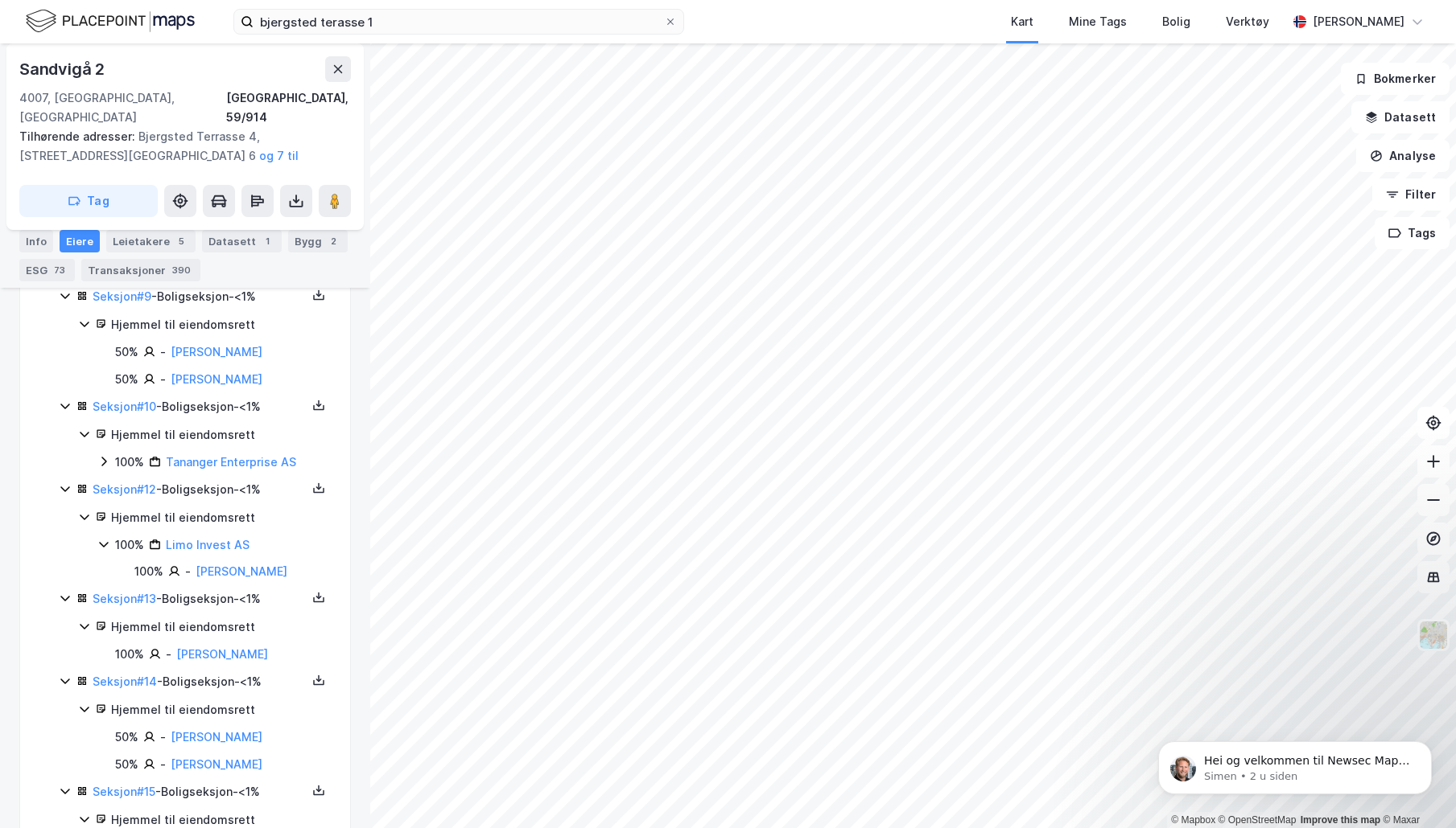
click at [109, 455] on icon at bounding box center [103, 461] width 13 height 13
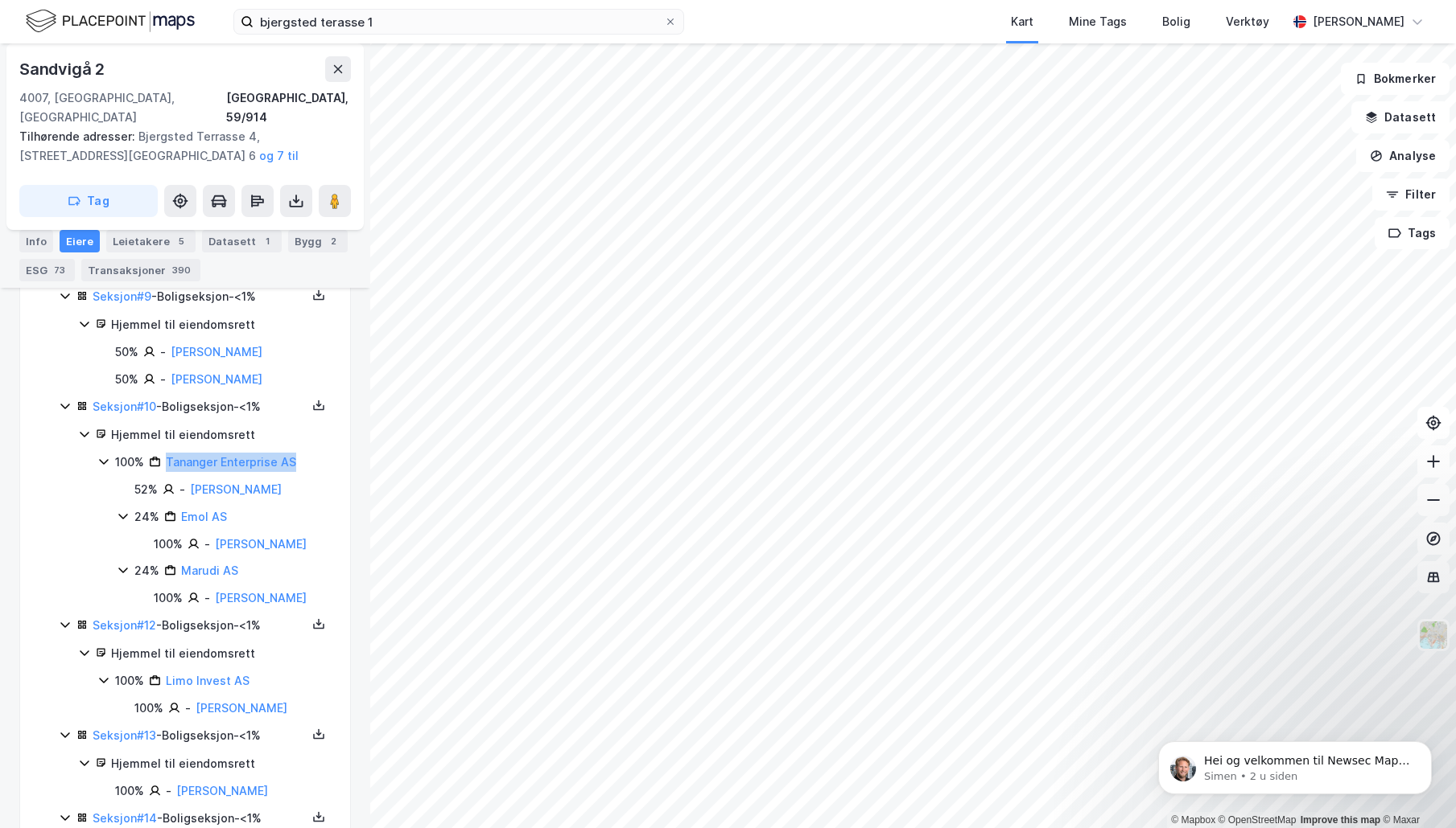
drag, startPoint x: 311, startPoint y: 438, endPoint x: 154, endPoint y: 434, distance: 157.1
click at [154, 453] on div "100% Tananger Enterprise AS" at bounding box center [223, 462] width 216 height 19
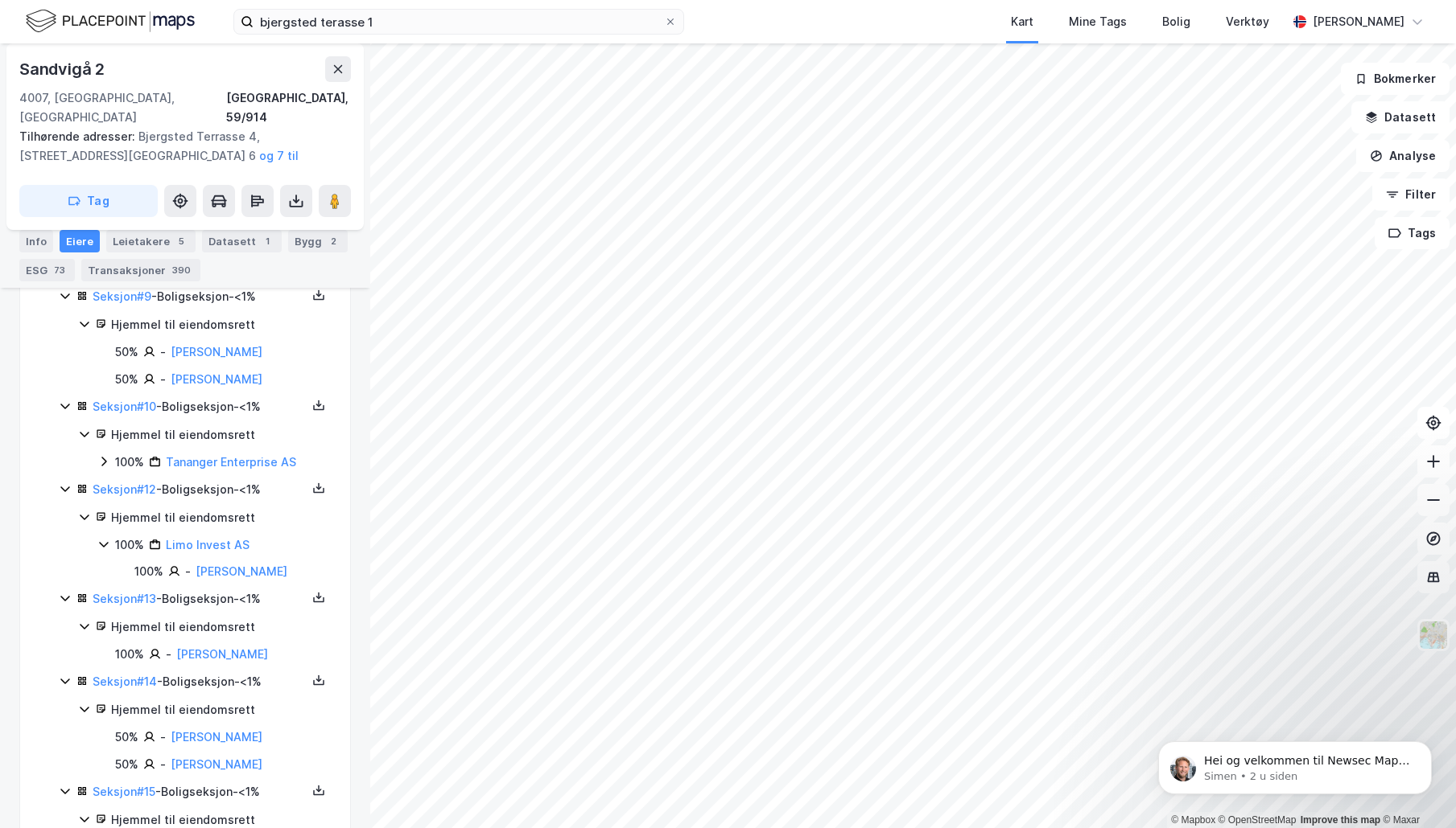
click at [101, 455] on icon at bounding box center [103, 461] width 13 height 13
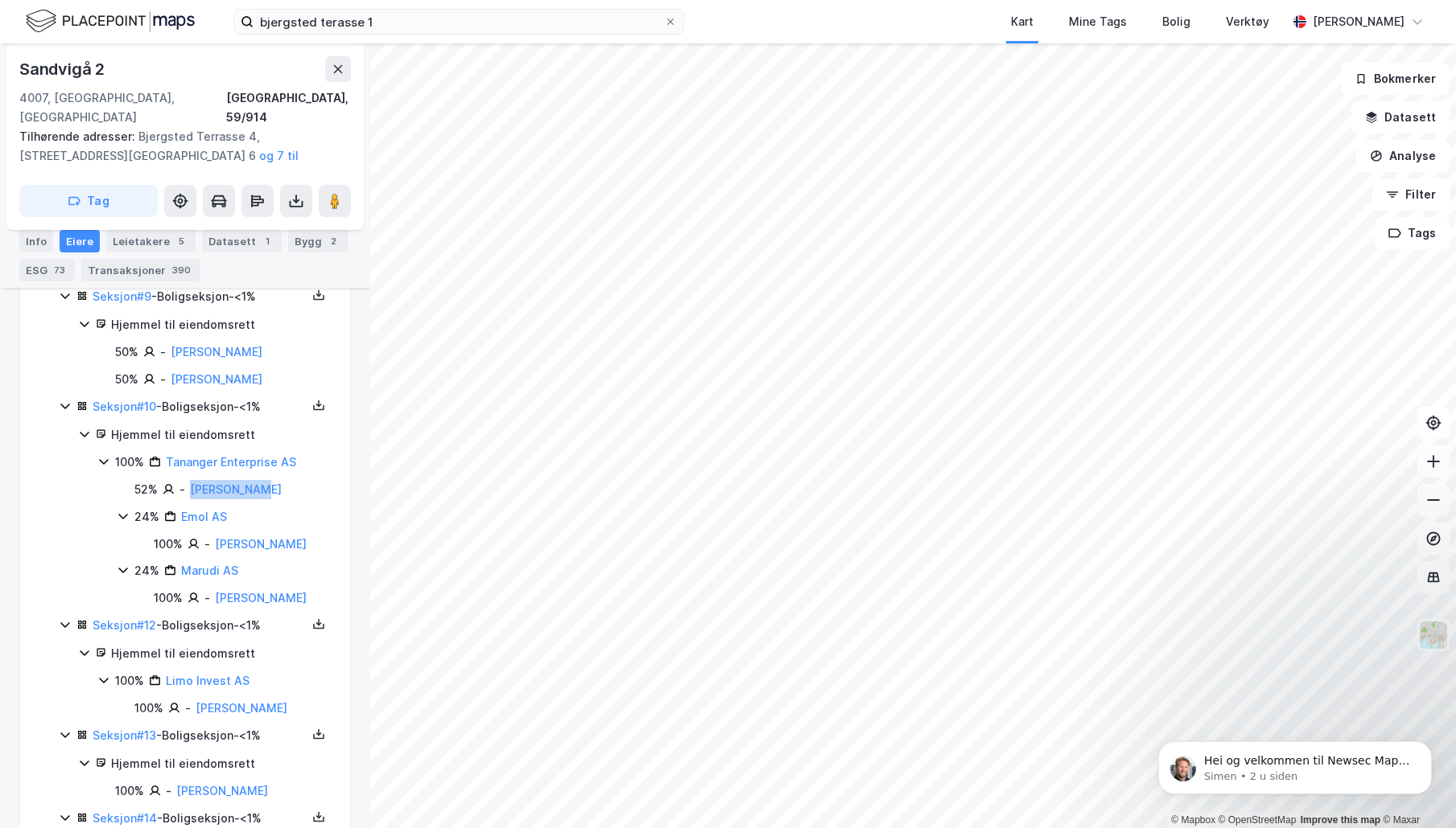
drag, startPoint x: 287, startPoint y: 467, endPoint x: 187, endPoint y: 471, distance: 100.1
click at [187, 480] on div "52% - [PERSON_NAME]" at bounding box center [233, 490] width 196 height 19
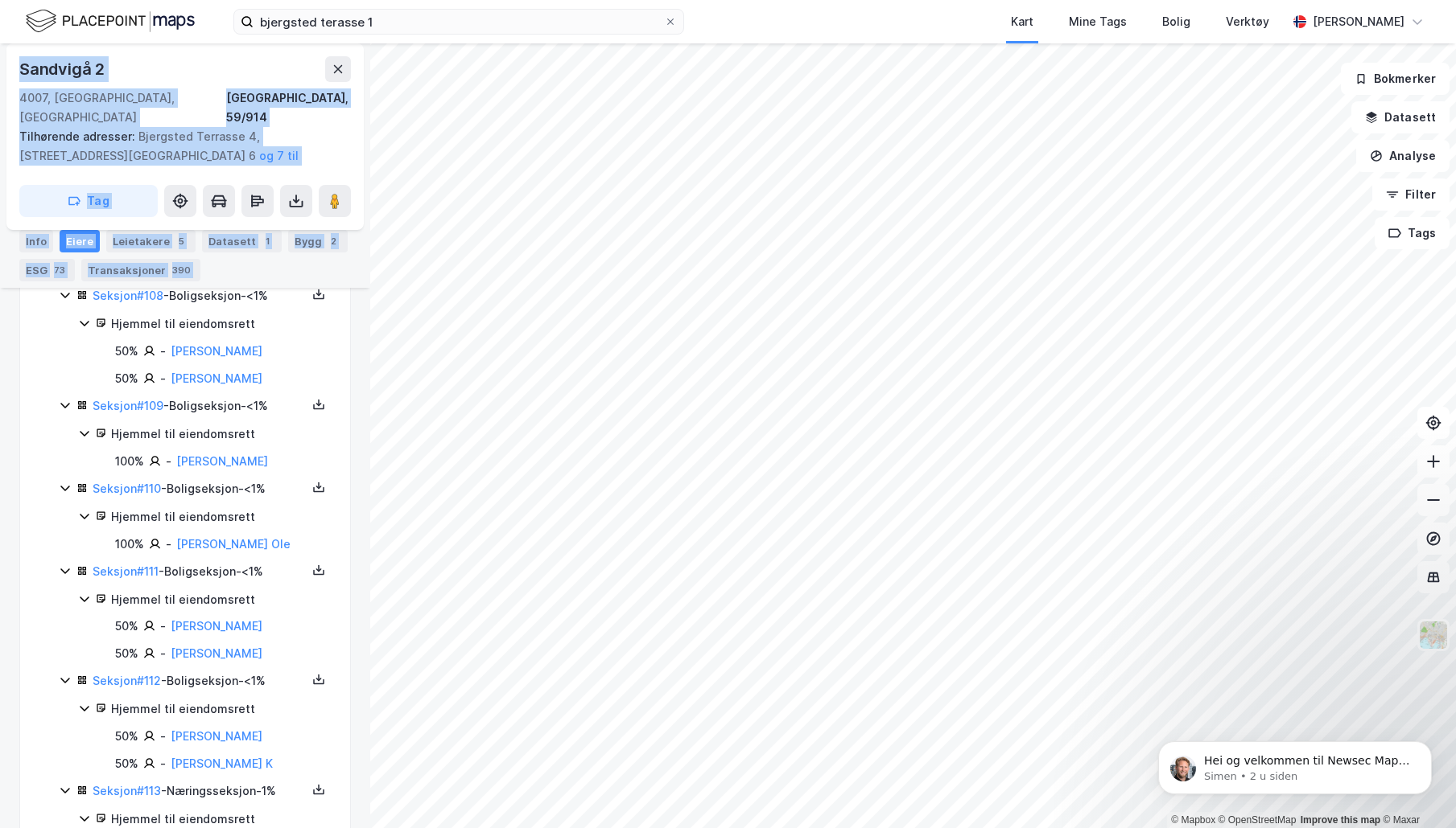
scroll to position [11218, 0]
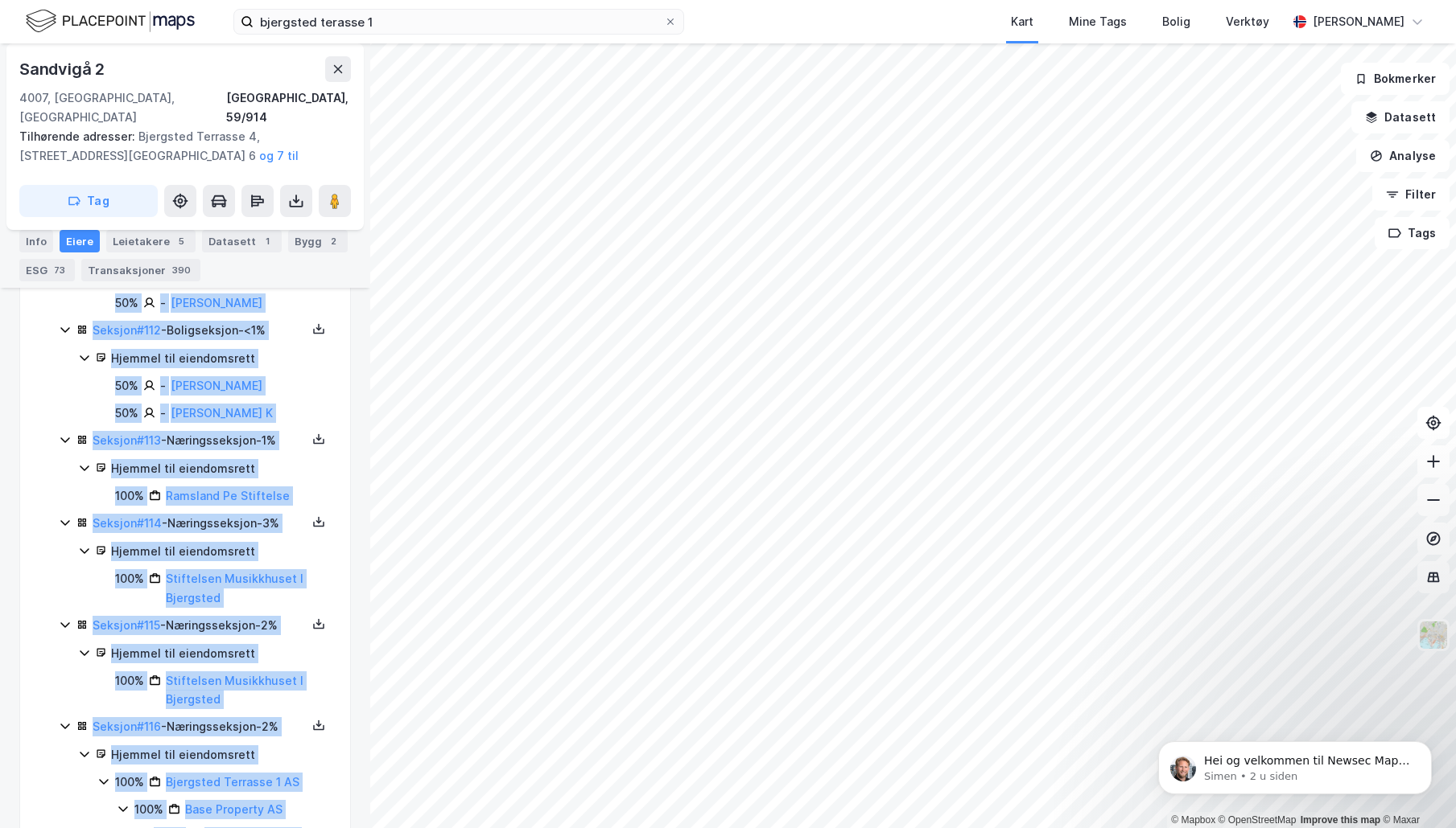
drag, startPoint x: 57, startPoint y: 661, endPoint x: 298, endPoint y: 784, distance: 270.6
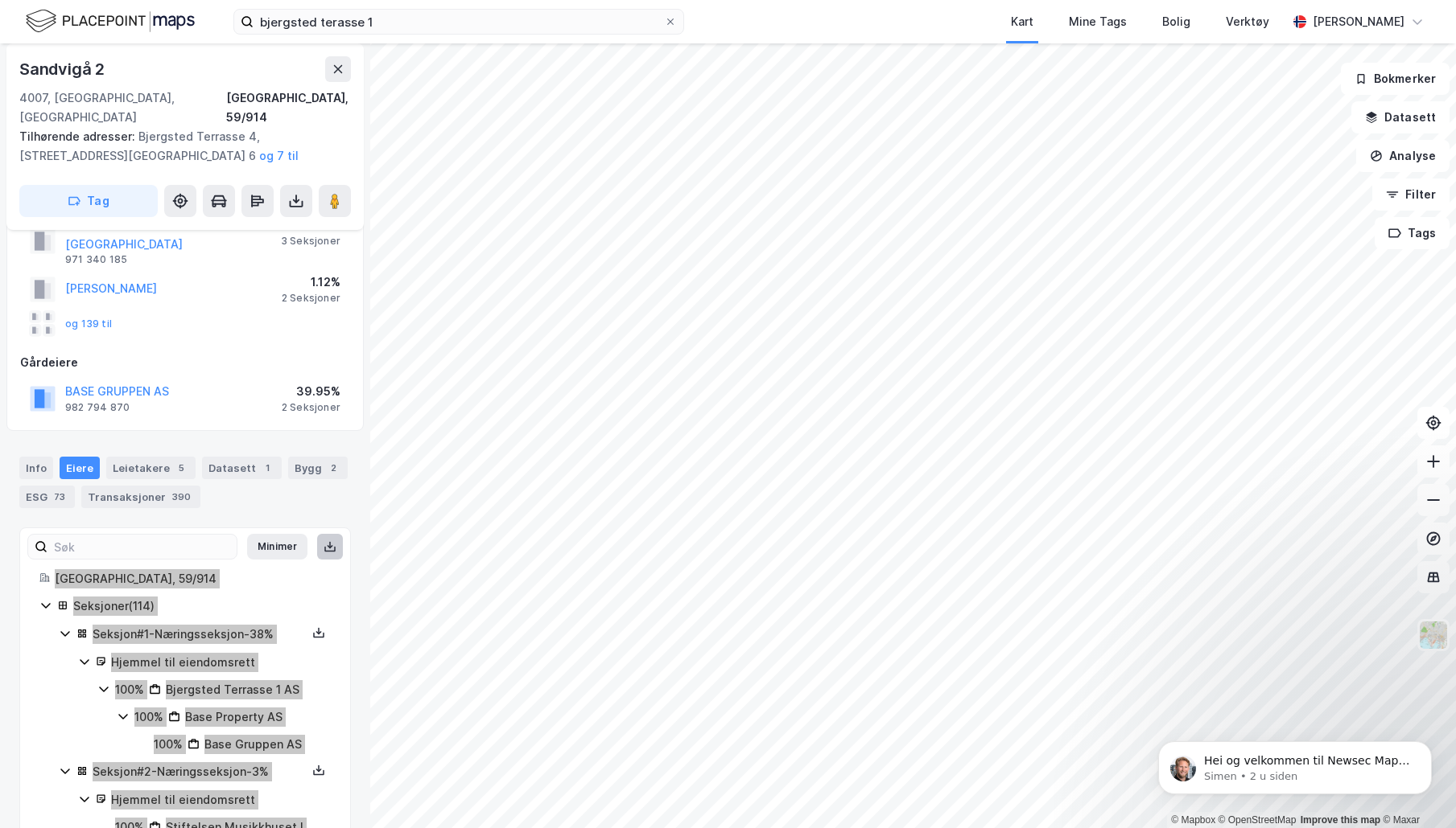
scroll to position [0, 0]
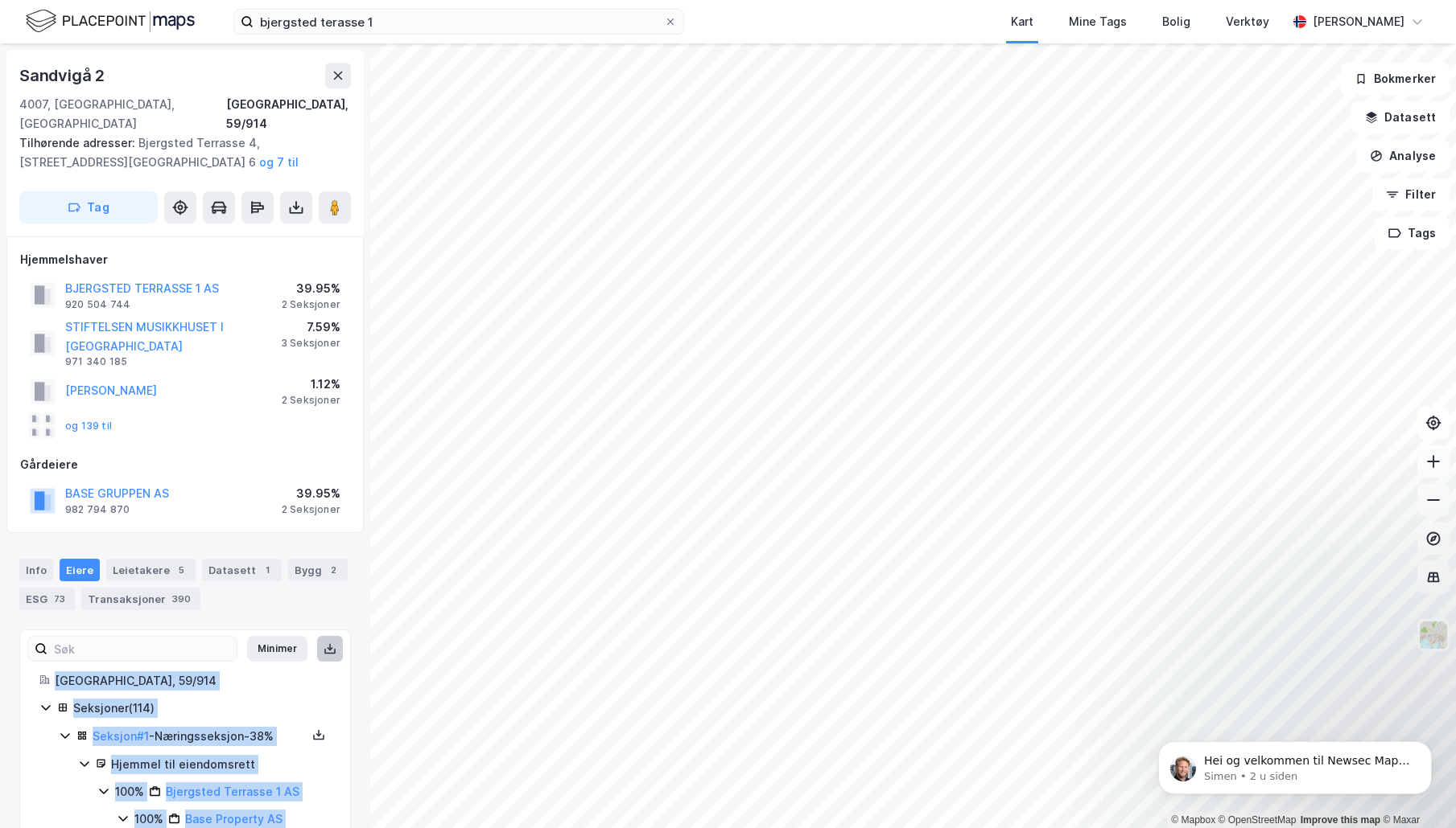
click at [354, 699] on div "[STREET_ADDRESS], 59/914 Tilhørende adresser: [STREET_ADDRESS][GEOGRAPHIC_DATA]…" at bounding box center [185, 435] width 370 height 785
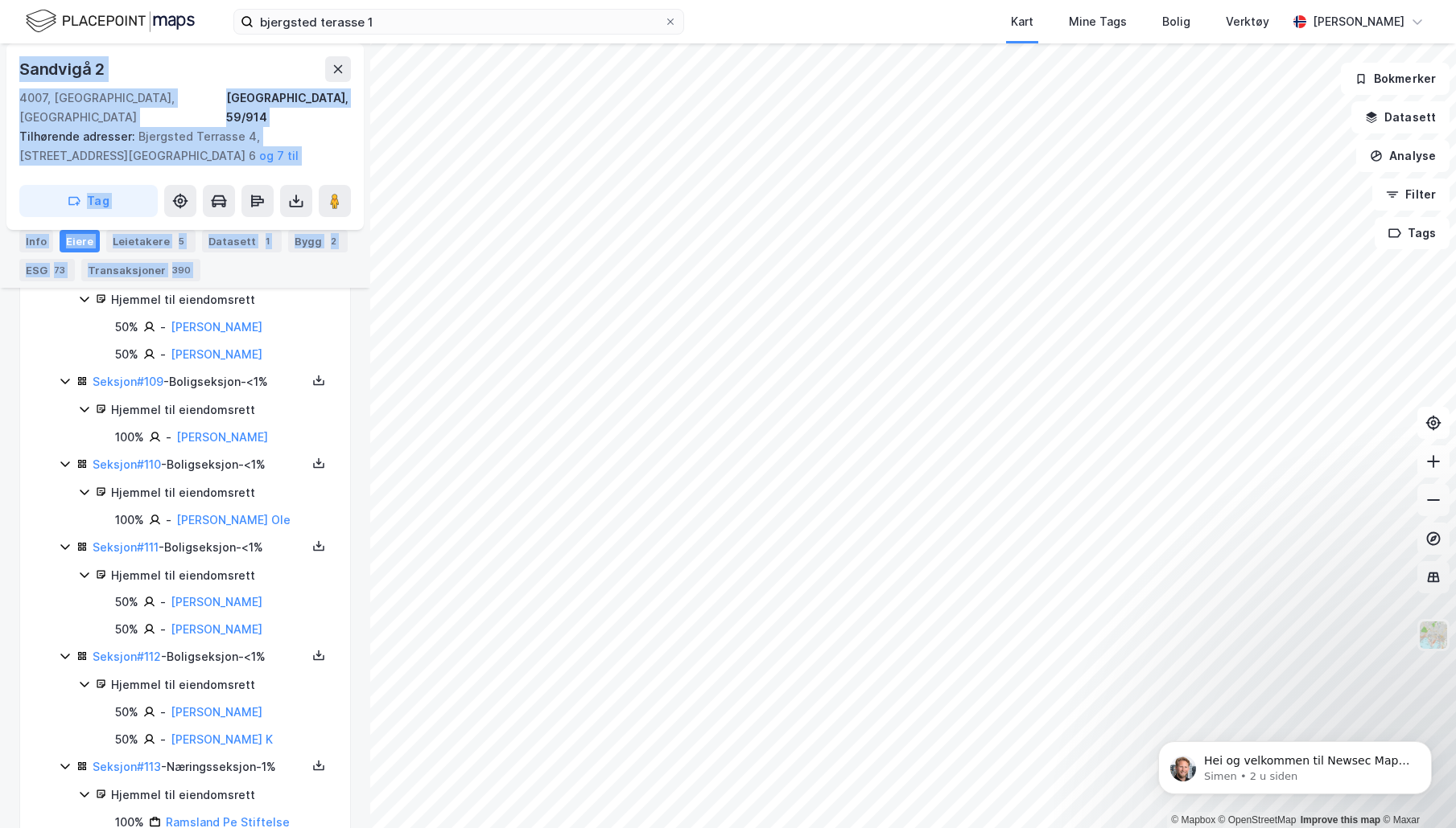
scroll to position [11218, 0]
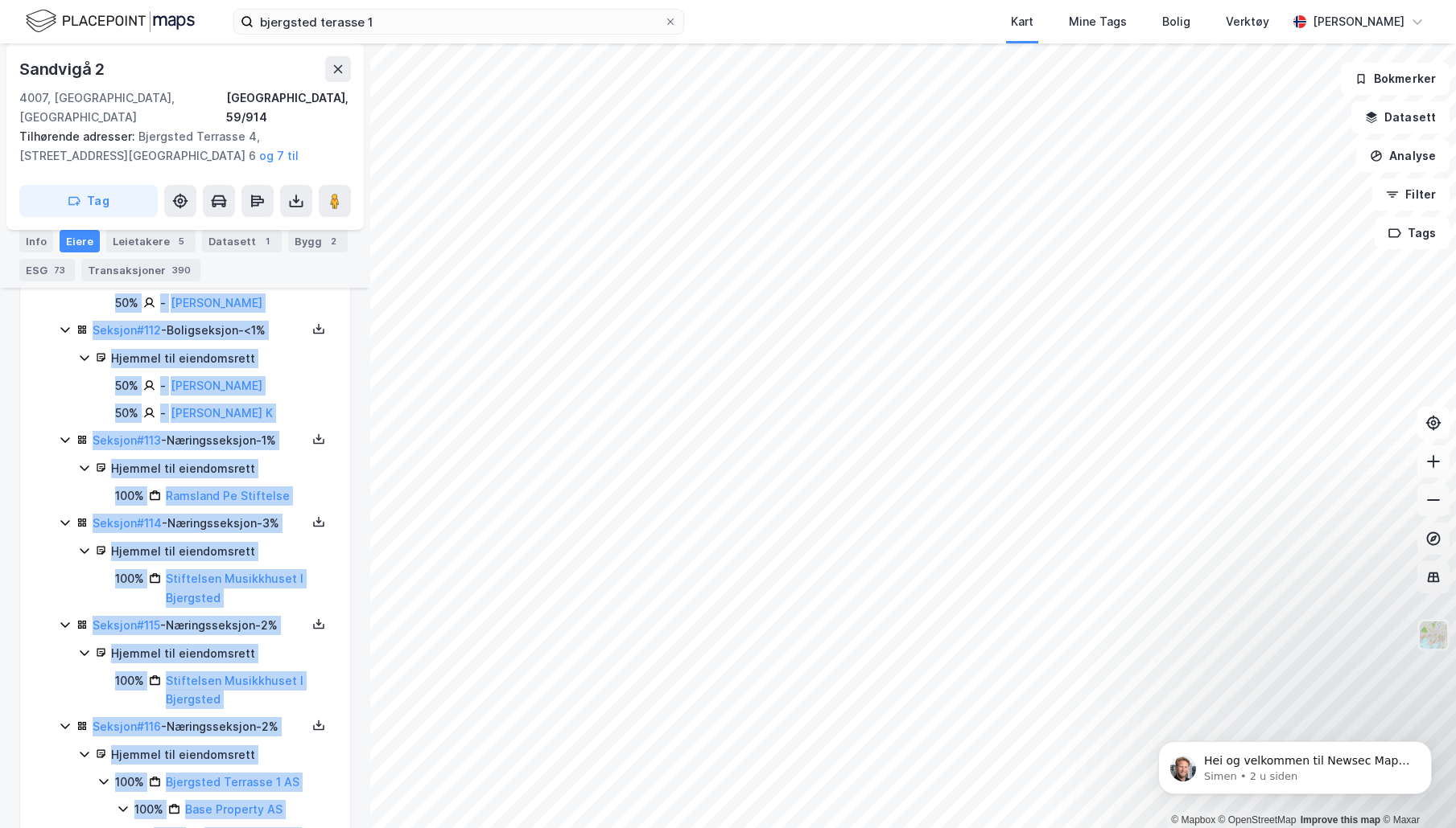
drag, startPoint x: 34, startPoint y: 658, endPoint x: 311, endPoint y: 790, distance: 306.8
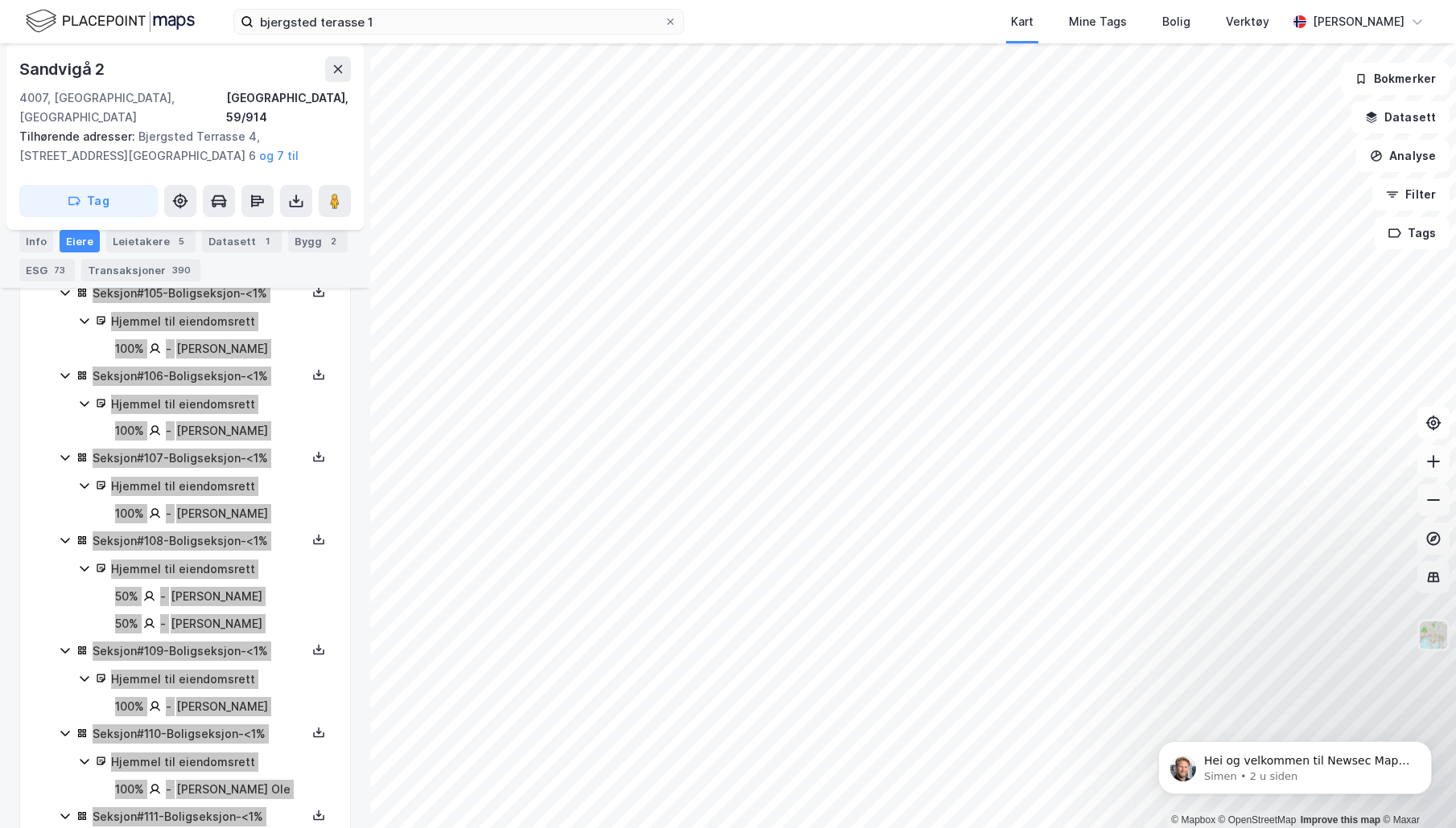
scroll to position [10414, 0]
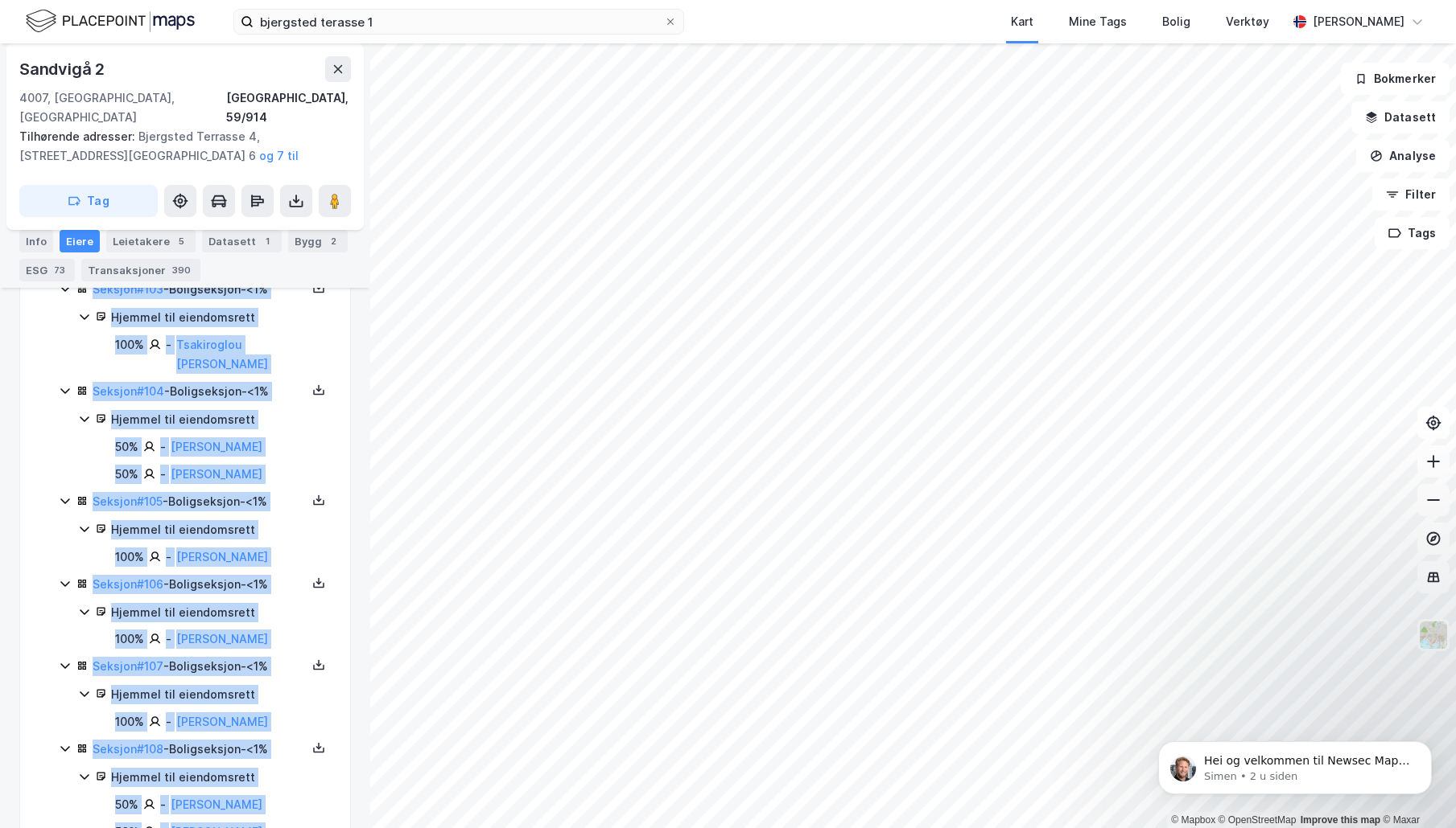
click at [356, 752] on div "[STREET_ADDRESS], 59/914 Tilhørende adresser: [STREET_ADDRESS][GEOGRAPHIC_DATA]…" at bounding box center [185, 435] width 370 height 785
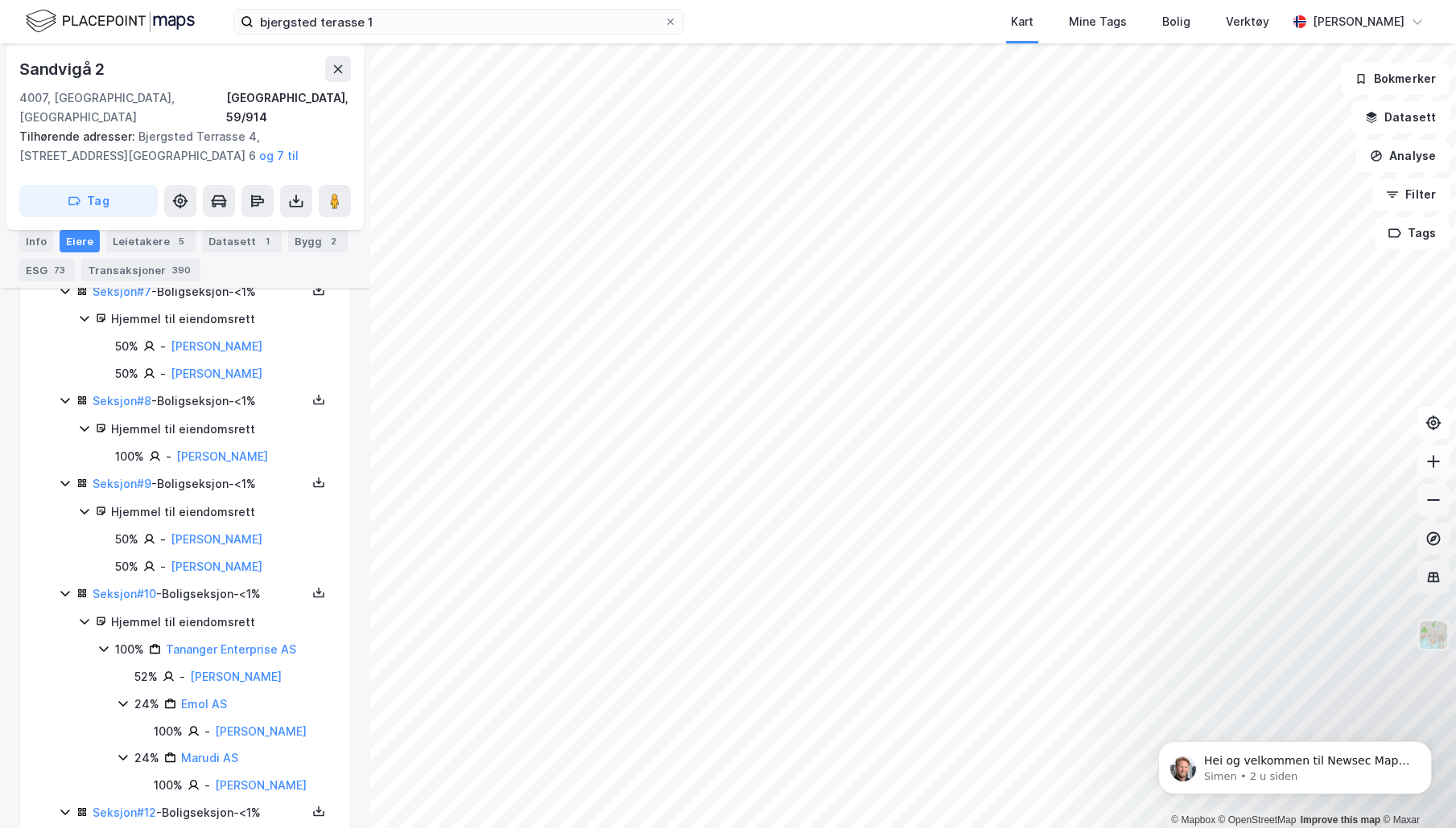
scroll to position [1156, 0]
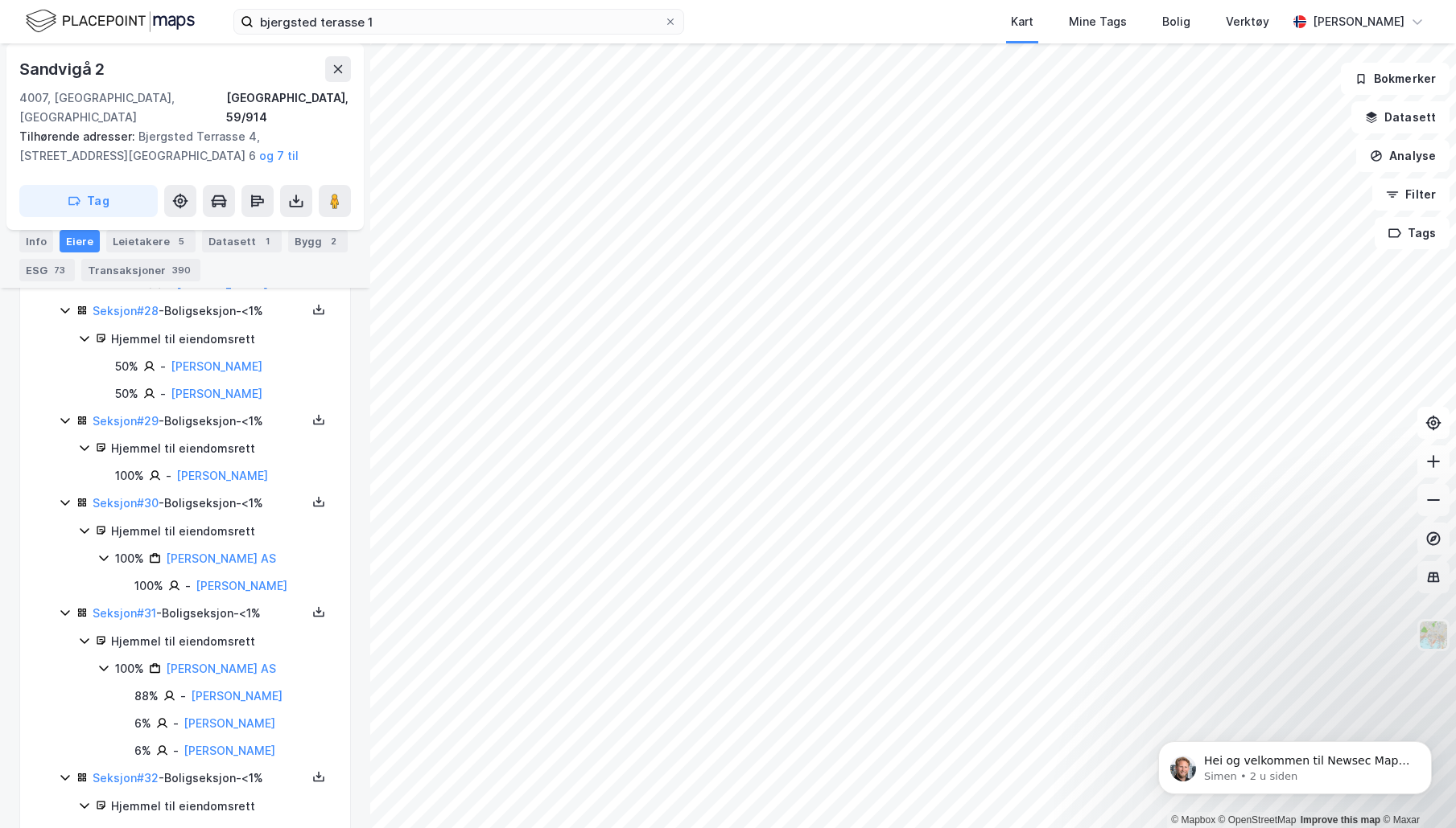
scroll to position [3167, 0]
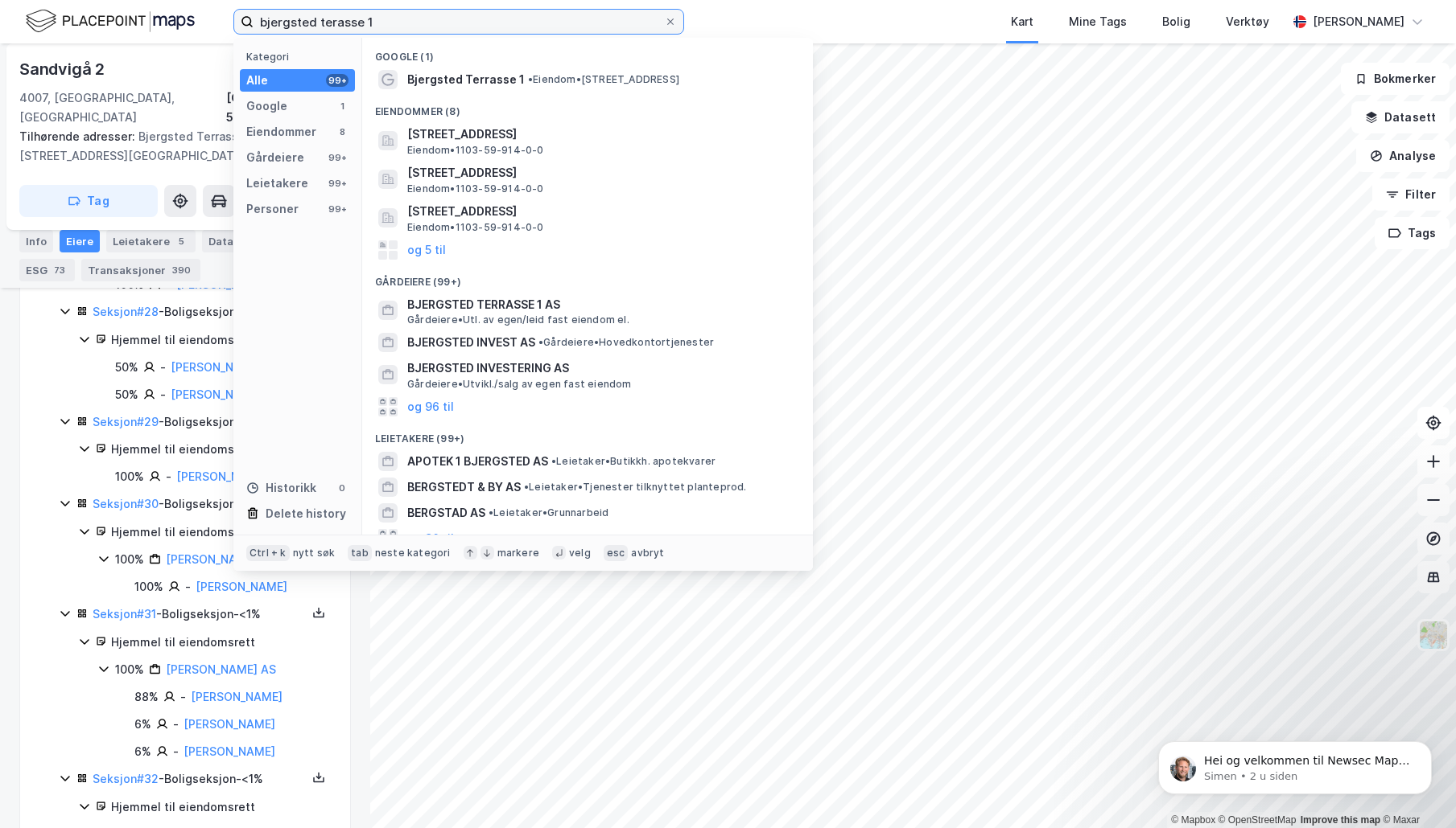
click at [491, 17] on input "bjergsted terasse 1" at bounding box center [459, 22] width 410 height 24
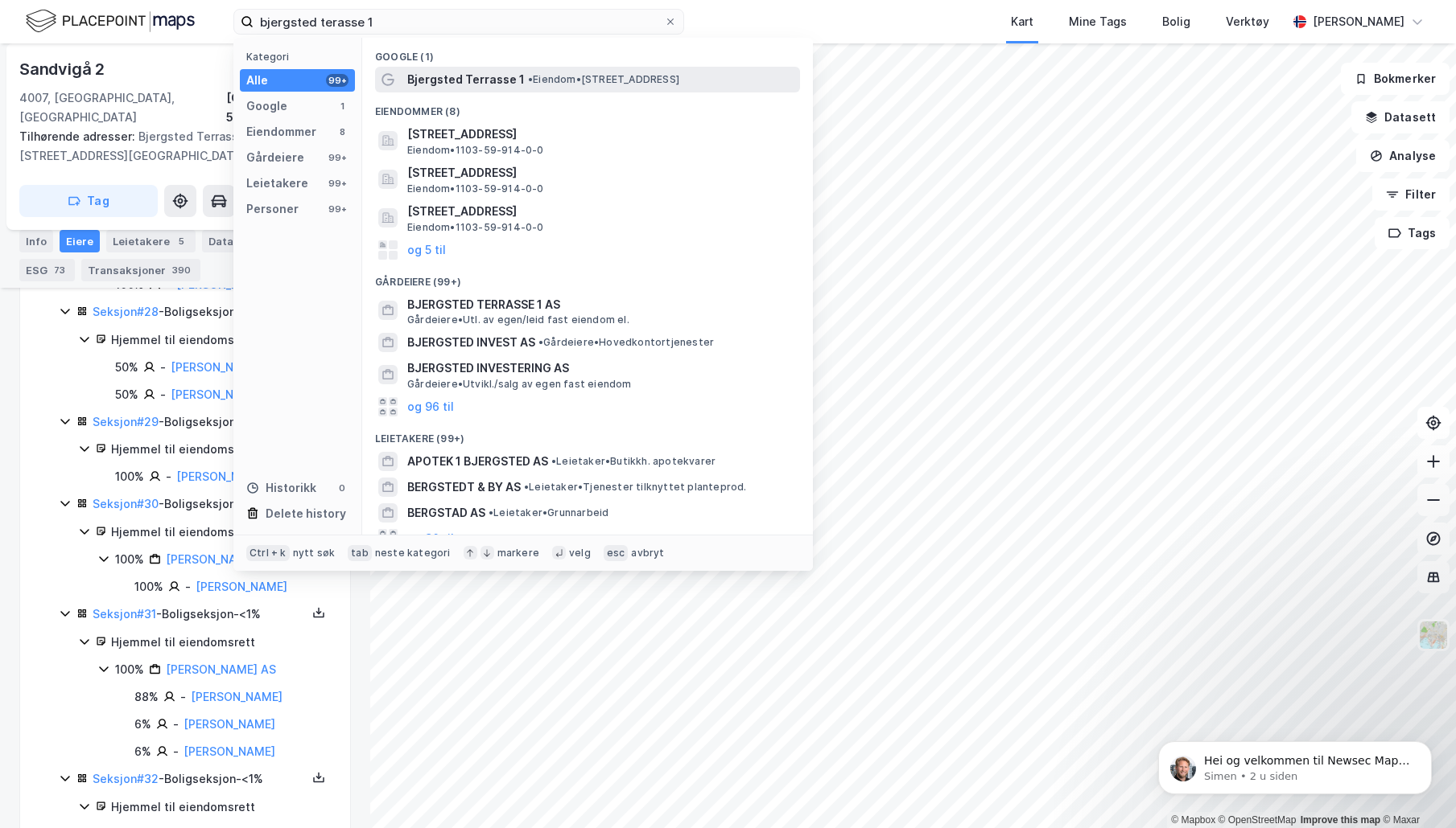
click at [518, 83] on div "Bjergsted Terrasse 1 • Eiendom • [STREET_ADDRESS]" at bounding box center [602, 80] width 389 height 19
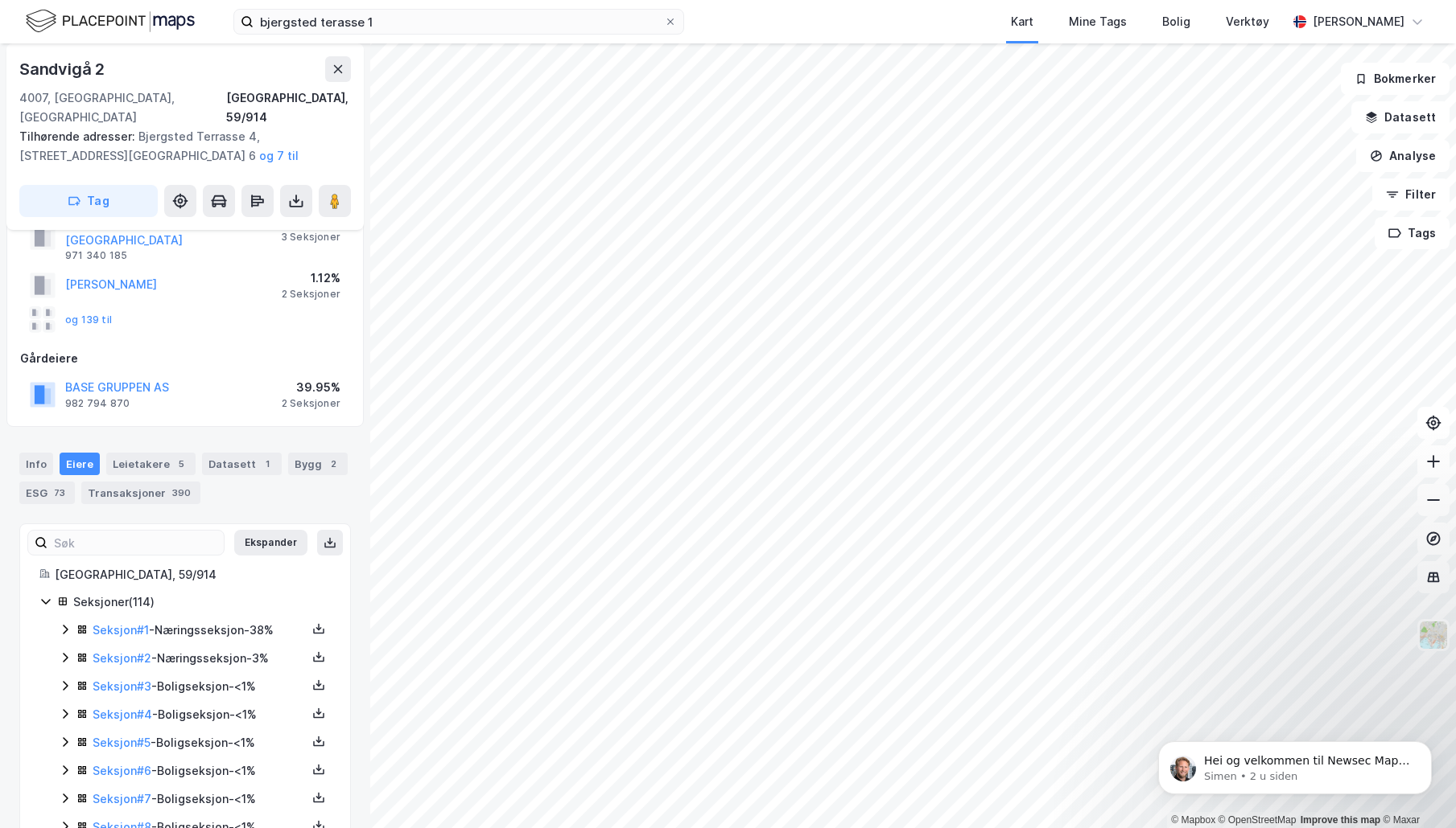
scroll to position [52, 0]
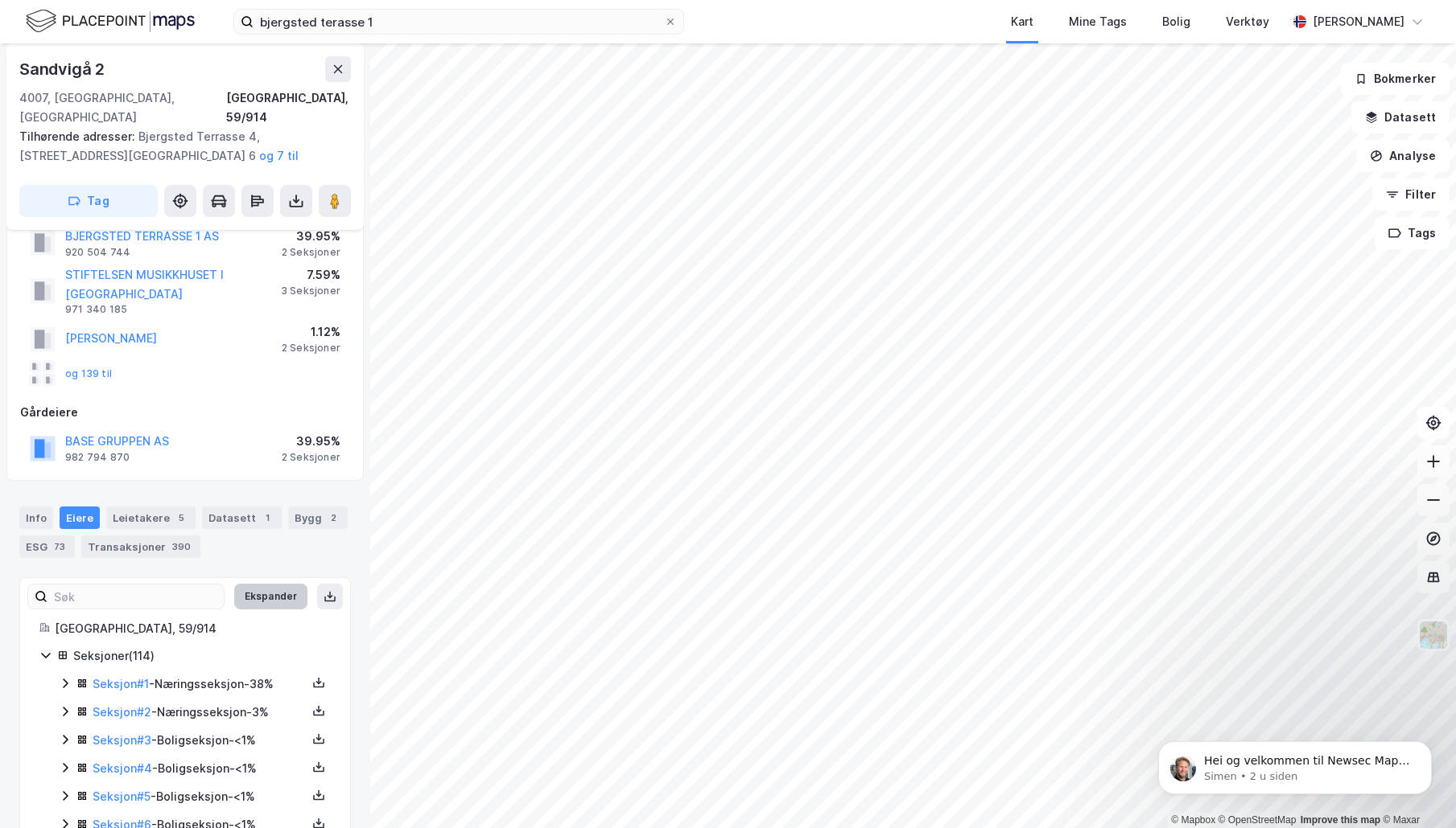
click at [241, 586] on button "Ekspander" at bounding box center [270, 597] width 73 height 26
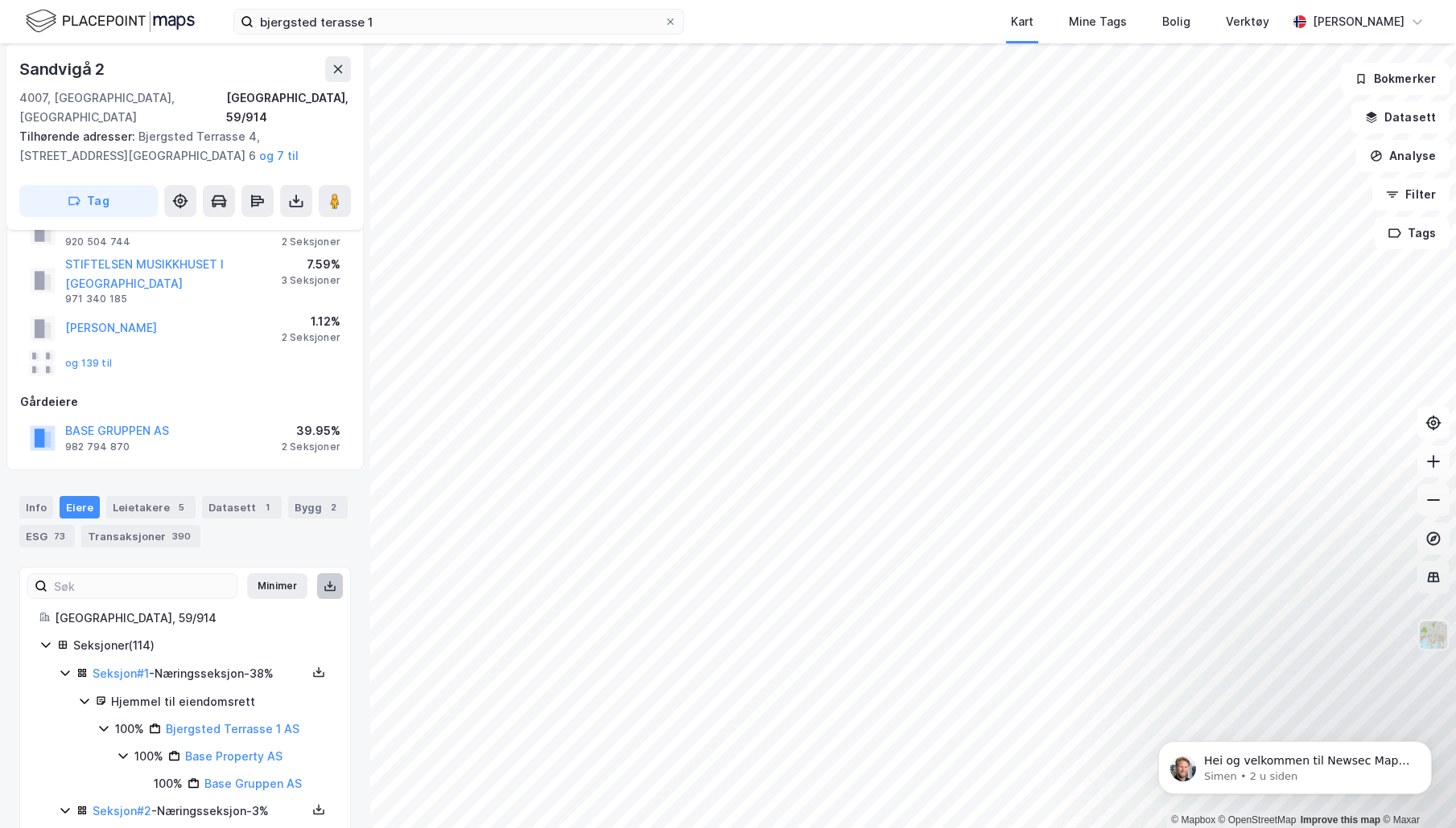
scroll to position [81, 0]
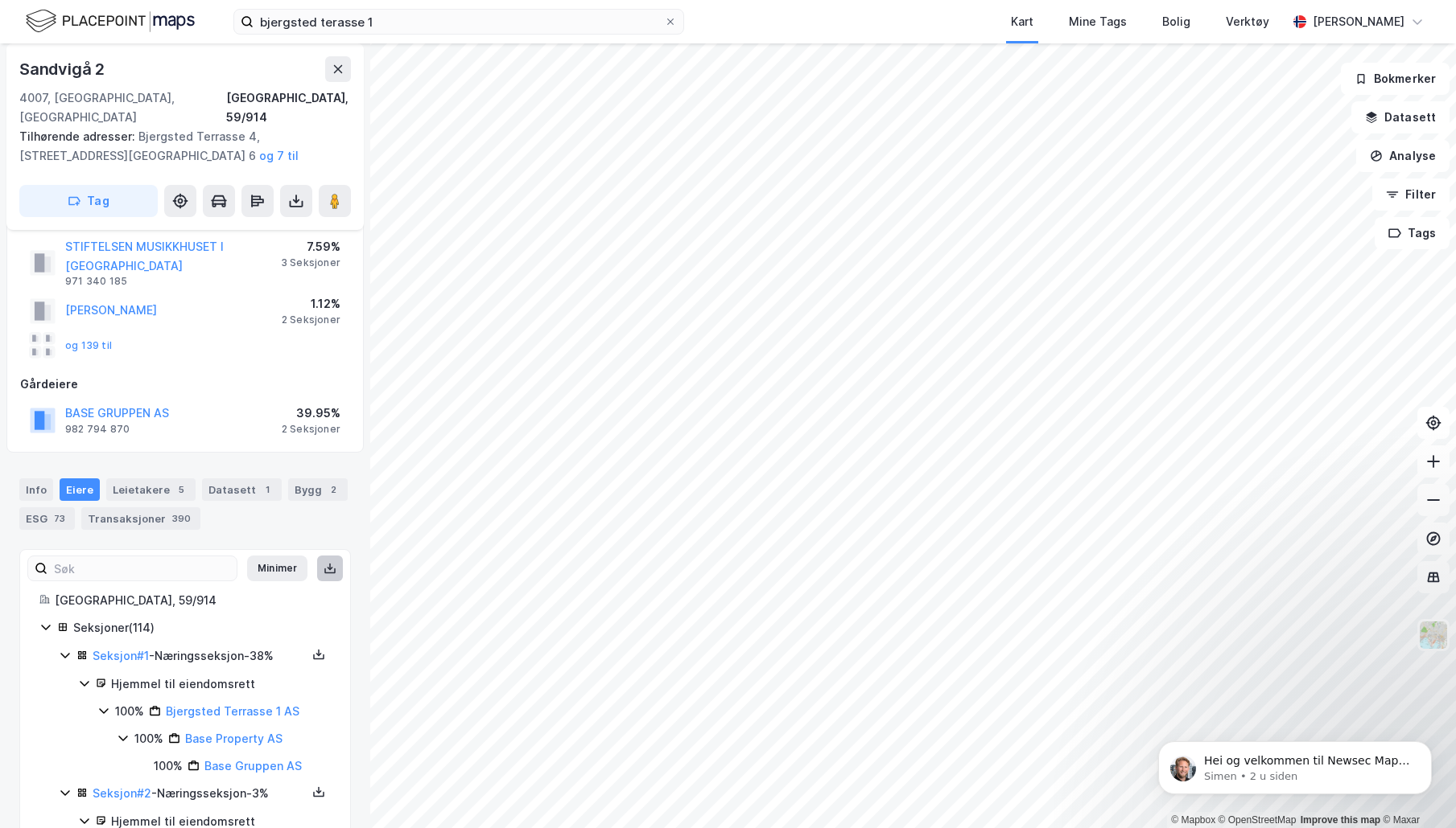
click at [323, 562] on icon at bounding box center [329, 568] width 13 height 13
click at [329, 556] on button at bounding box center [330, 569] width 26 height 26
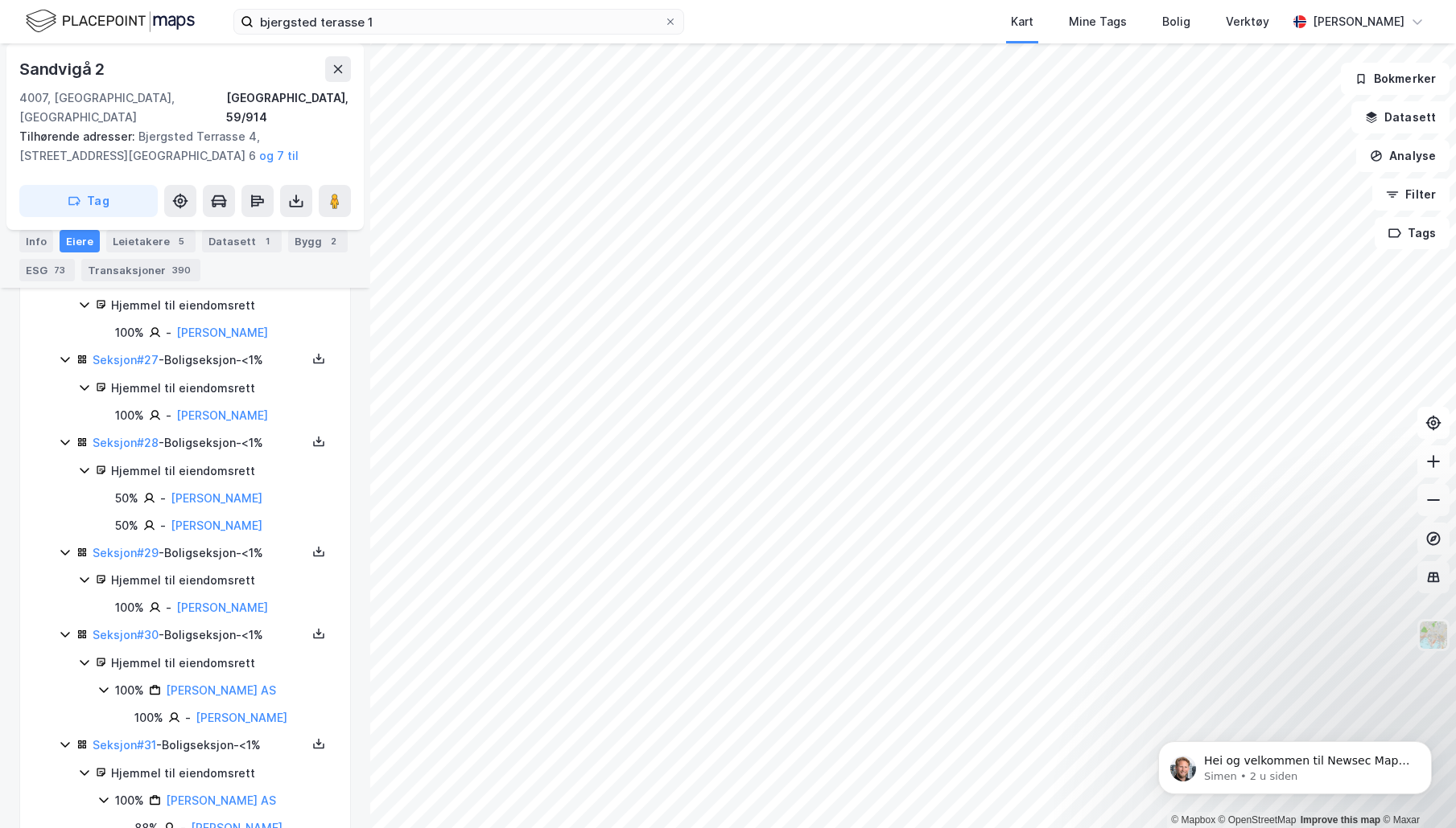
scroll to position [3176, 0]
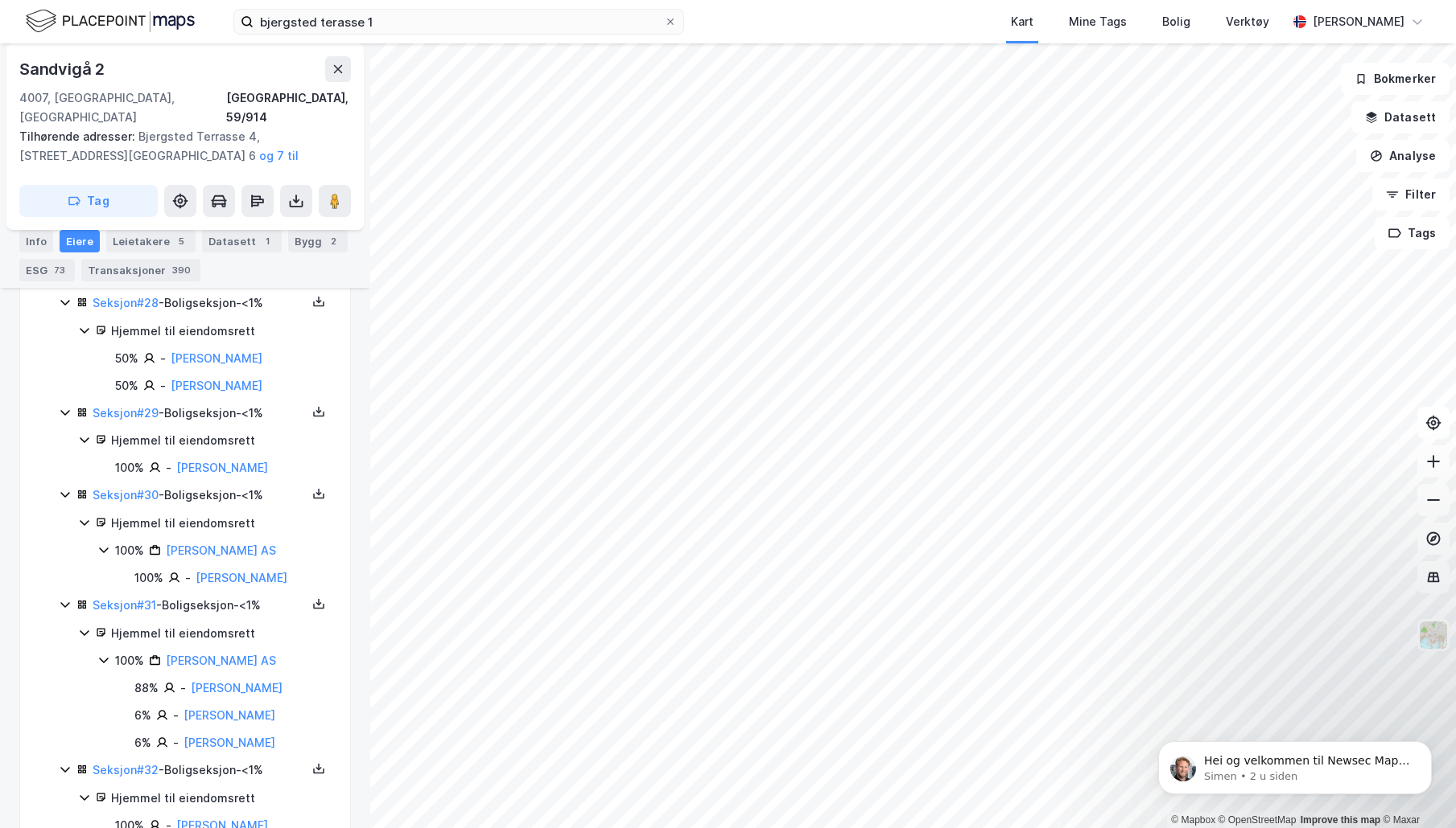
click at [323, 127] on div "Tilhørende adresser: [STREET_ADDRESS], [STREET_ADDRESS], Bjergsted Terrasse 6 o…" at bounding box center [178, 146] width 319 height 38
click at [307, 185] on button at bounding box center [296, 201] width 32 height 32
click at [316, 137] on div "Tilhørende adresser: [STREET_ADDRESS], [STREET_ADDRESS], Bjergsted Terrasse 6 o…" at bounding box center [178, 146] width 319 height 38
click at [294, 193] on icon at bounding box center [296, 201] width 17 height 17
click at [319, 148] on div "[STREET_ADDRESS], 59/914 Tilhørende adresser: [STREET_ADDRESS][GEOGRAPHIC_DATA]…" at bounding box center [184, 136] width 357 height 187
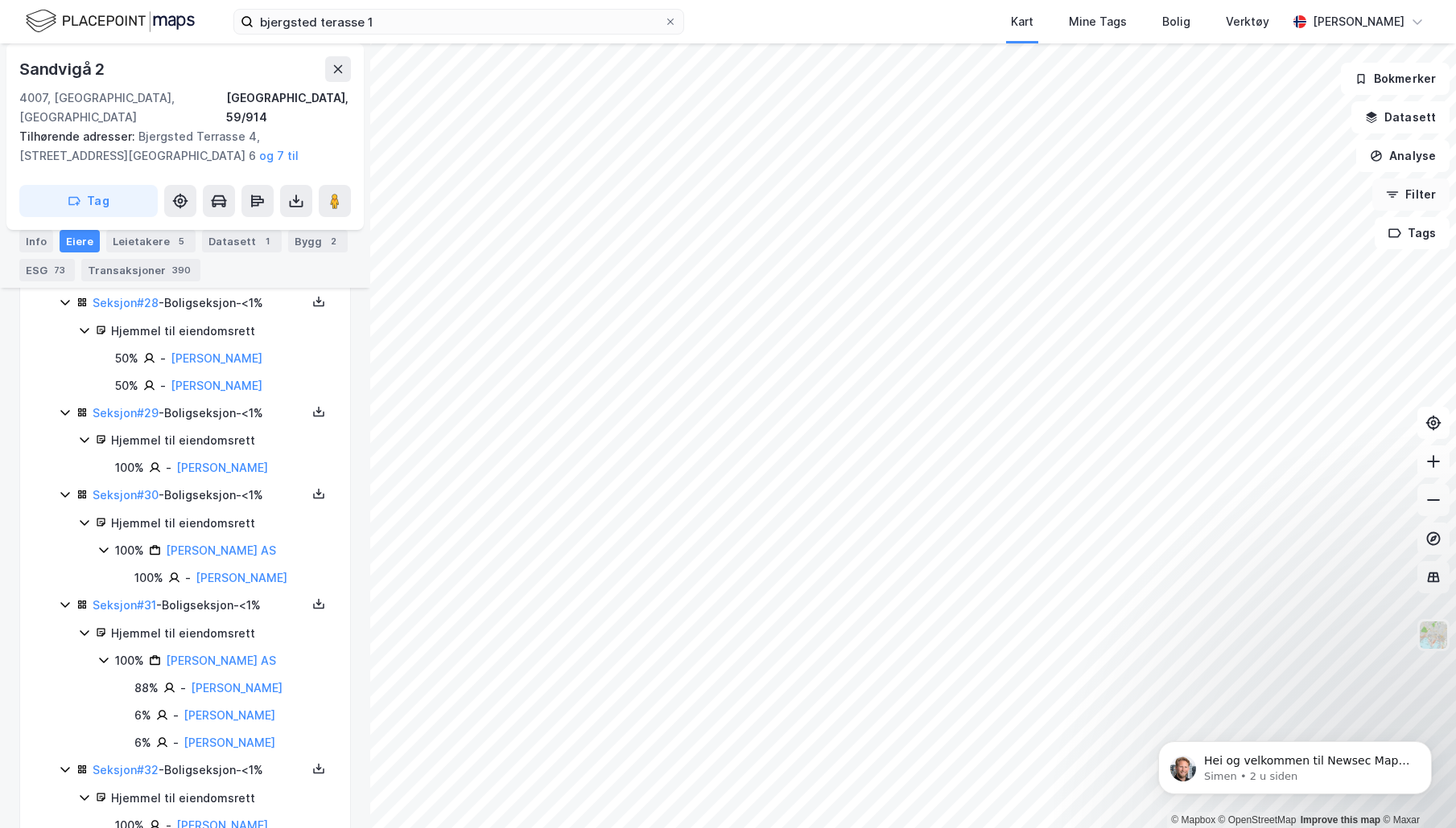
click at [1405, 188] on button "Filter" at bounding box center [1410, 194] width 77 height 32
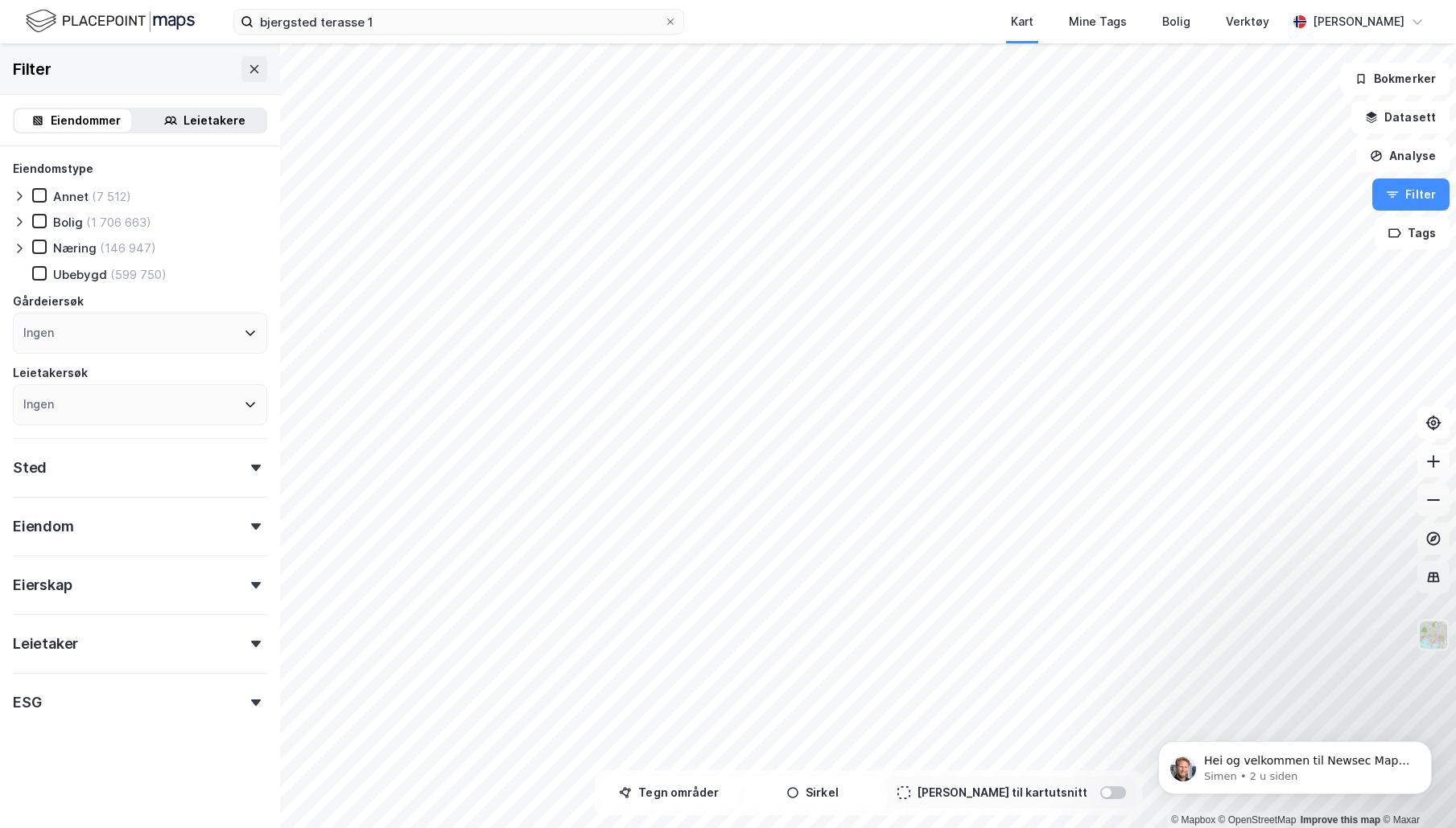
click at [243, 590] on div "Eierskap" at bounding box center [140, 579] width 255 height 46
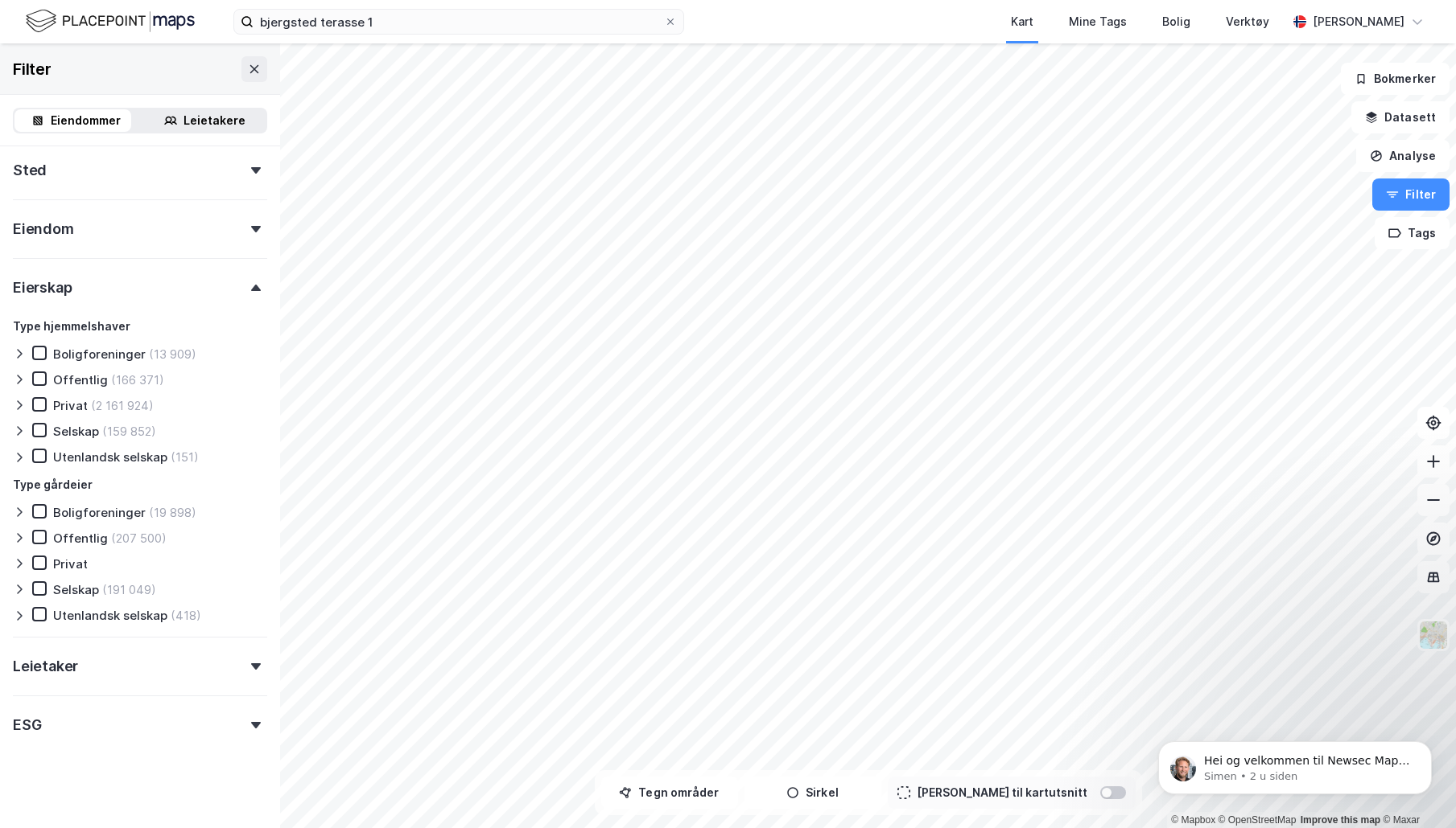
scroll to position [304, 0]
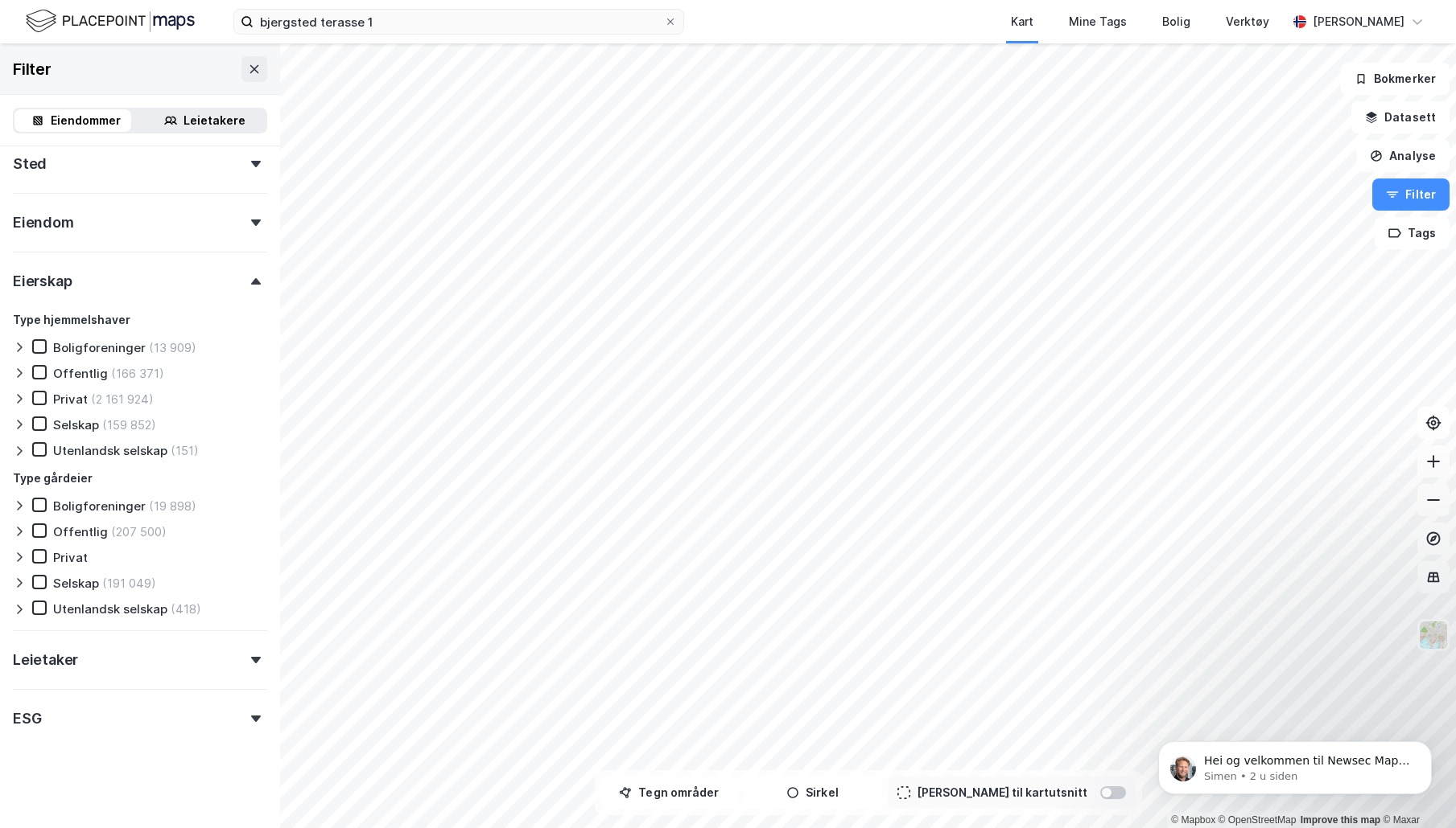
click at [244, 659] on div at bounding box center [256, 659] width 23 height 6
click at [1391, 109] on button "Datasett" at bounding box center [1399, 117] width 98 height 32
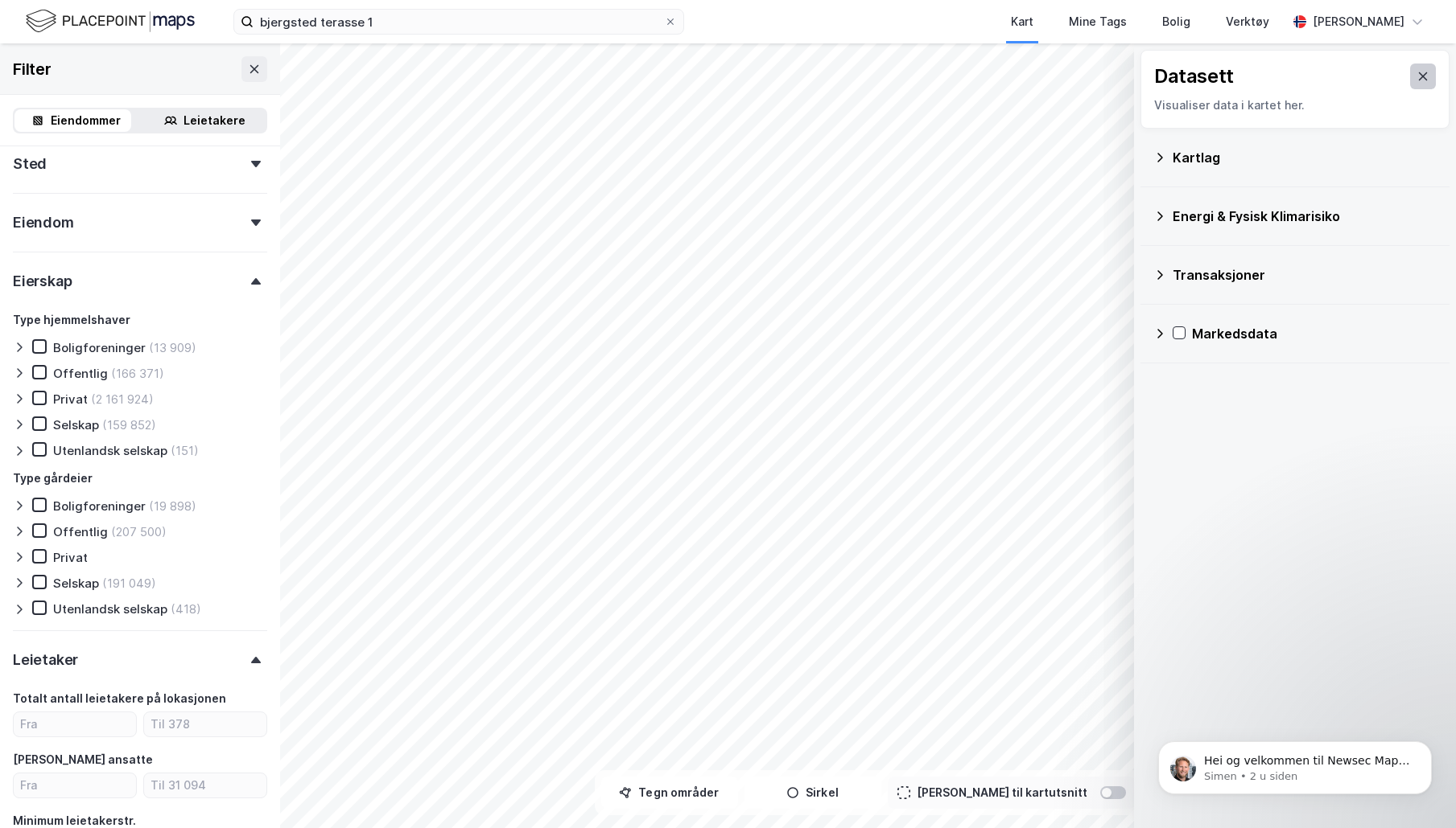
click at [1419, 78] on icon at bounding box center [1423, 76] width 9 height 8
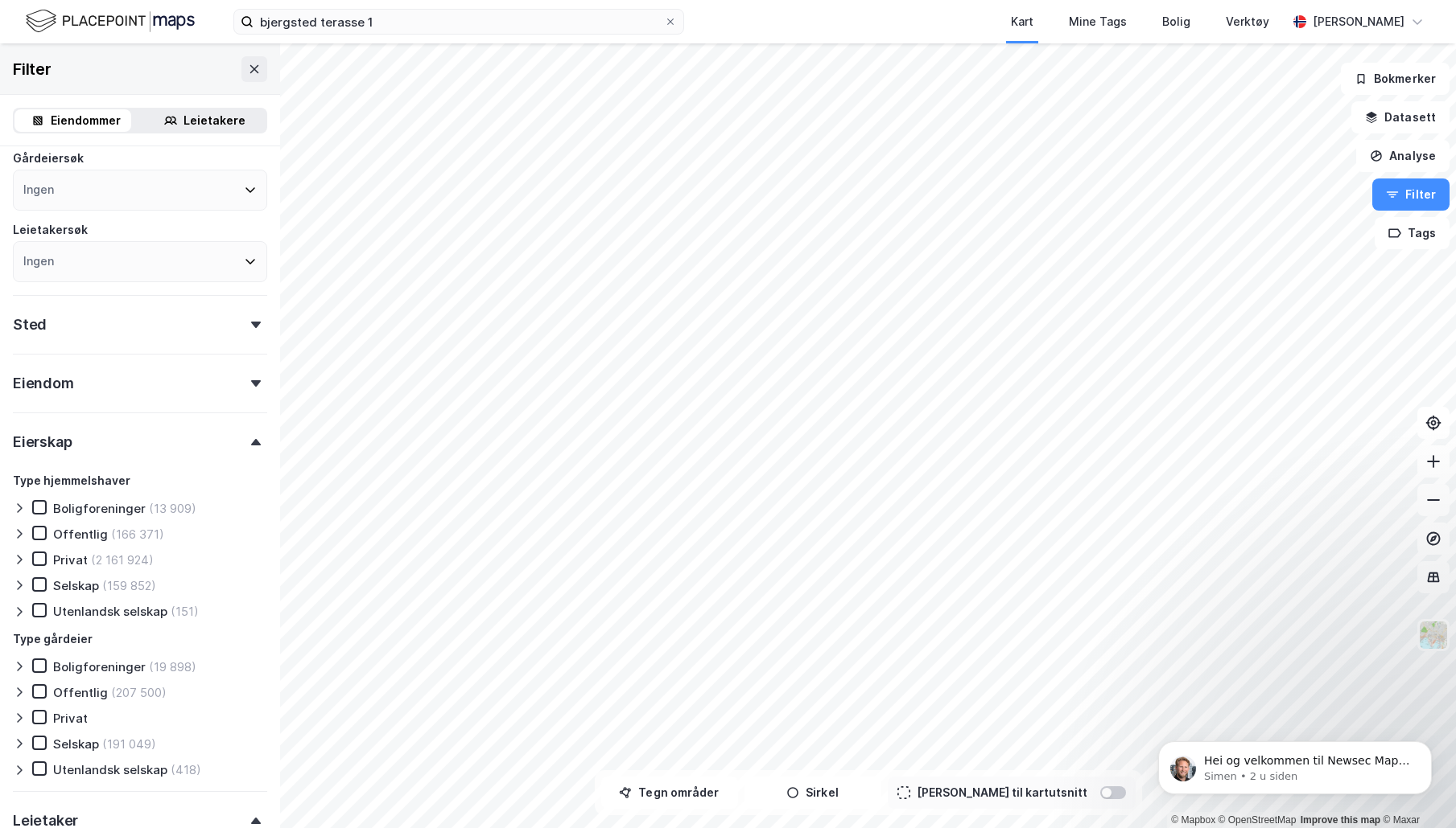
scroll to position [0, 0]
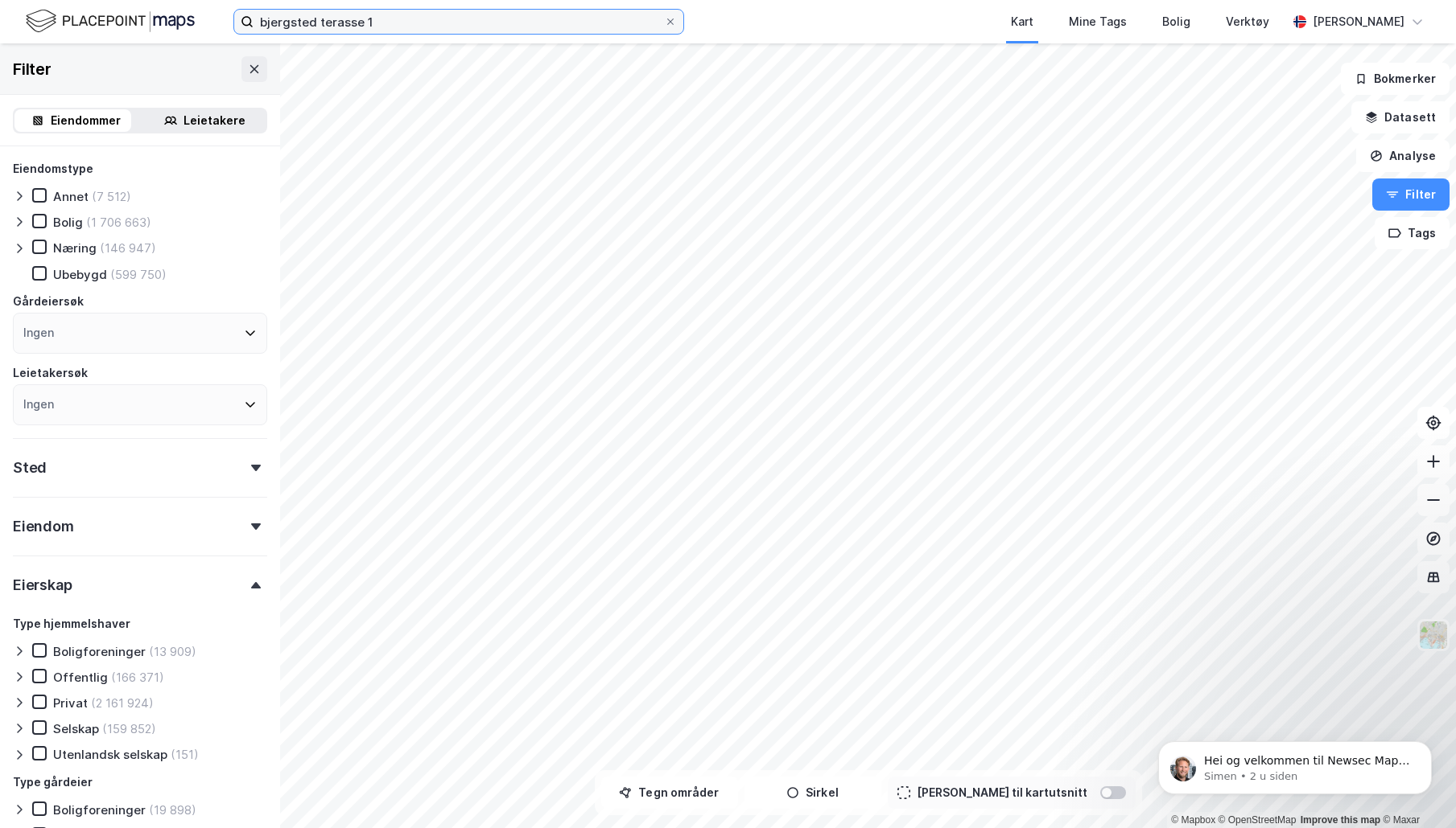
click at [502, 24] on input "bjergsted terasse 1" at bounding box center [459, 22] width 410 height 24
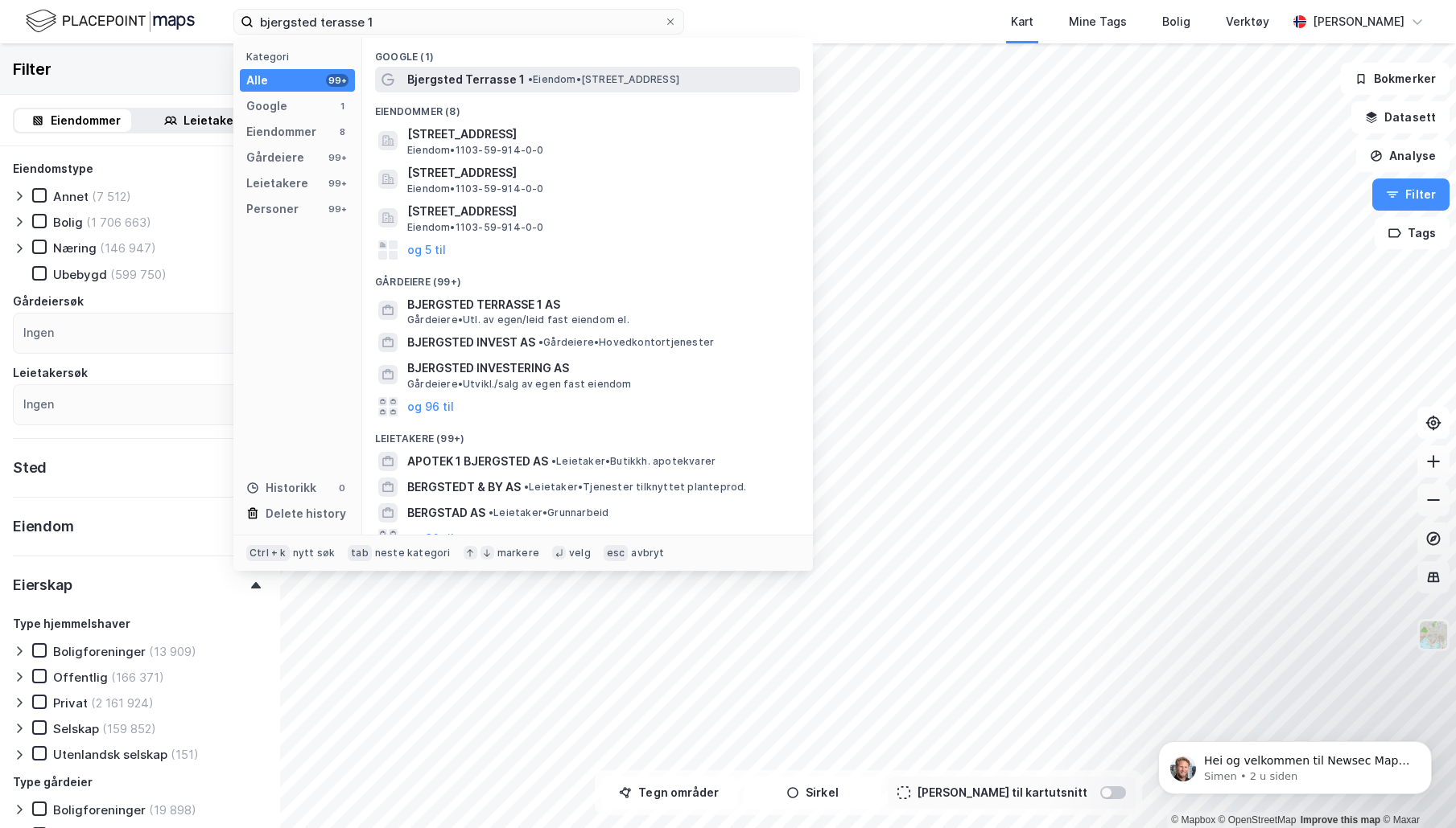
click at [509, 83] on span "Bjergsted Terrasse 1" at bounding box center [465, 80] width 117 height 19
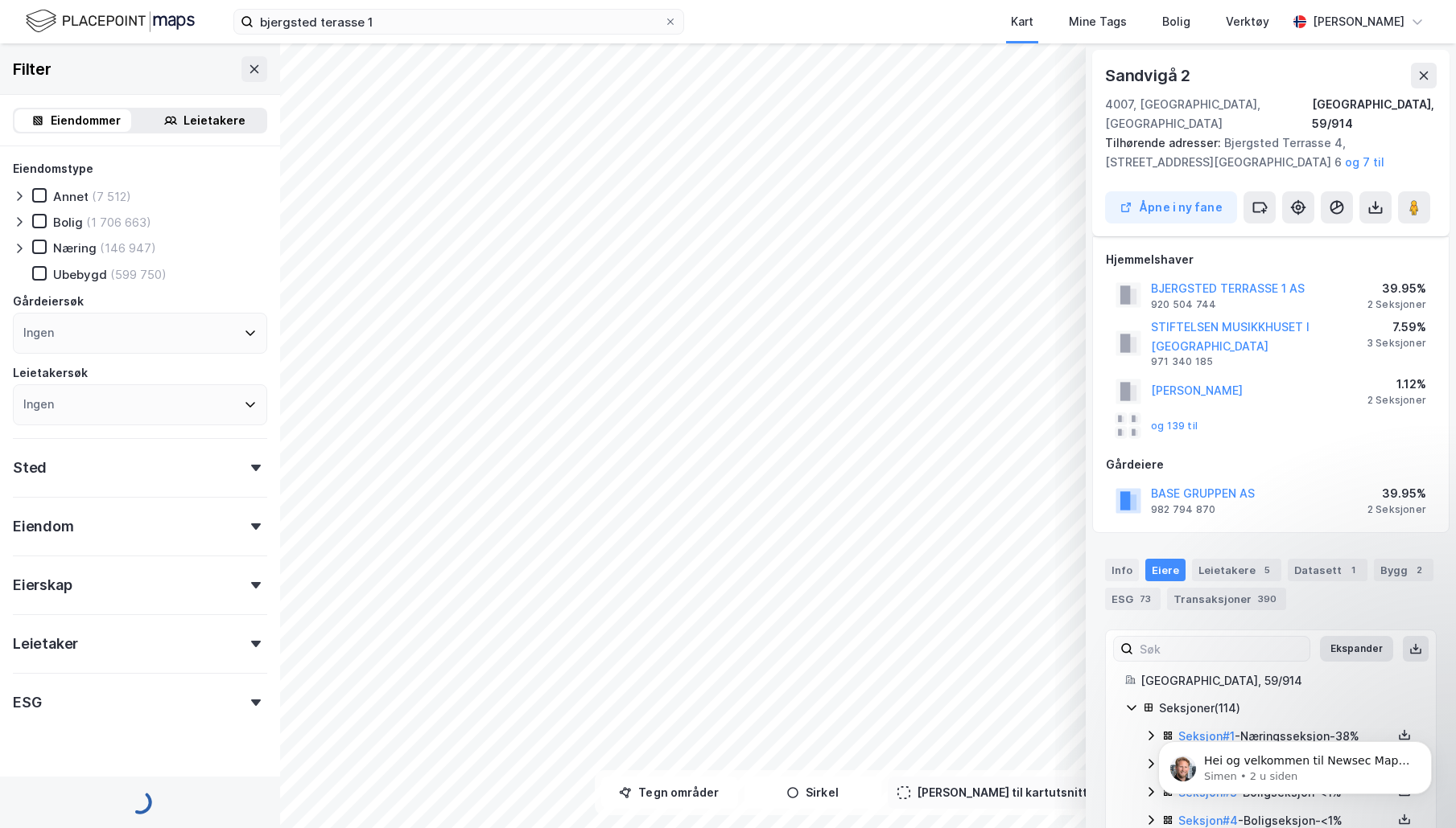
scroll to position [3114, 0]
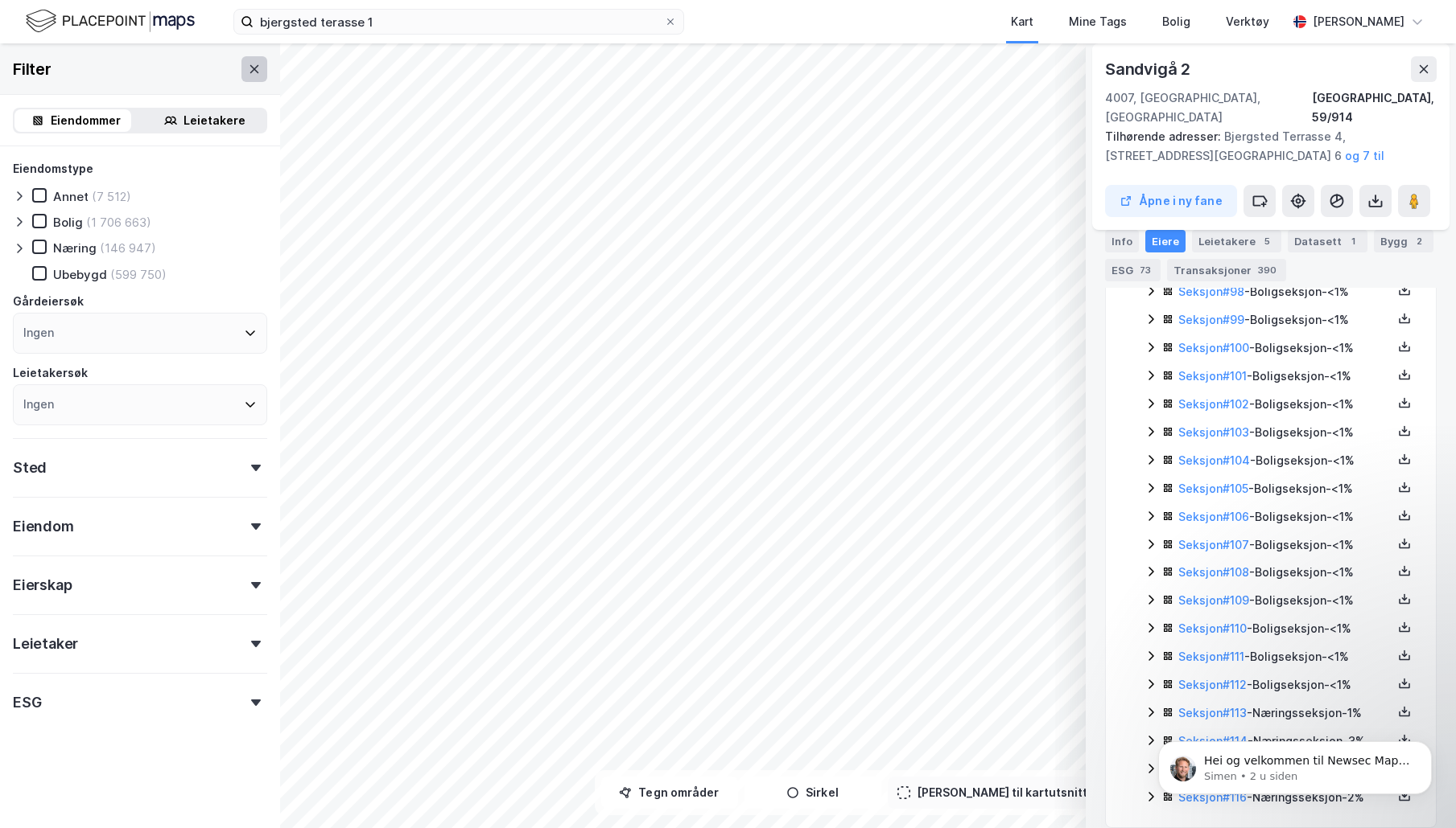
click at [248, 70] on icon at bounding box center [254, 69] width 13 height 13
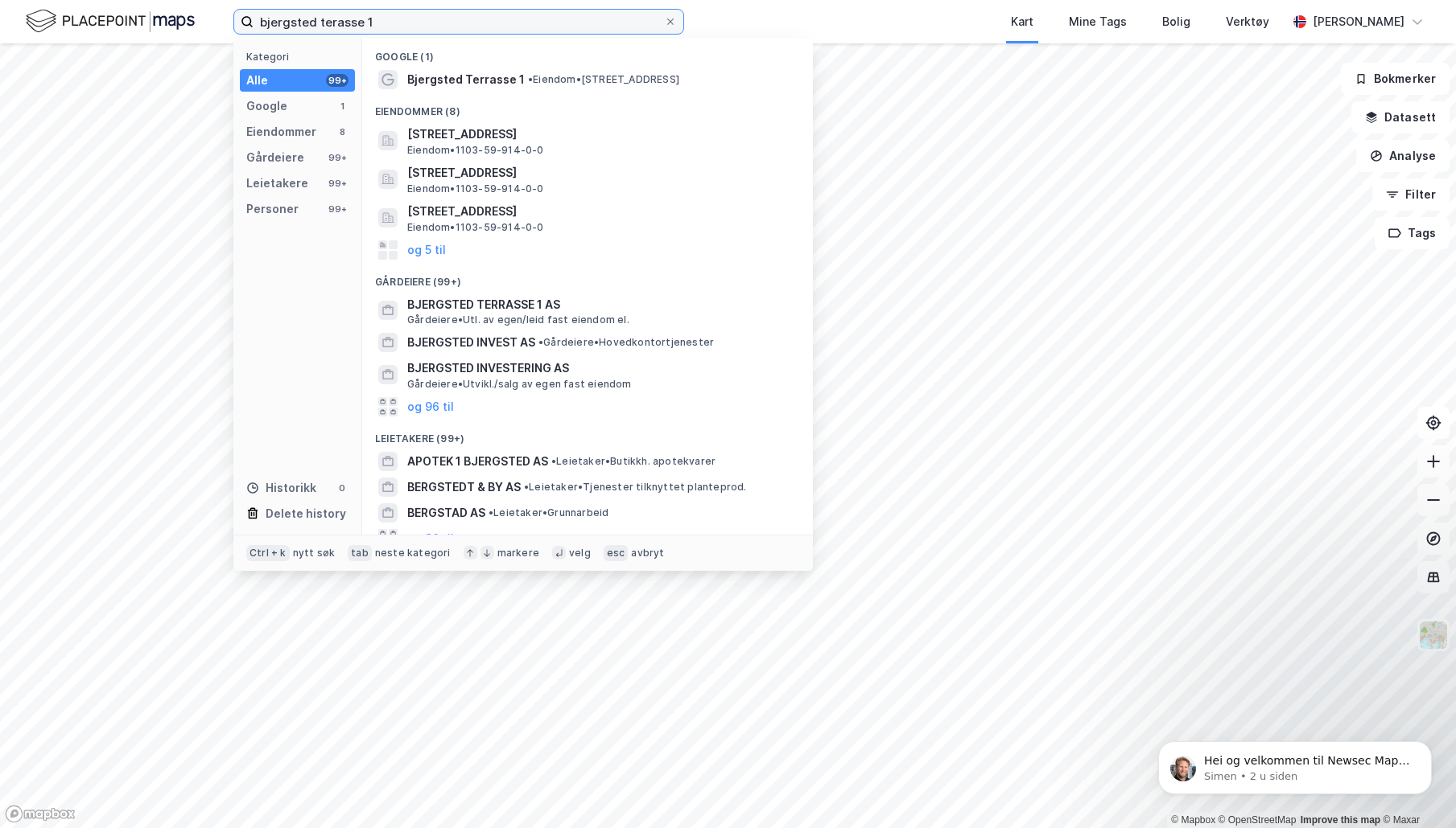
click at [406, 23] on input "bjergsted terasse 1" at bounding box center [459, 22] width 410 height 24
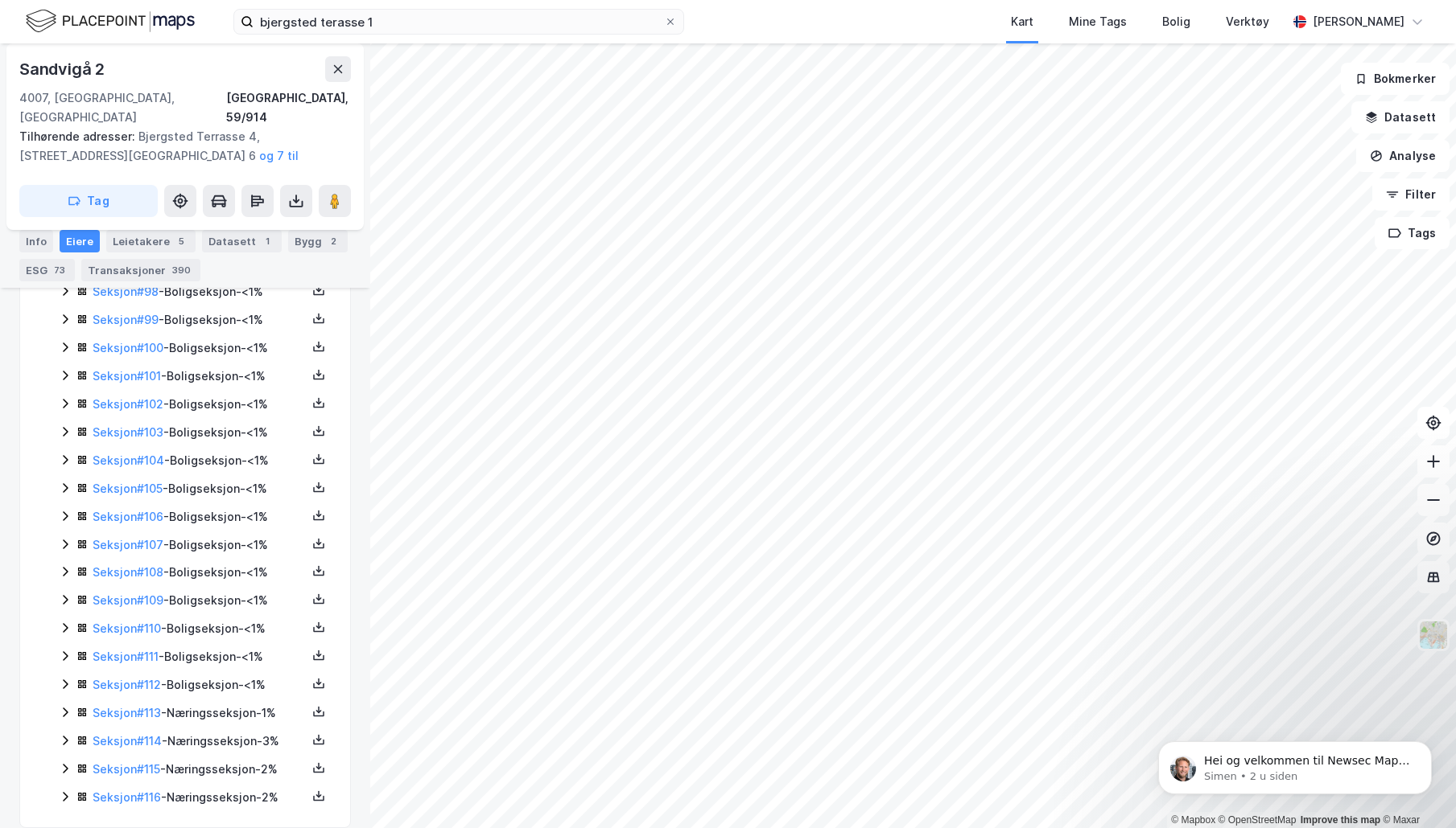
scroll to position [2551, 0]
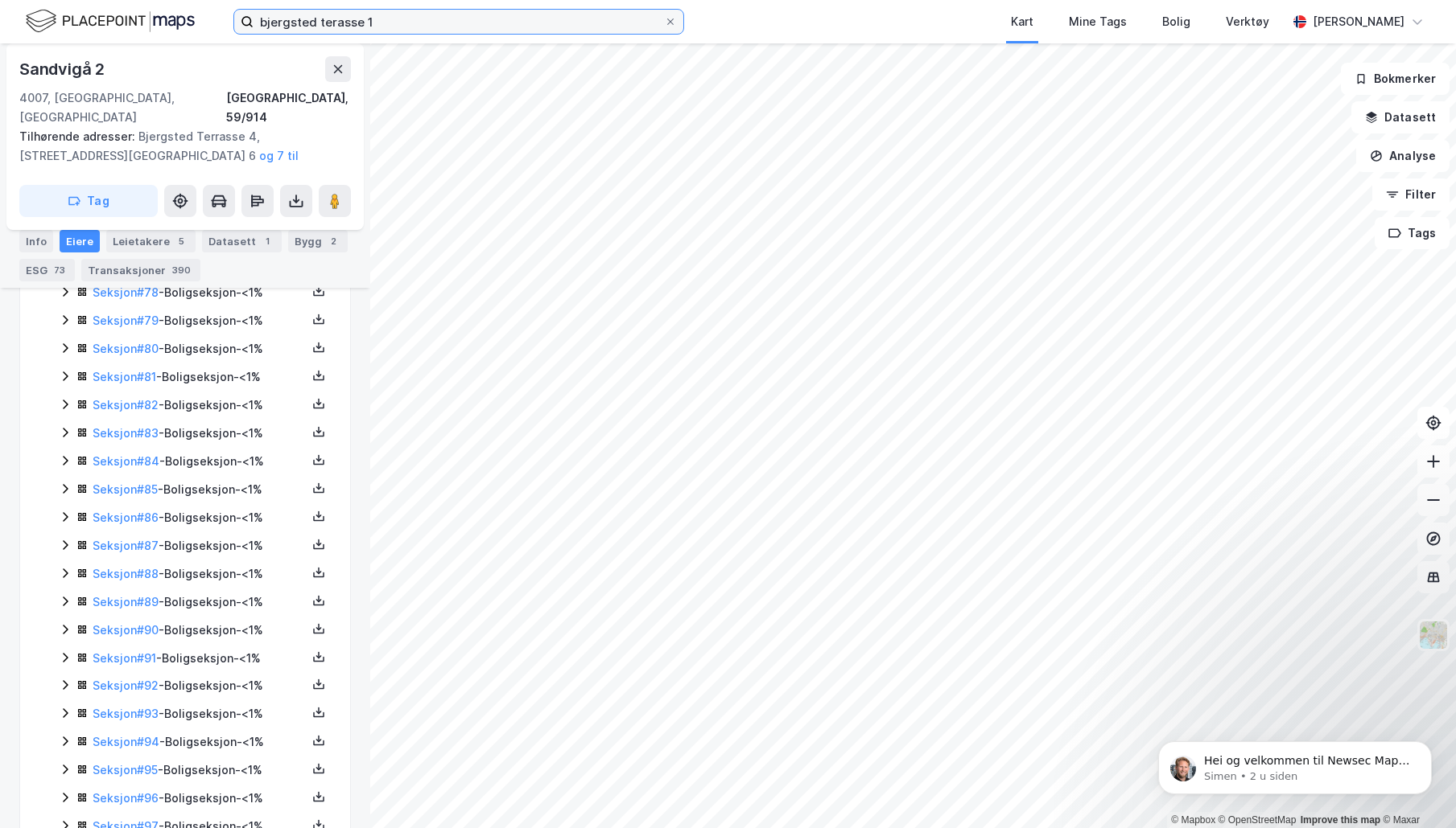
click at [383, 20] on input "bjergsted terasse 1" at bounding box center [459, 22] width 410 height 24
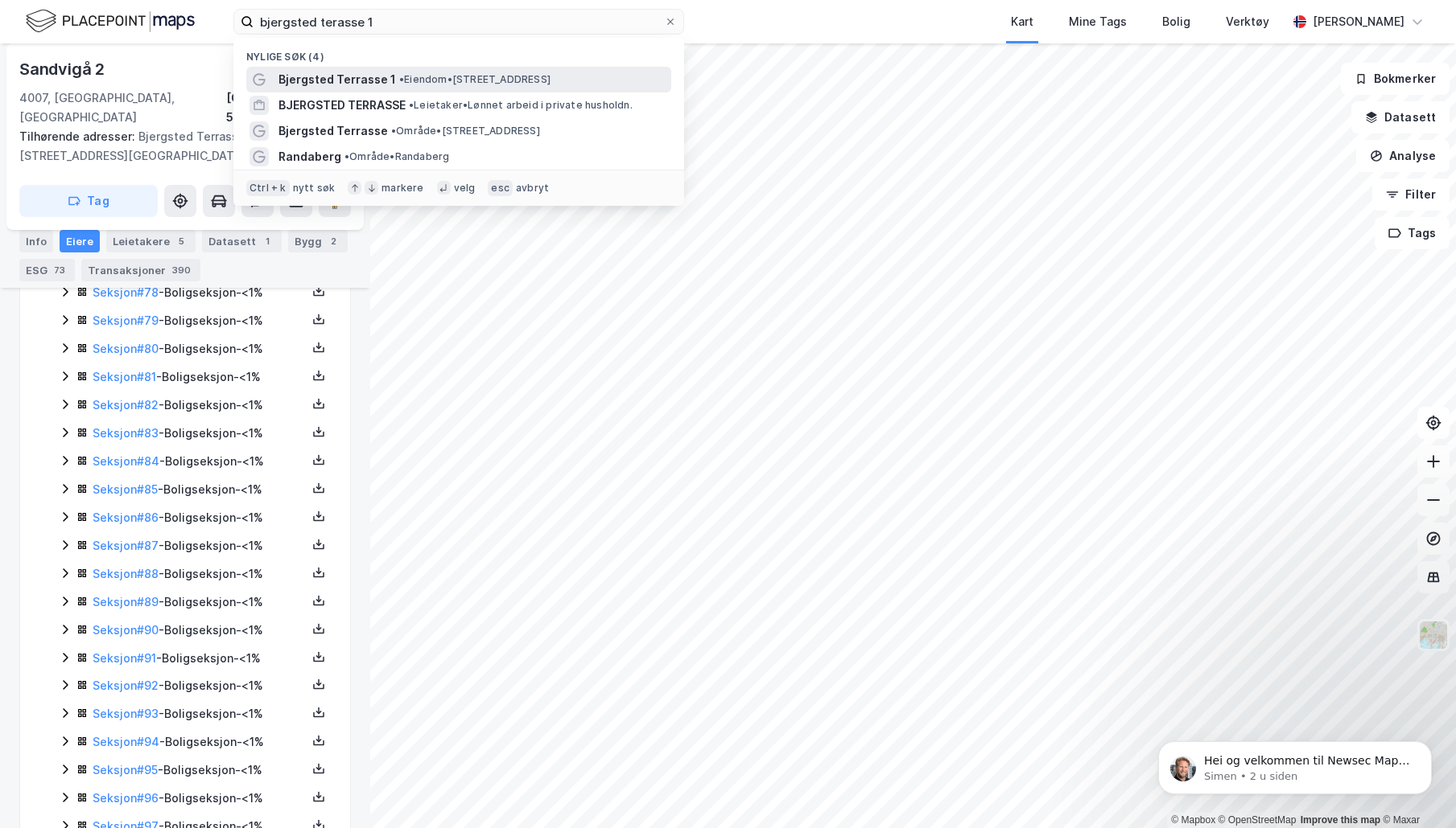
click at [448, 85] on span "• Eiendom • [STREET_ADDRESS]" at bounding box center [475, 79] width 151 height 13
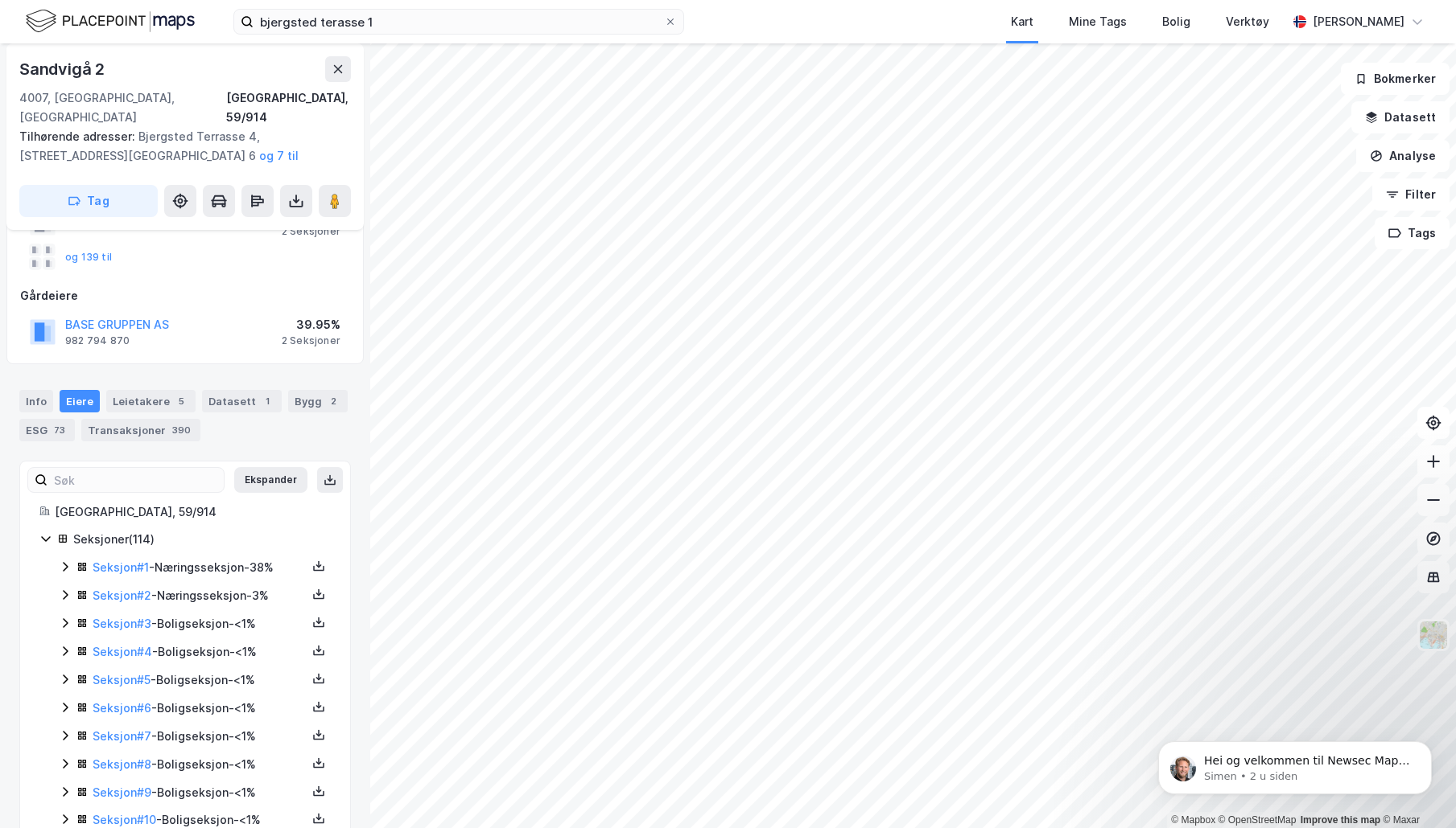
scroll to position [58, 0]
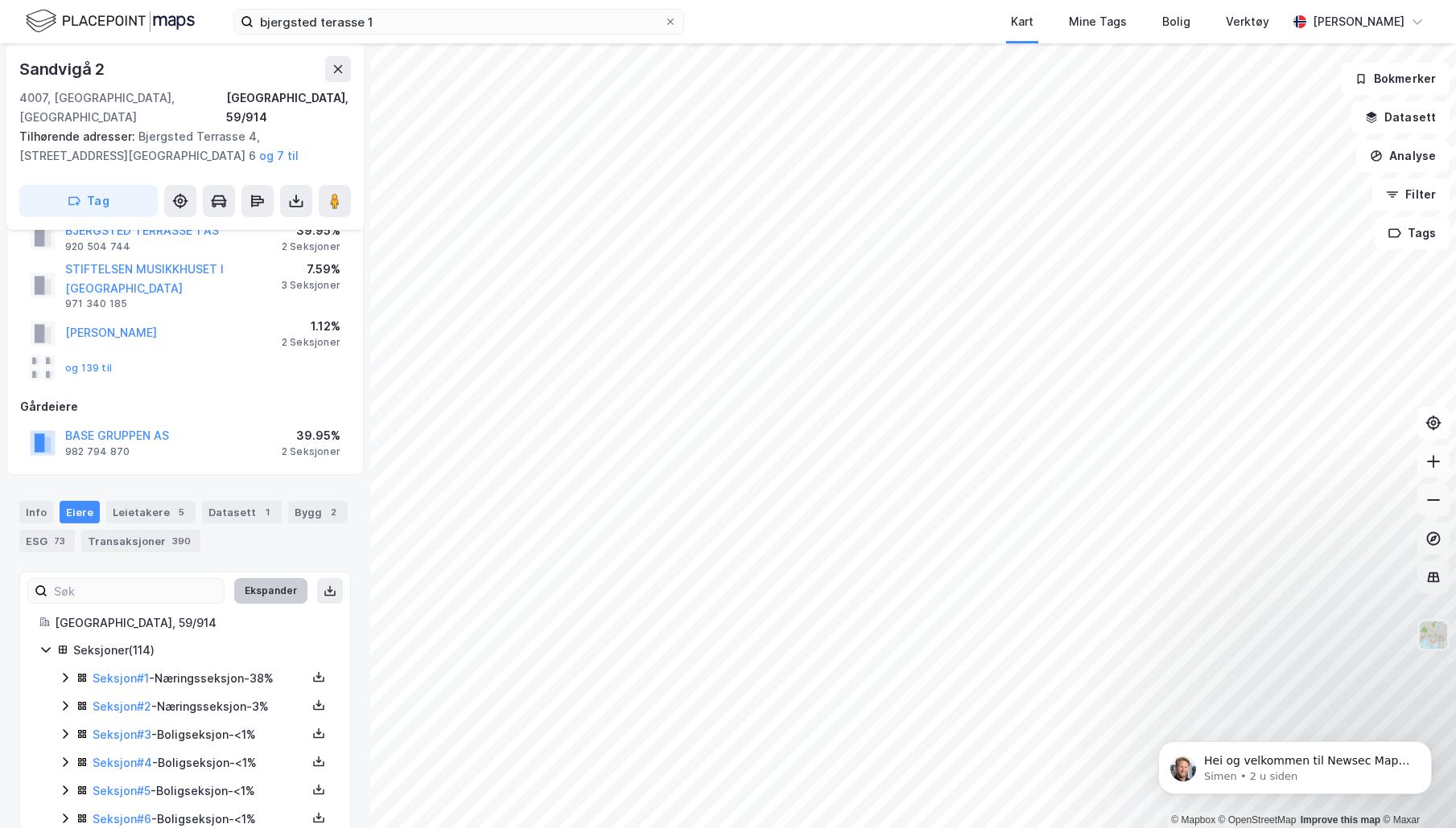
click at [276, 579] on button "Ekspander" at bounding box center [270, 592] width 73 height 26
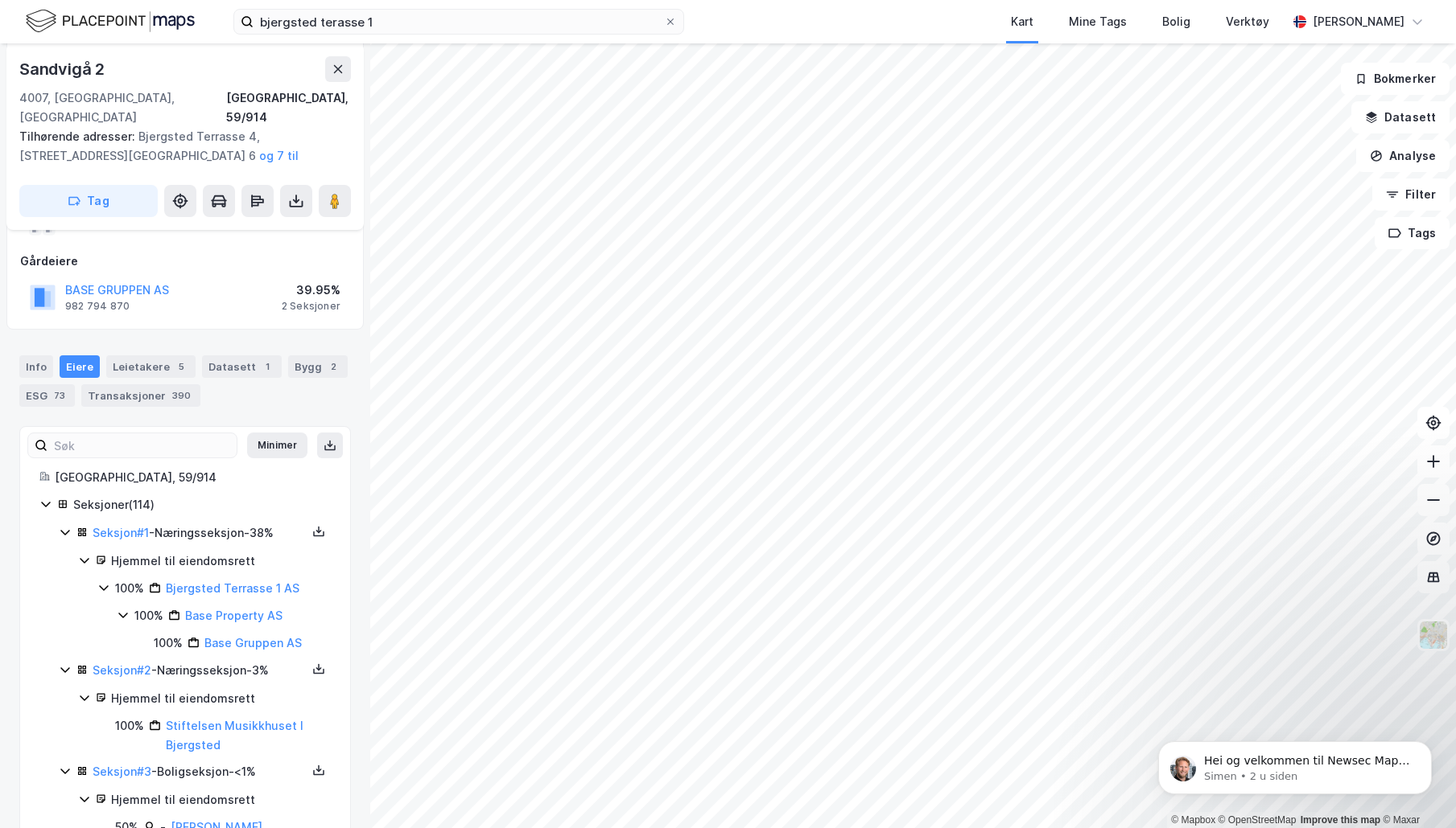
scroll to position [216, 0]
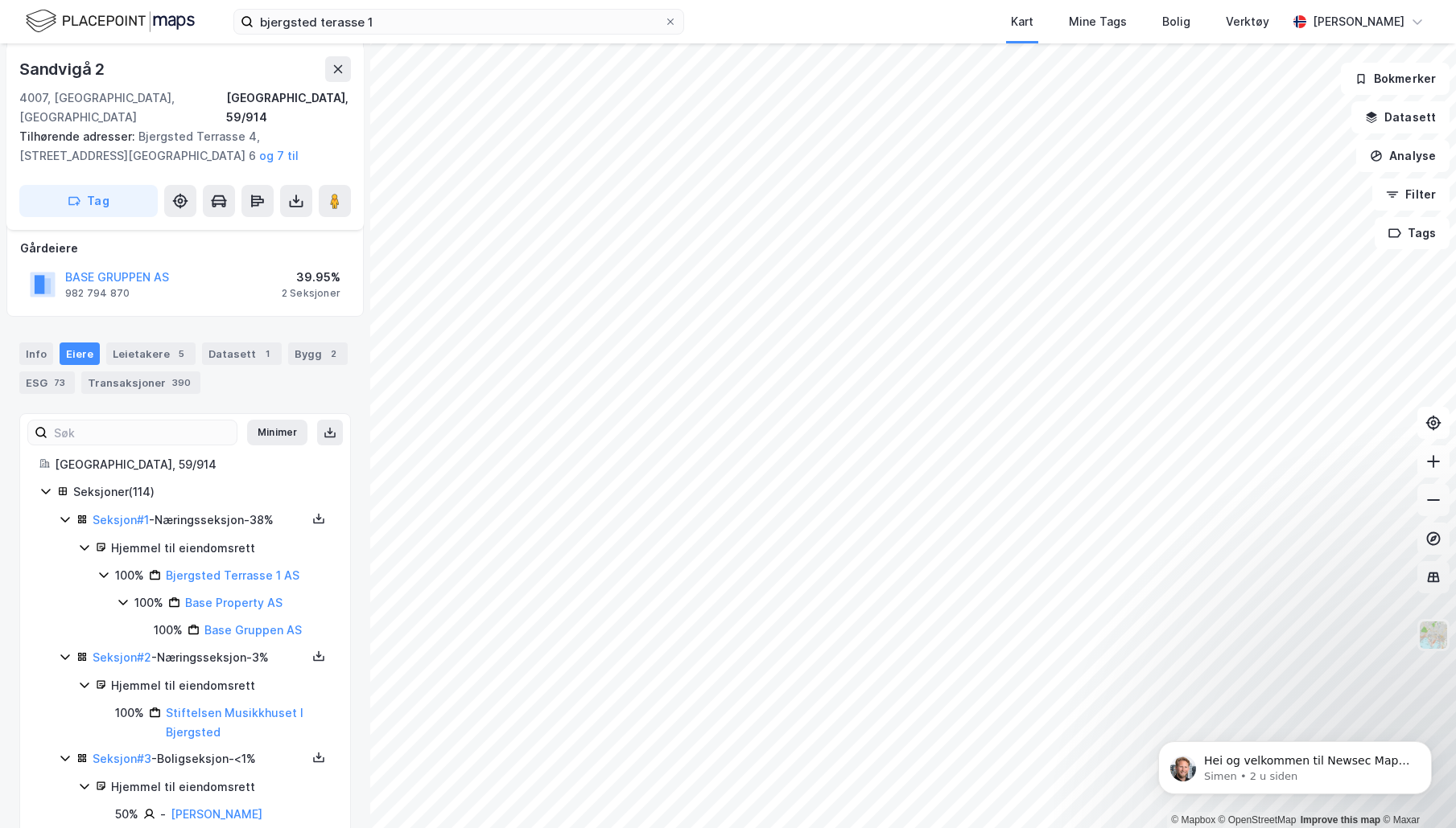
drag, startPoint x: 314, startPoint y: 416, endPoint x: 365, endPoint y: 568, distance: 160.3
click at [323, 427] on icon at bounding box center [329, 433] width 13 height 13
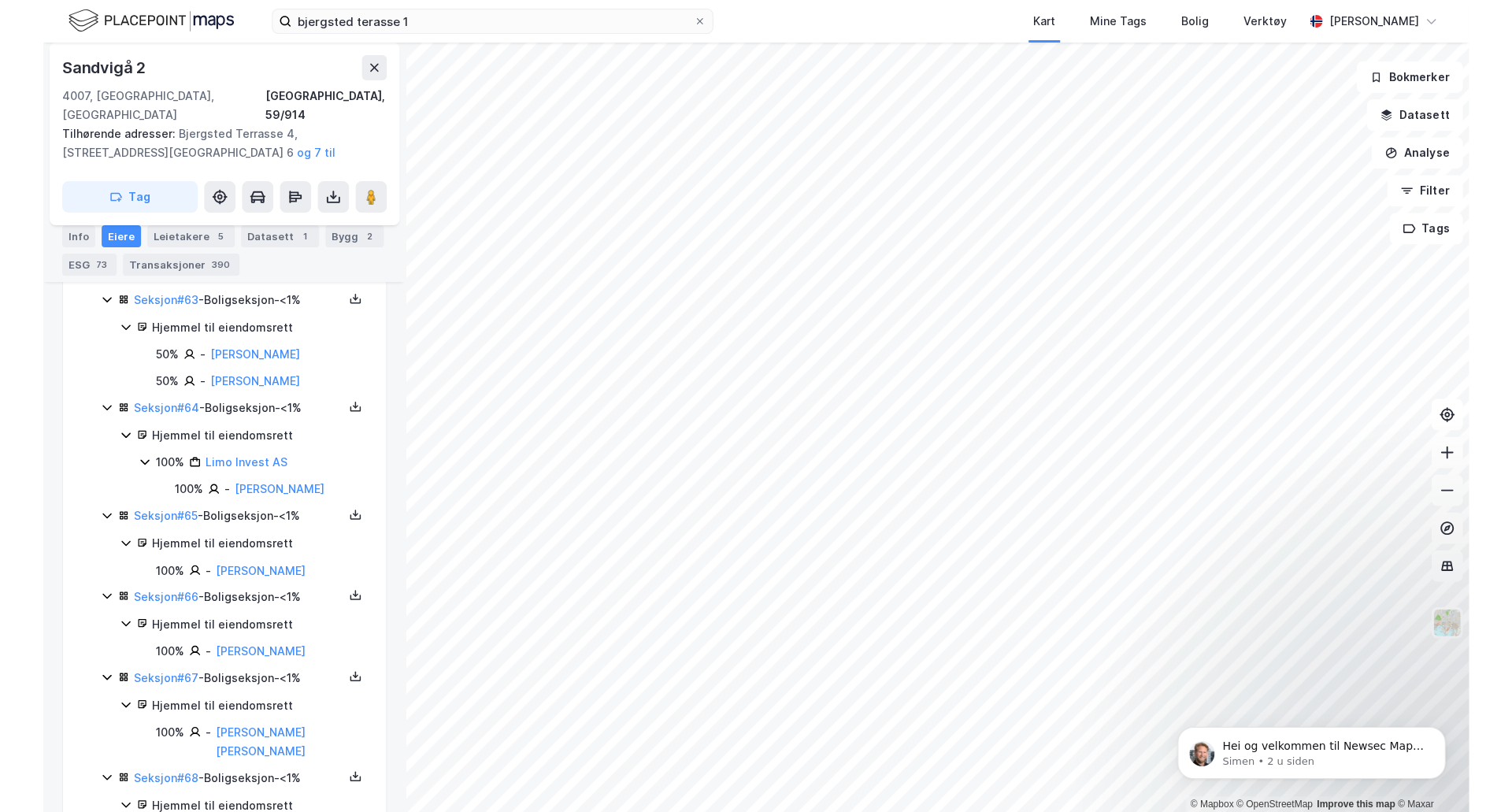
scroll to position [6382, 0]
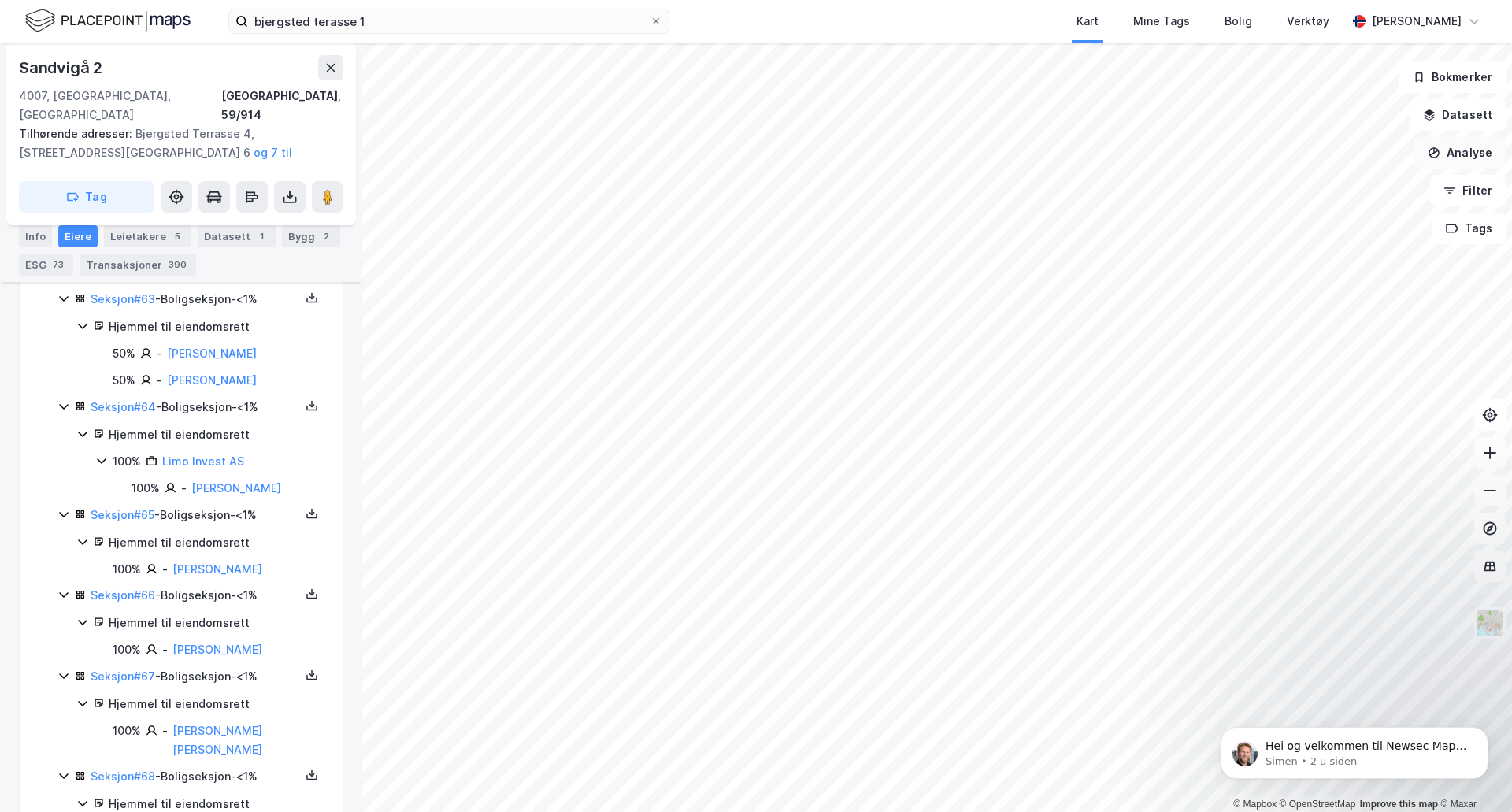
click at [1424, 148] on button "Analyse" at bounding box center [1459, 152] width 91 height 31
click at [1285, 192] on div "Tegn område" at bounding box center [1323, 186] width 137 height 14
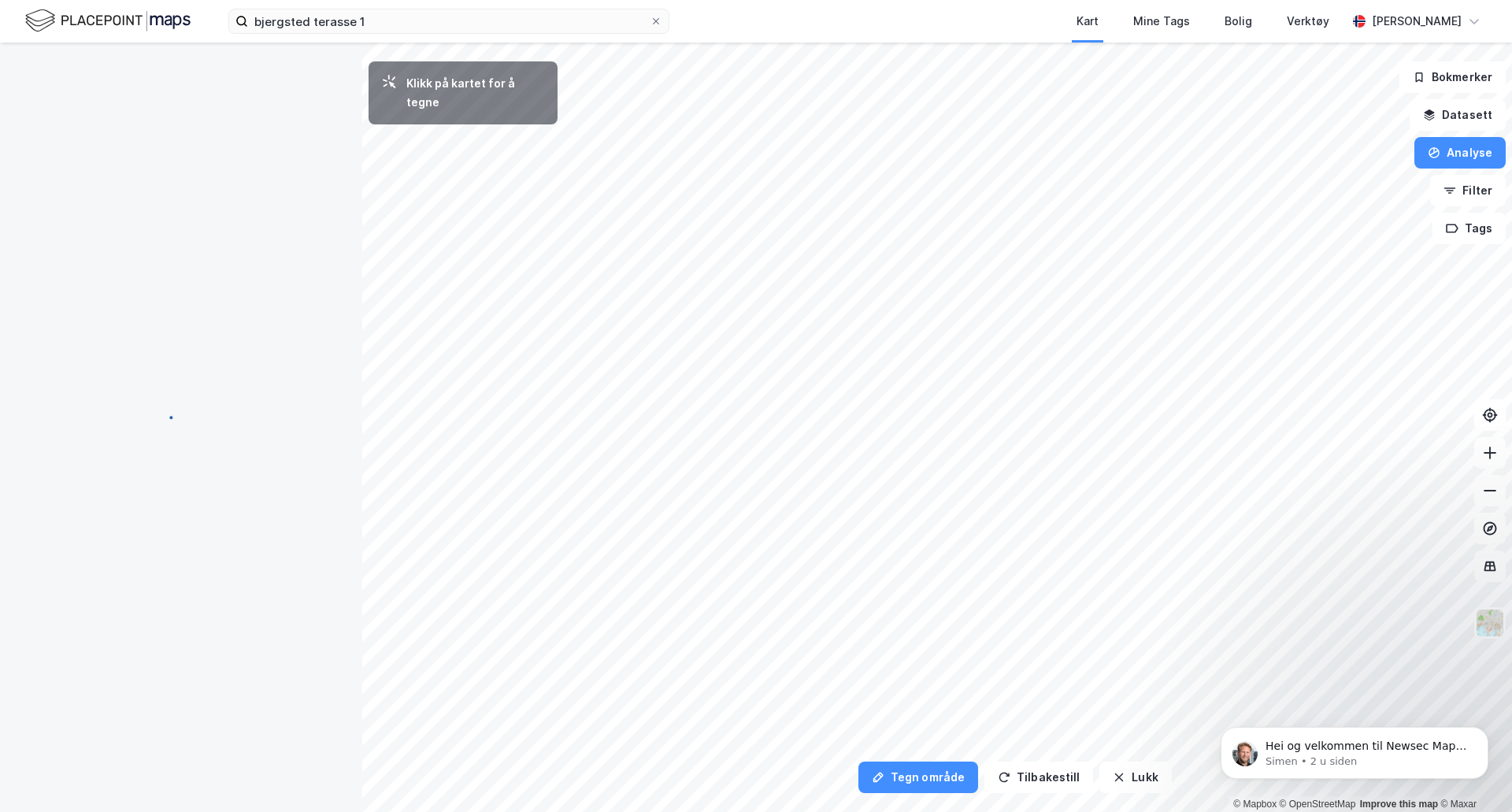
scroll to position [0, 0]
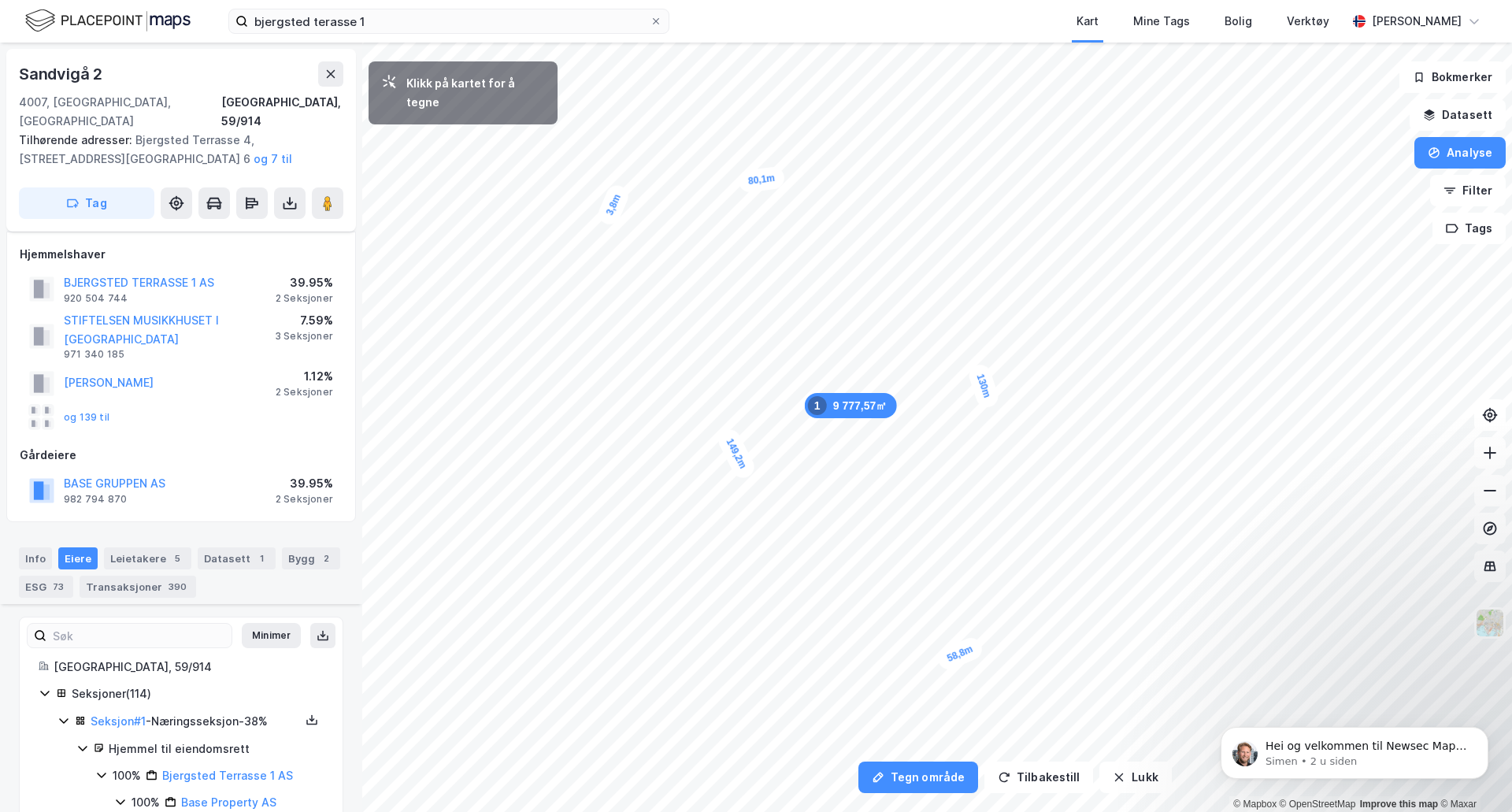
click at [612, 211] on div "3,8m" at bounding box center [613, 205] width 37 height 46
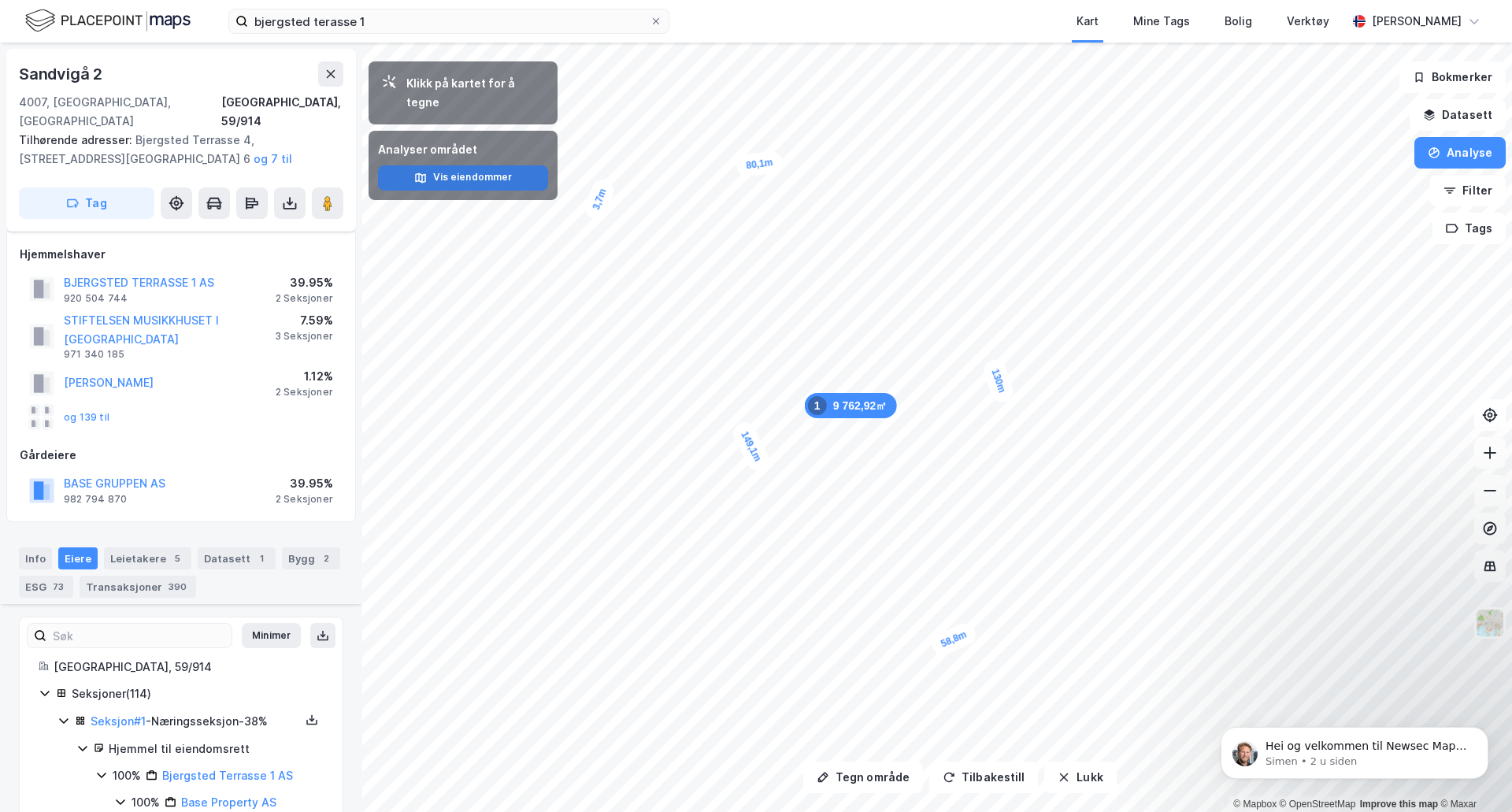
click at [490, 165] on button "Vis eiendommer" at bounding box center [463, 178] width 170 height 26
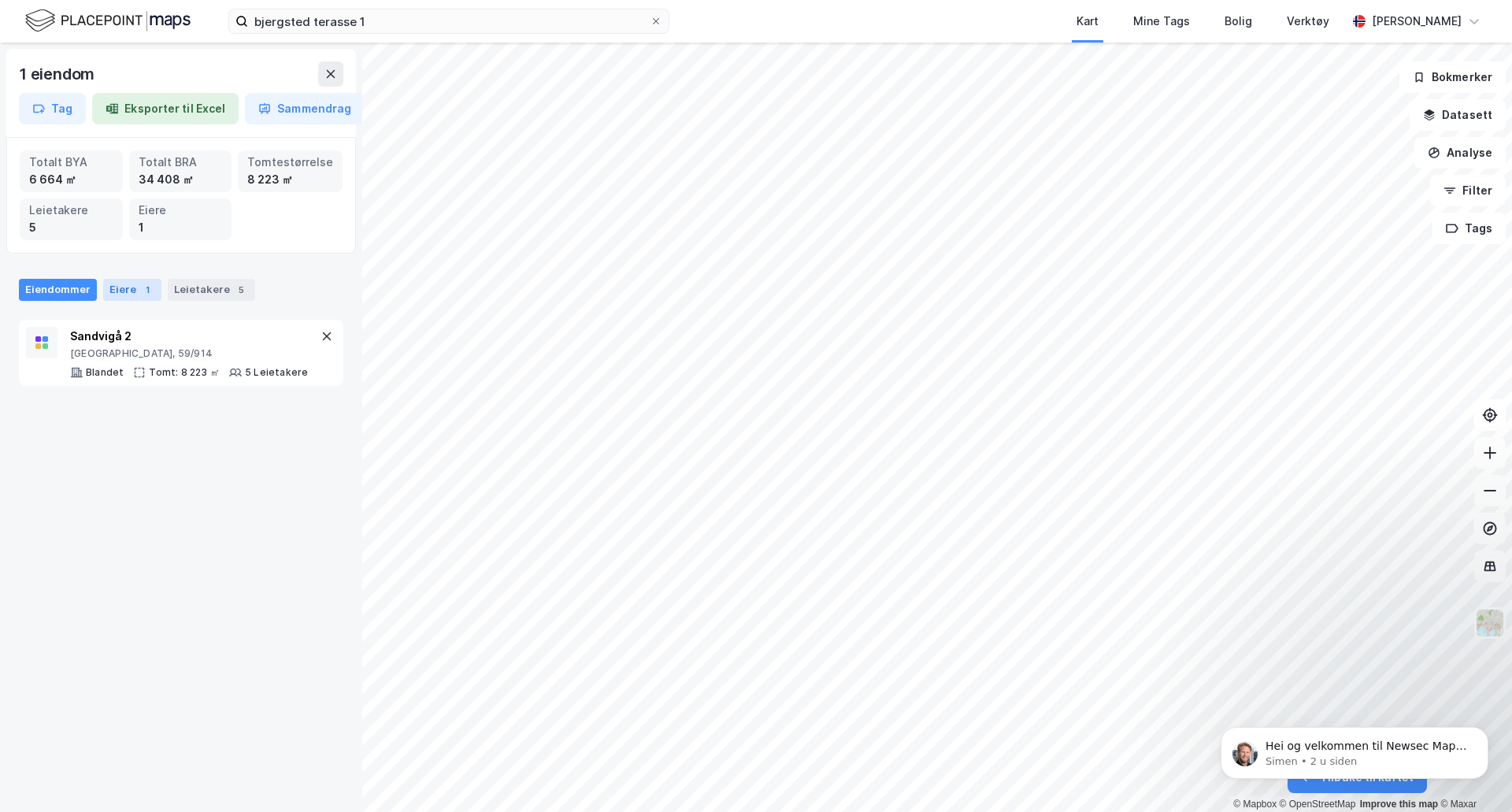
click at [142, 283] on div "1" at bounding box center [147, 289] width 16 height 16
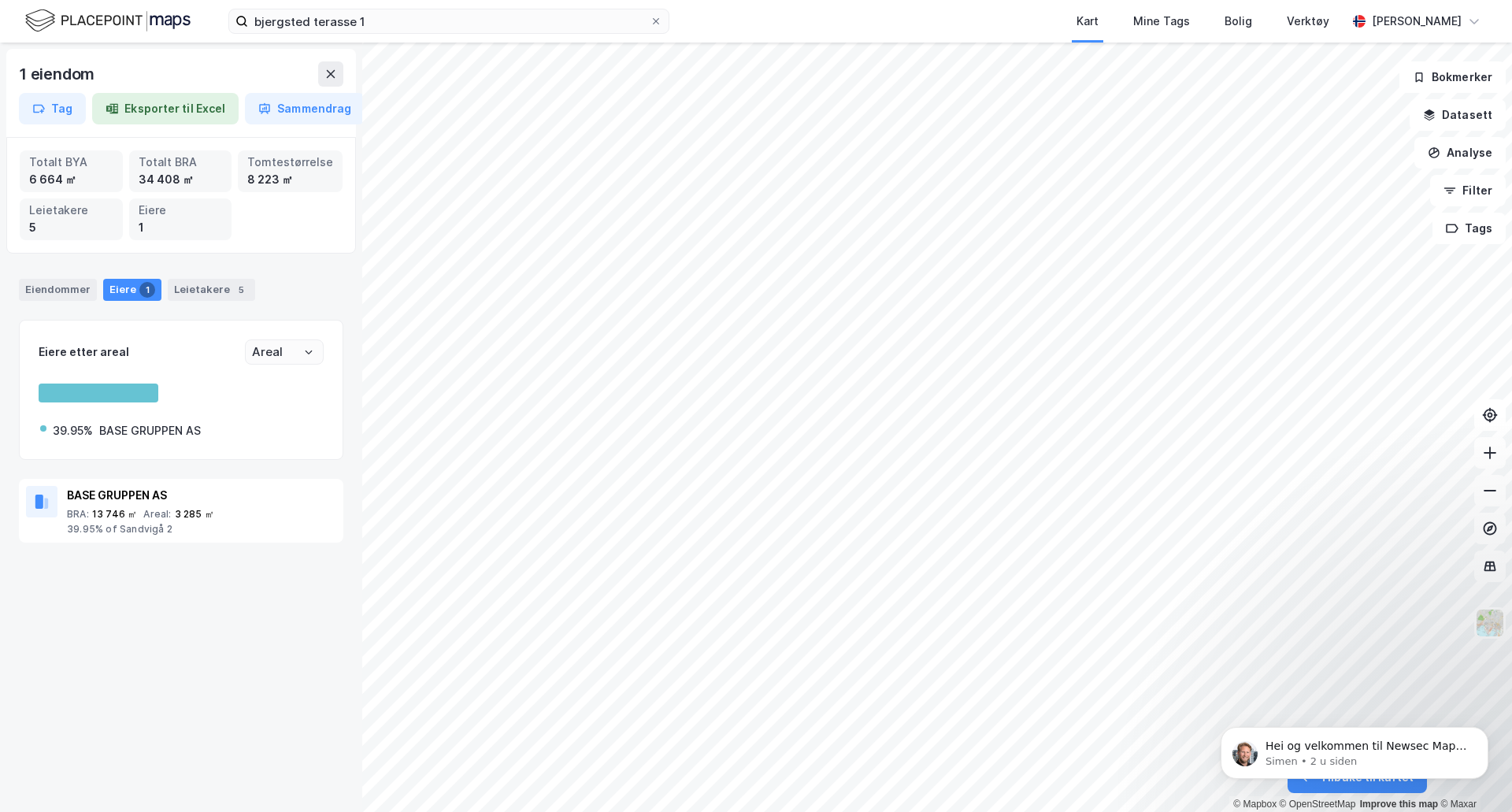
click at [158, 107] on button "Eksporter til Excel" at bounding box center [165, 108] width 146 height 31
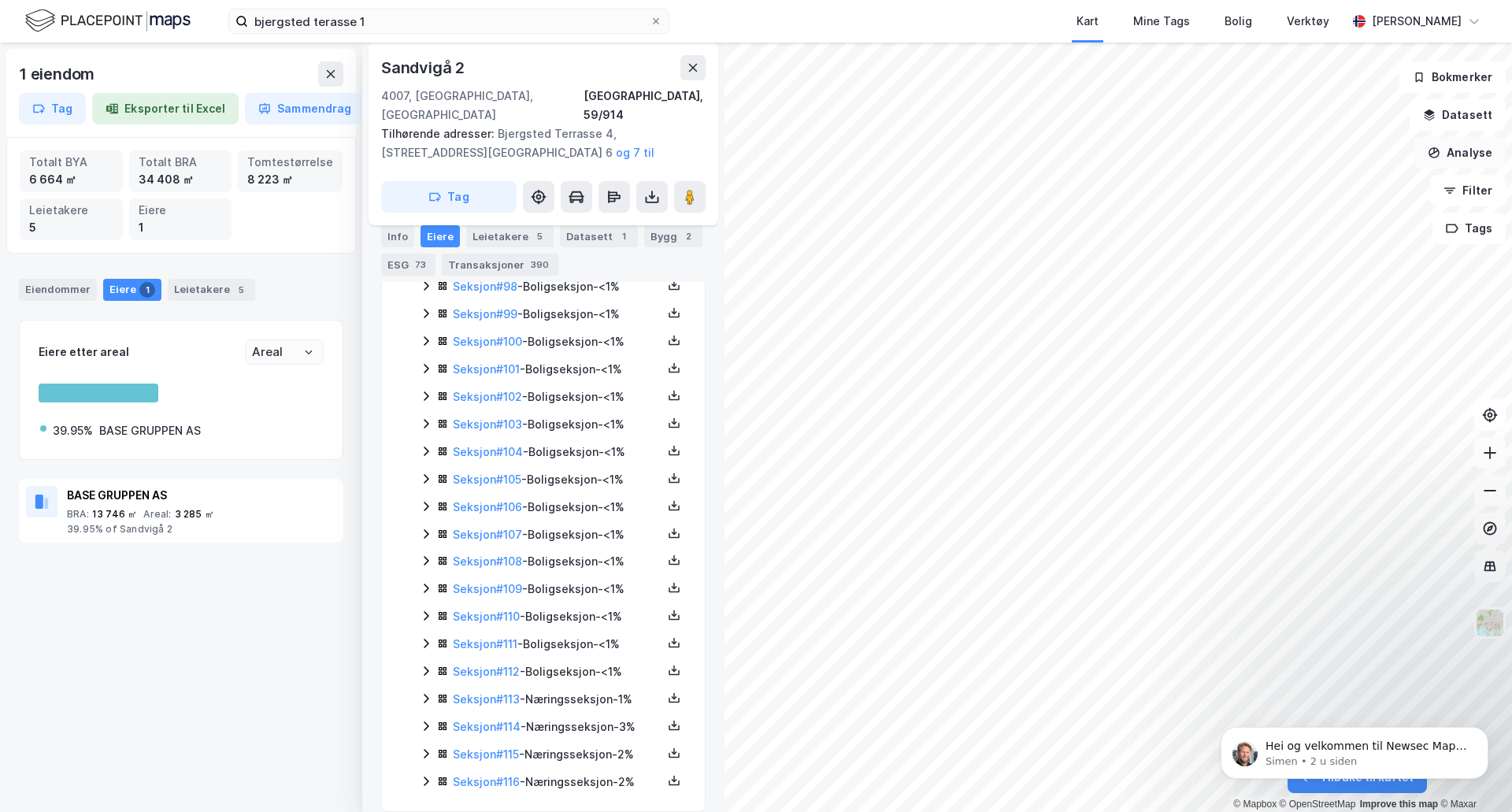
click at [1424, 157] on button "Analyse" at bounding box center [1459, 152] width 91 height 31
click at [1324, 252] on div "Se demografi" at bounding box center [1323, 251] width 137 height 14
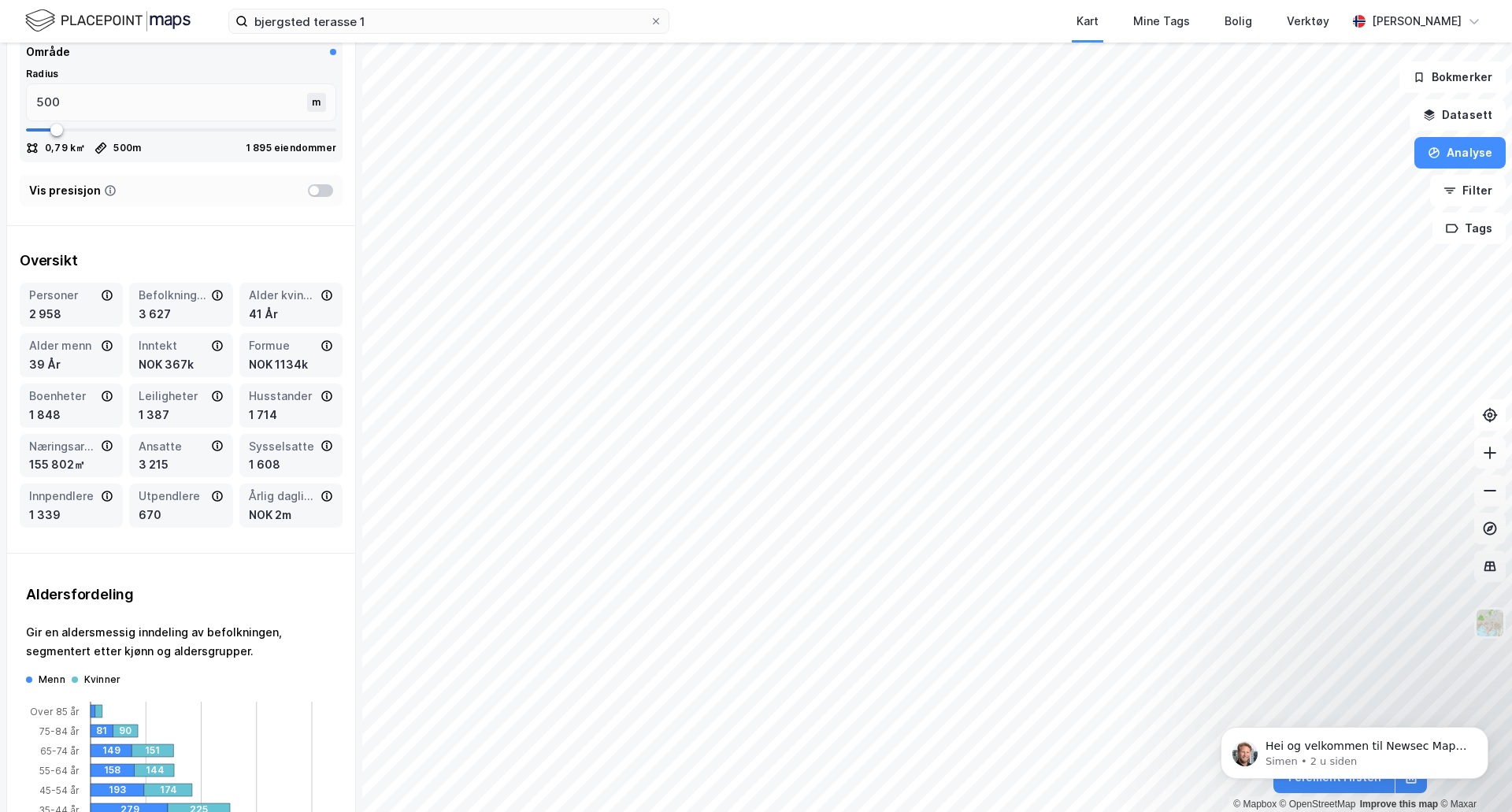
scroll to position [0, 0]
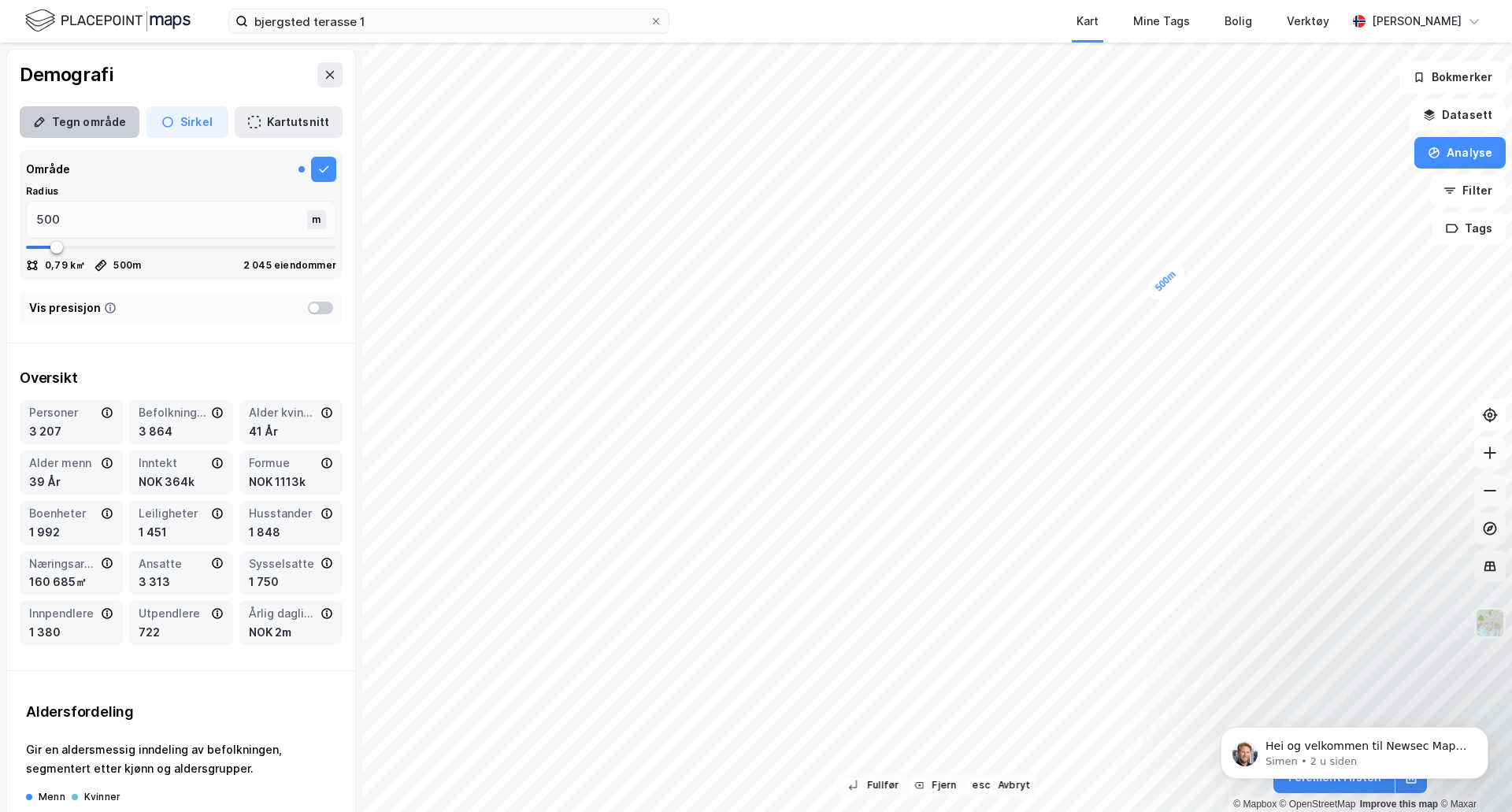
click at [117, 123] on button "Tegn område" at bounding box center [79, 122] width 120 height 31
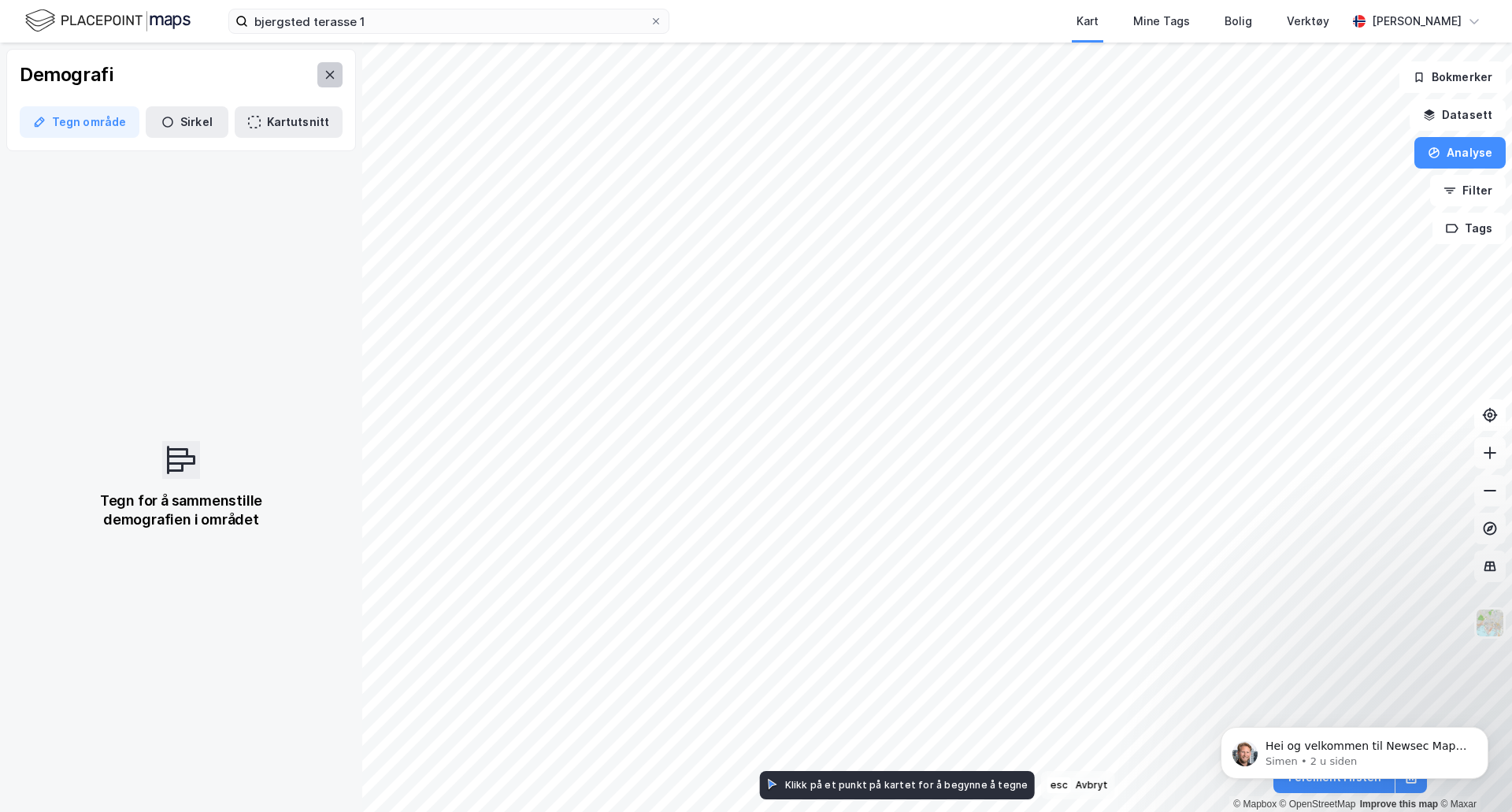
click at [323, 78] on icon at bounding box center [329, 75] width 13 height 13
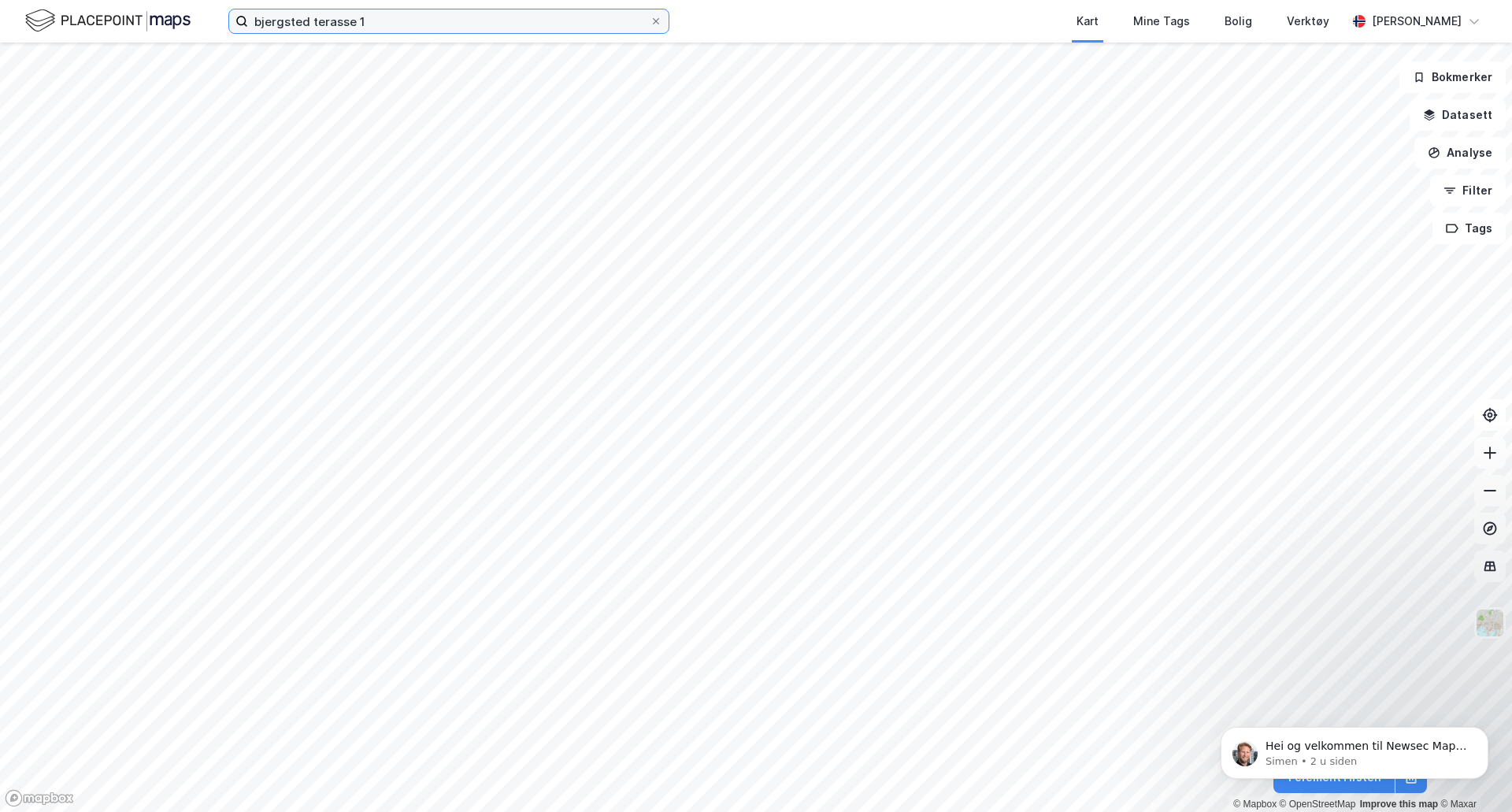
click at [386, 18] on input "bjergsted terasse 1" at bounding box center [449, 21] width 402 height 24
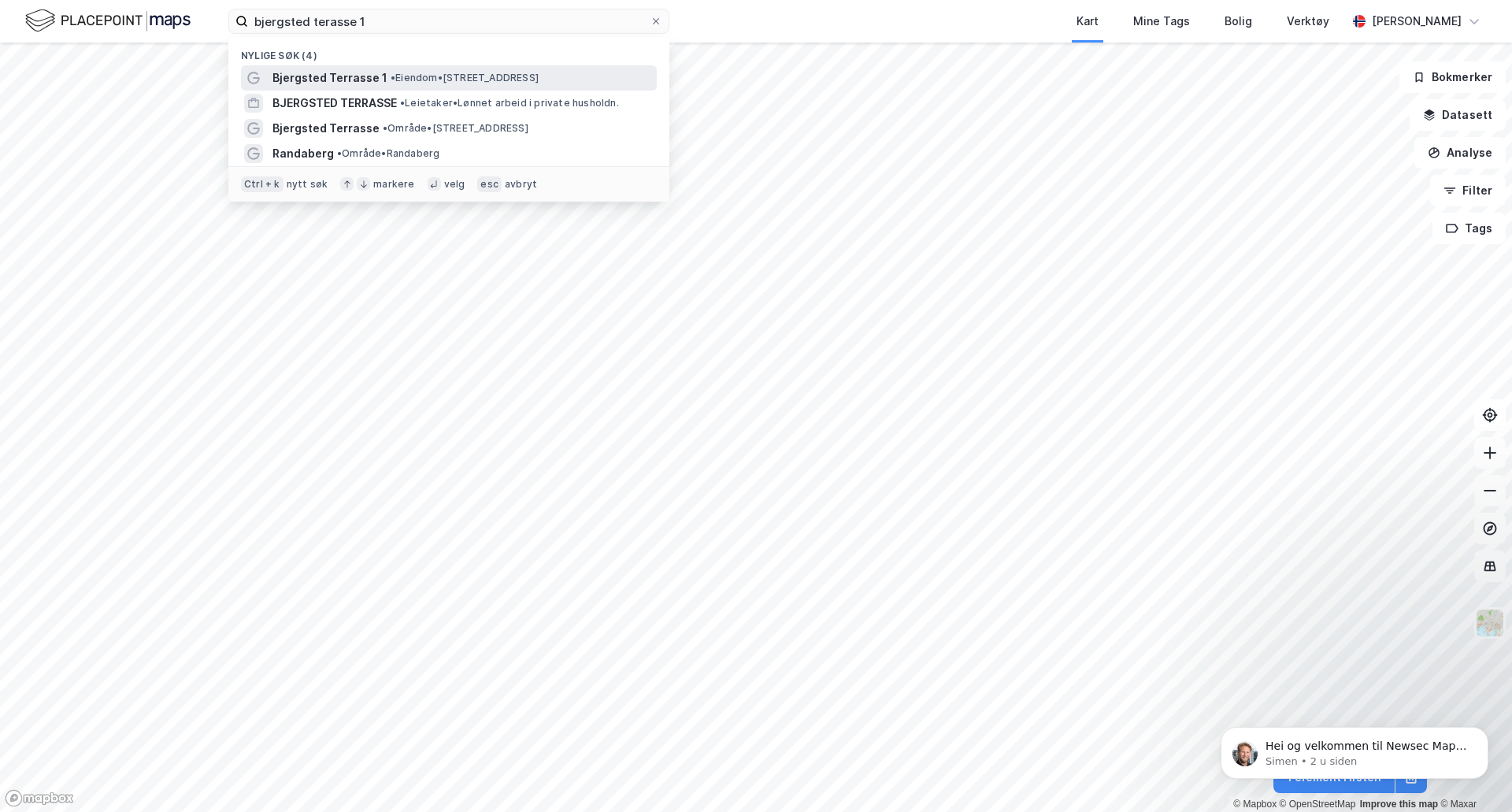
click at [363, 76] on span "Bjergsted Terrasse 1" at bounding box center [329, 78] width 115 height 19
